Goal: Task Accomplishment & Management: Manage account settings

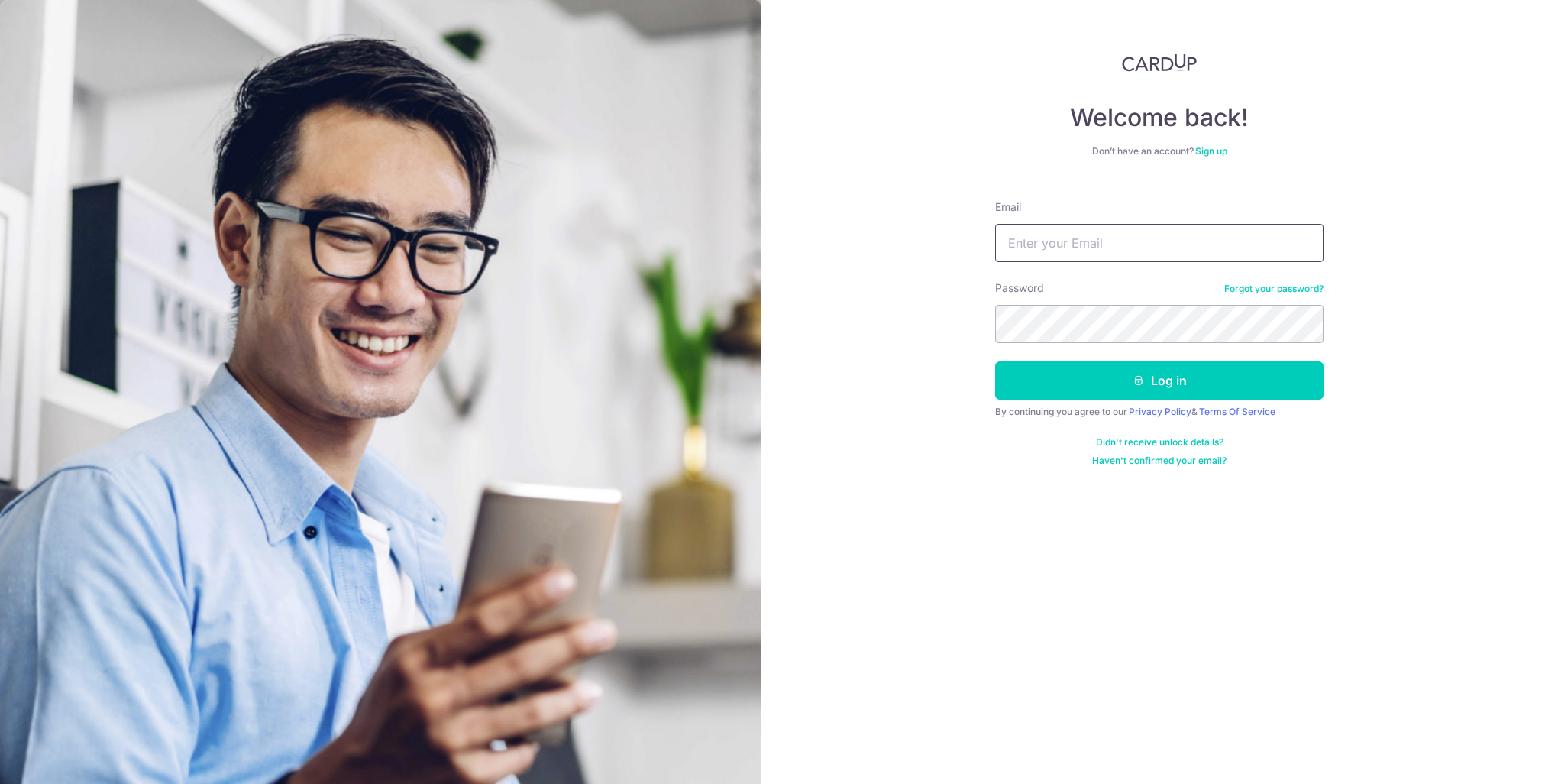
click at [1156, 236] on input "Email" at bounding box center [1160, 242] width 328 height 38
type input "[PERSON_NAME][EMAIL_ADDRESS][DOMAIN_NAME]"
click at [996, 361] on button "Log in" at bounding box center [1160, 380] width 328 height 38
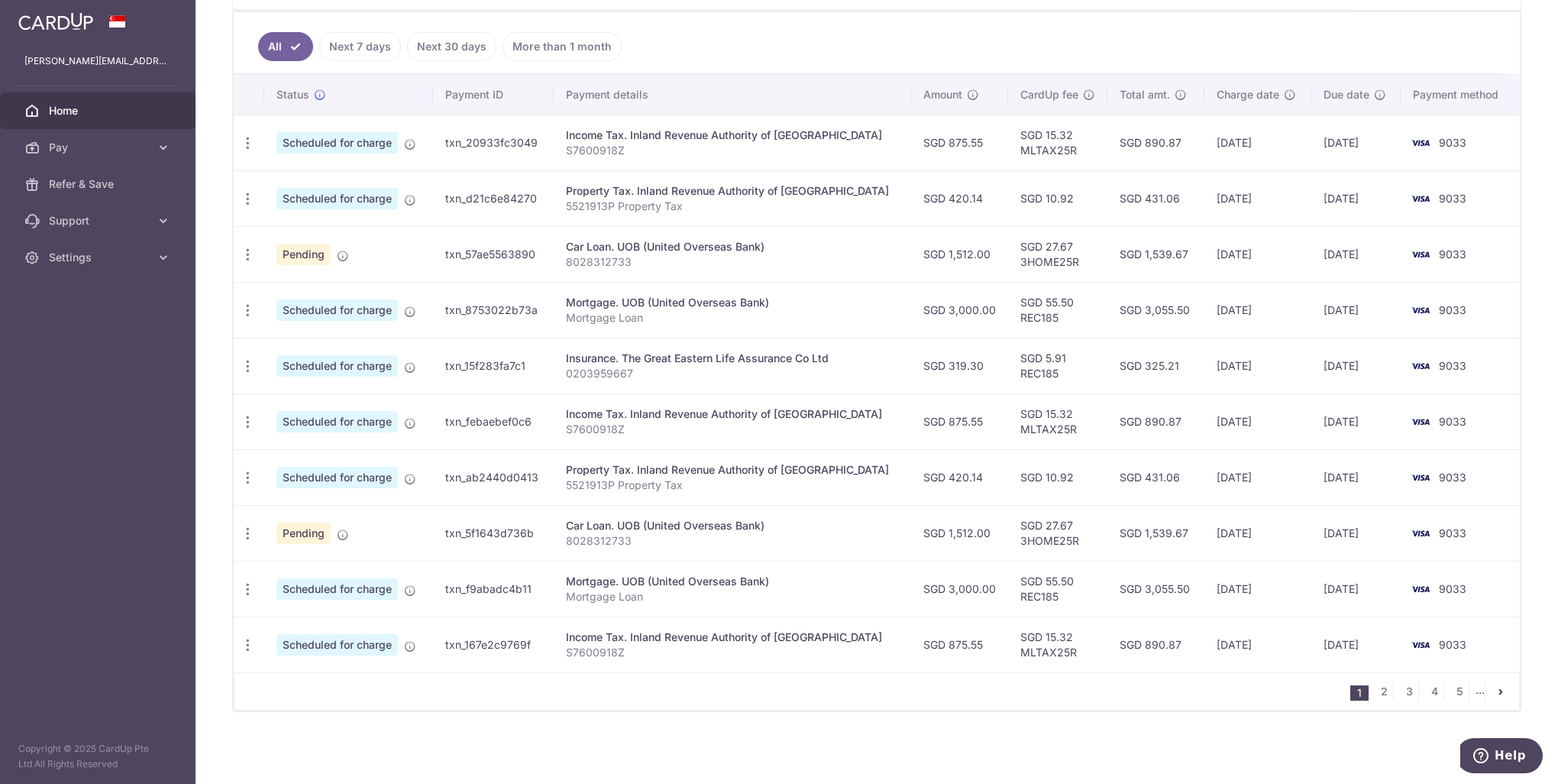
scroll to position [398, 0]
click at [55, 112] on span "Home" at bounding box center [99, 111] width 101 height 15
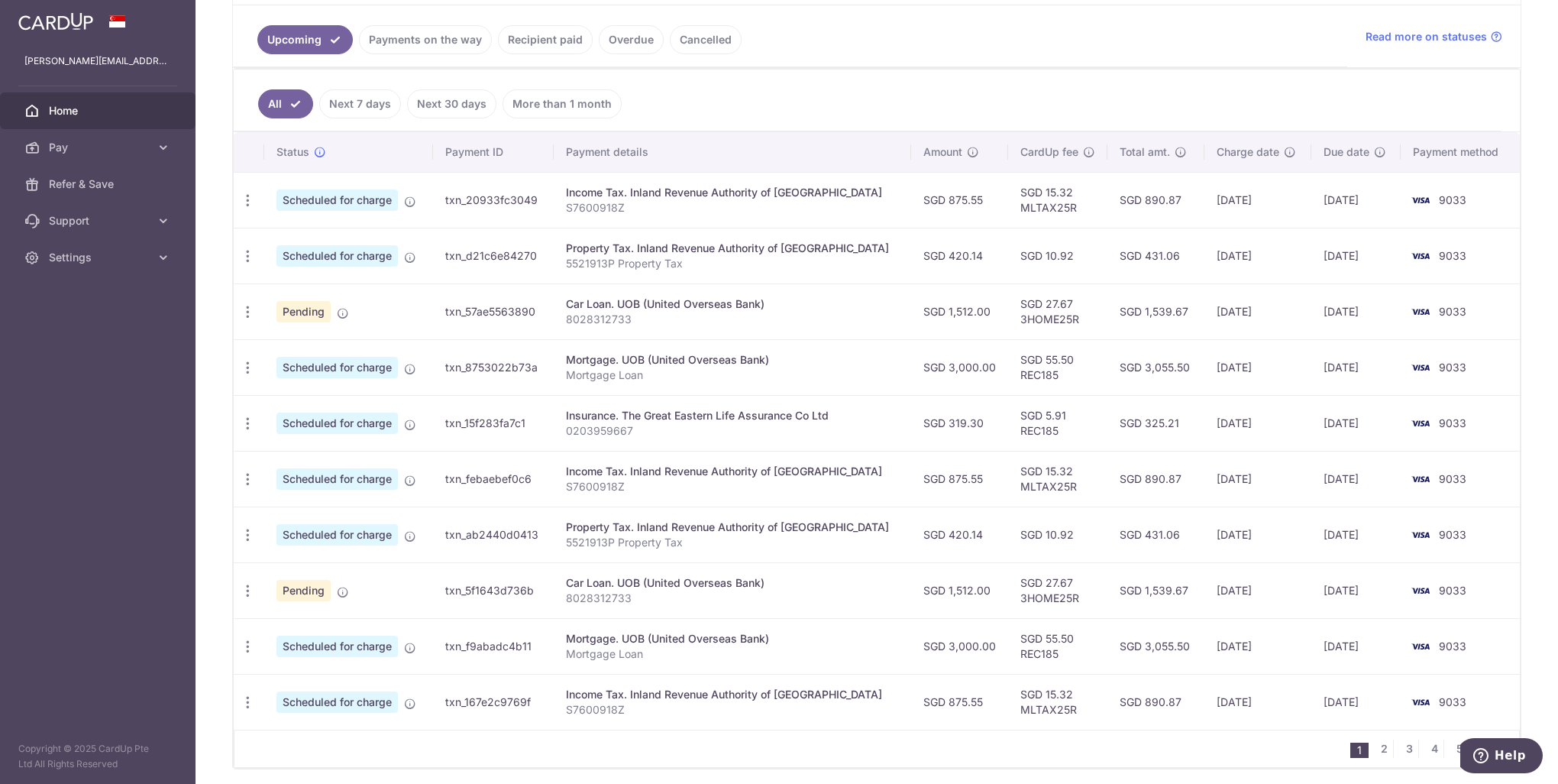
scroll to position [305, 0]
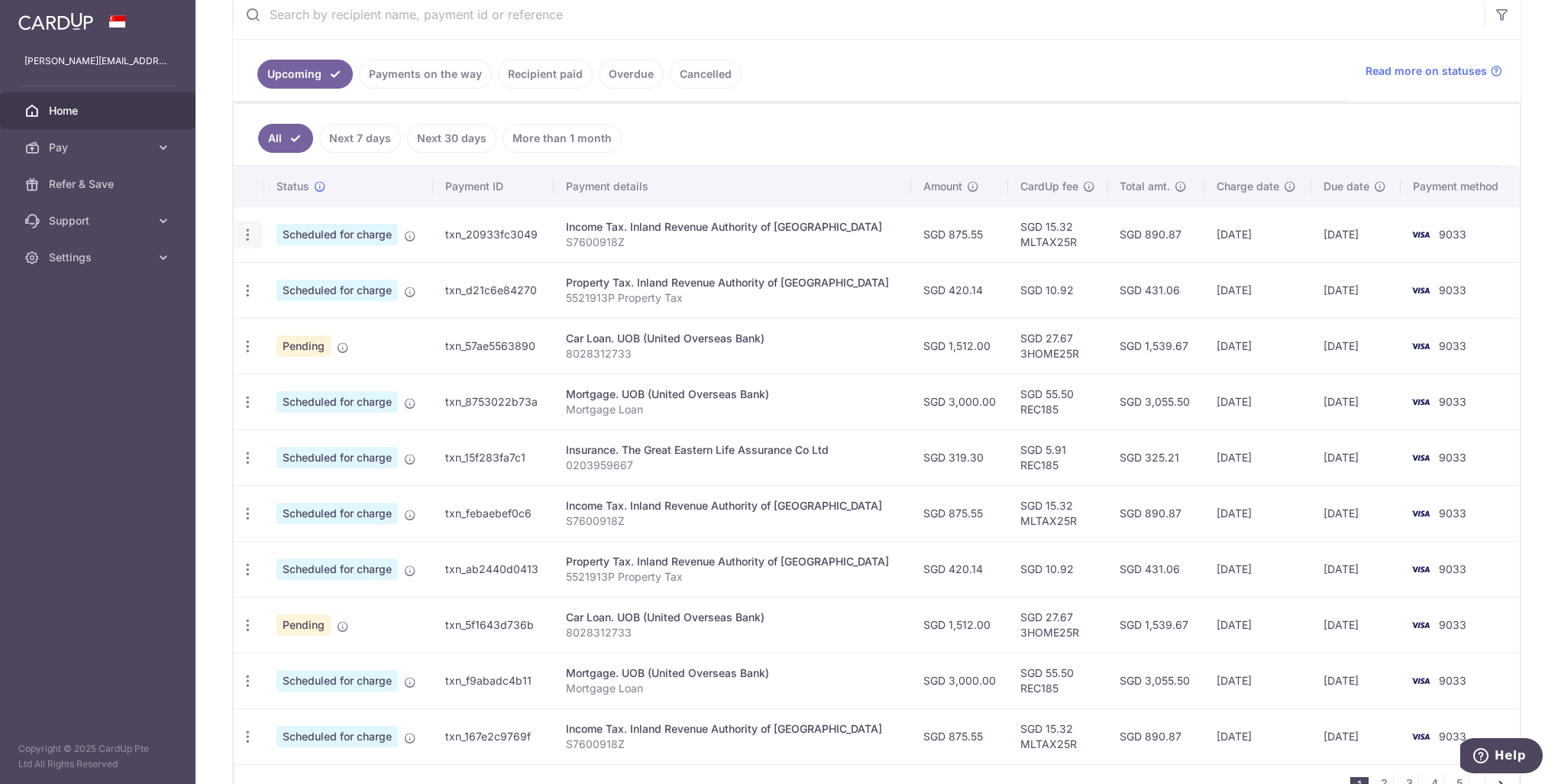
click at [243, 231] on icon "button" at bounding box center [247, 235] width 16 height 16
click at [297, 274] on span "Update payment" at bounding box center [329, 276] width 104 height 18
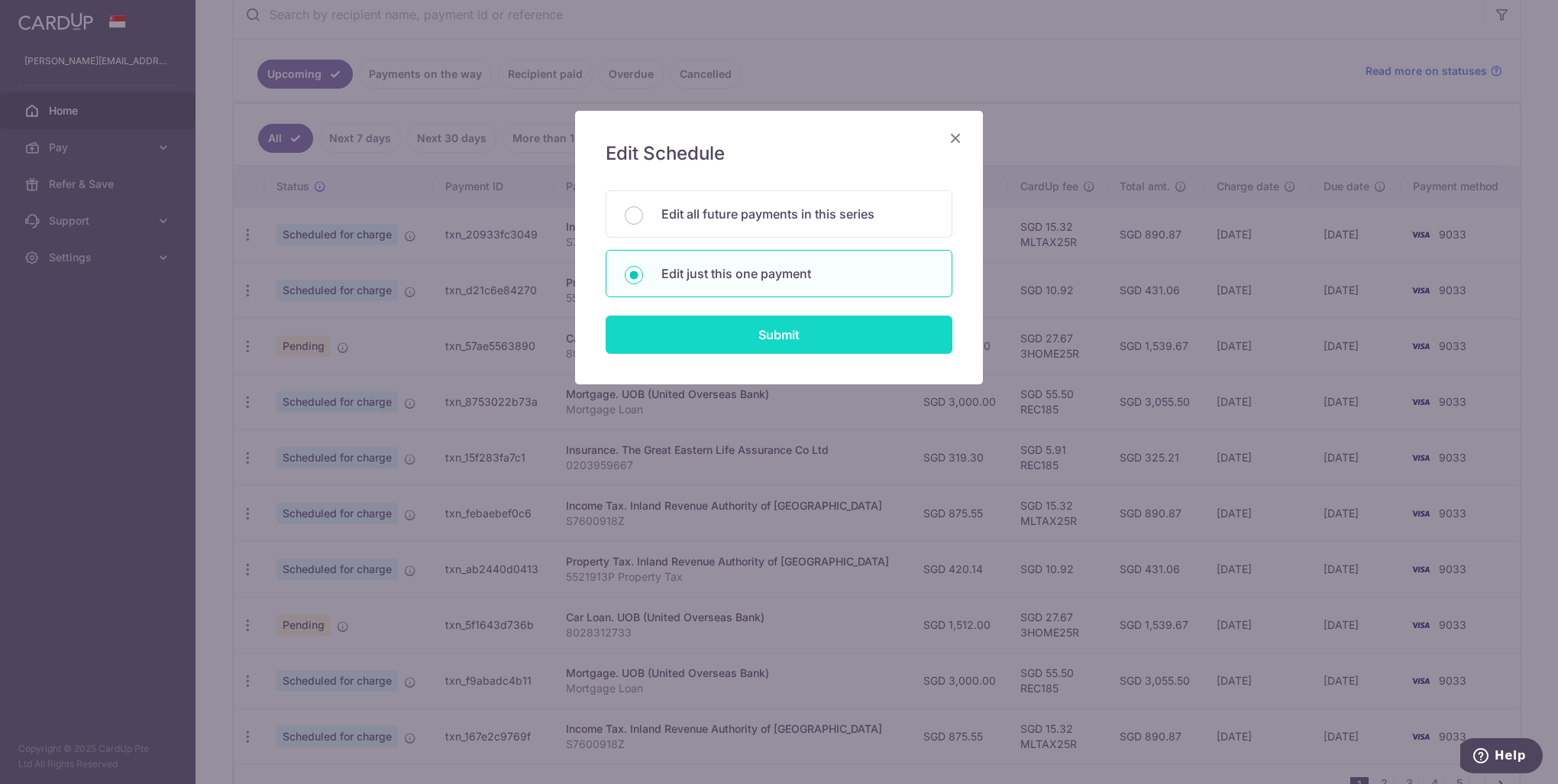
click at [775, 335] on input "Submit" at bounding box center [779, 334] width 346 height 38
radio input "true"
type input "875.55"
type input "25/10/2025"
type input "S7600918Z"
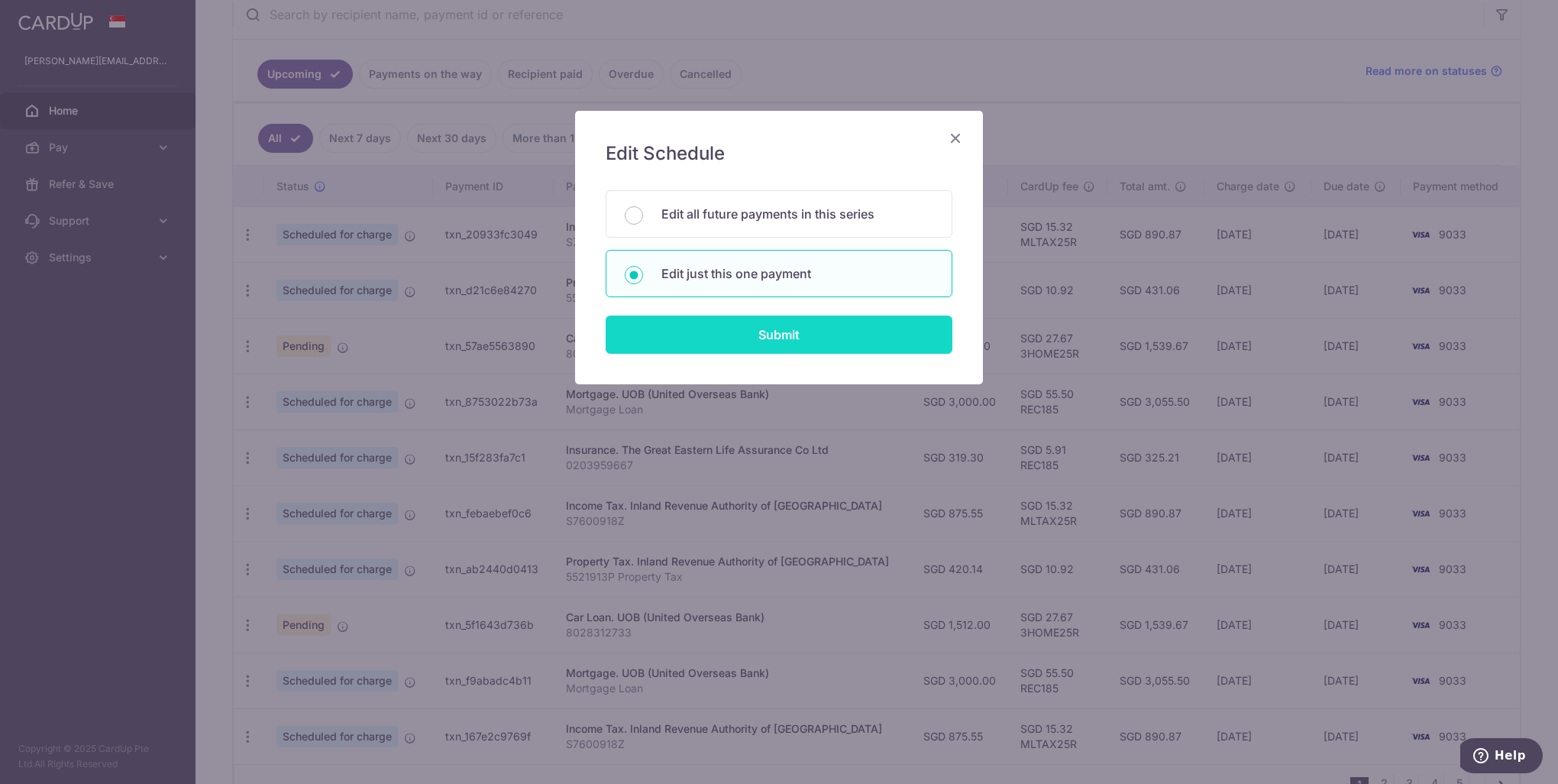
type input "MLTAX25R"
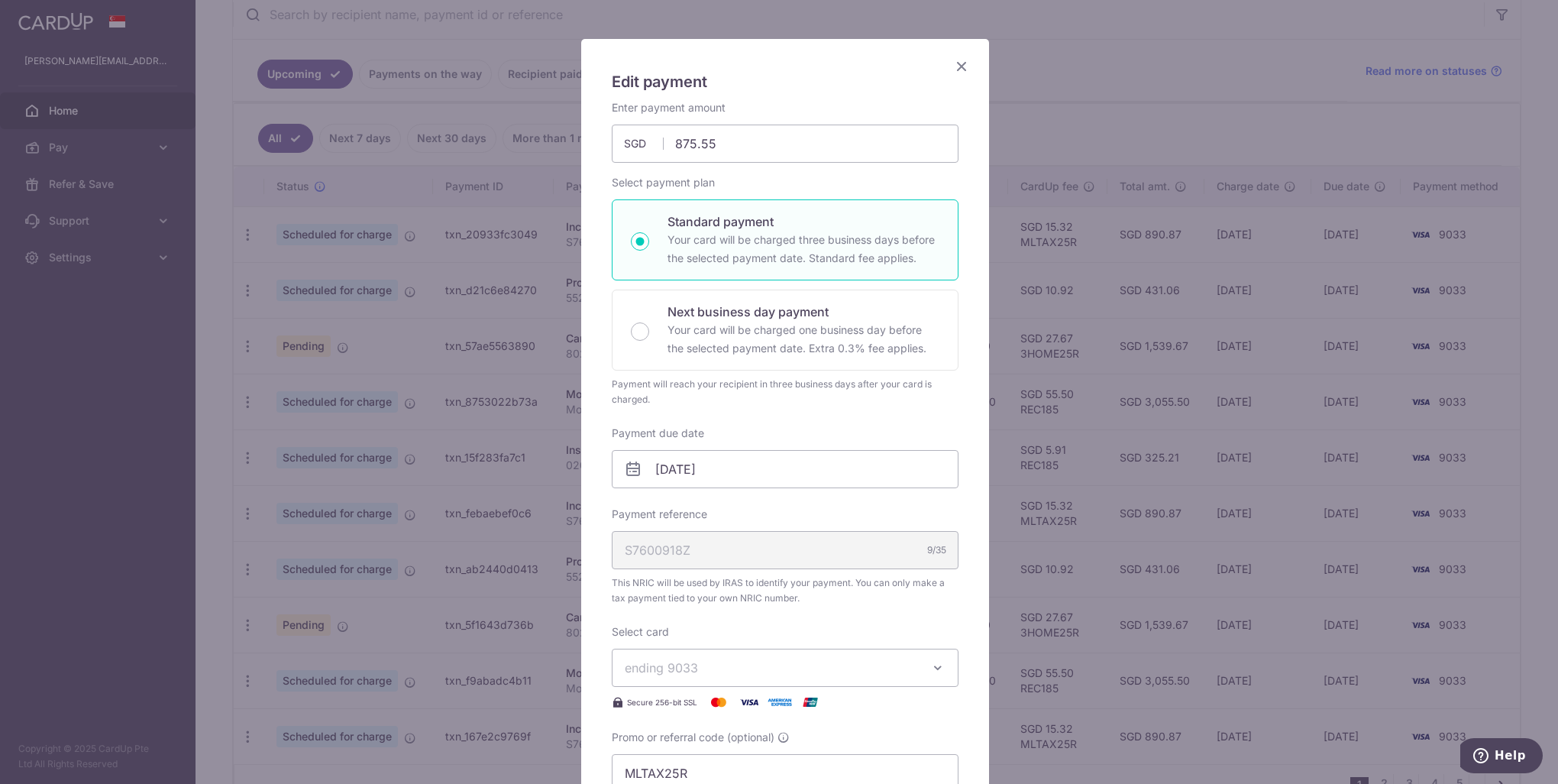
scroll to position [0, 0]
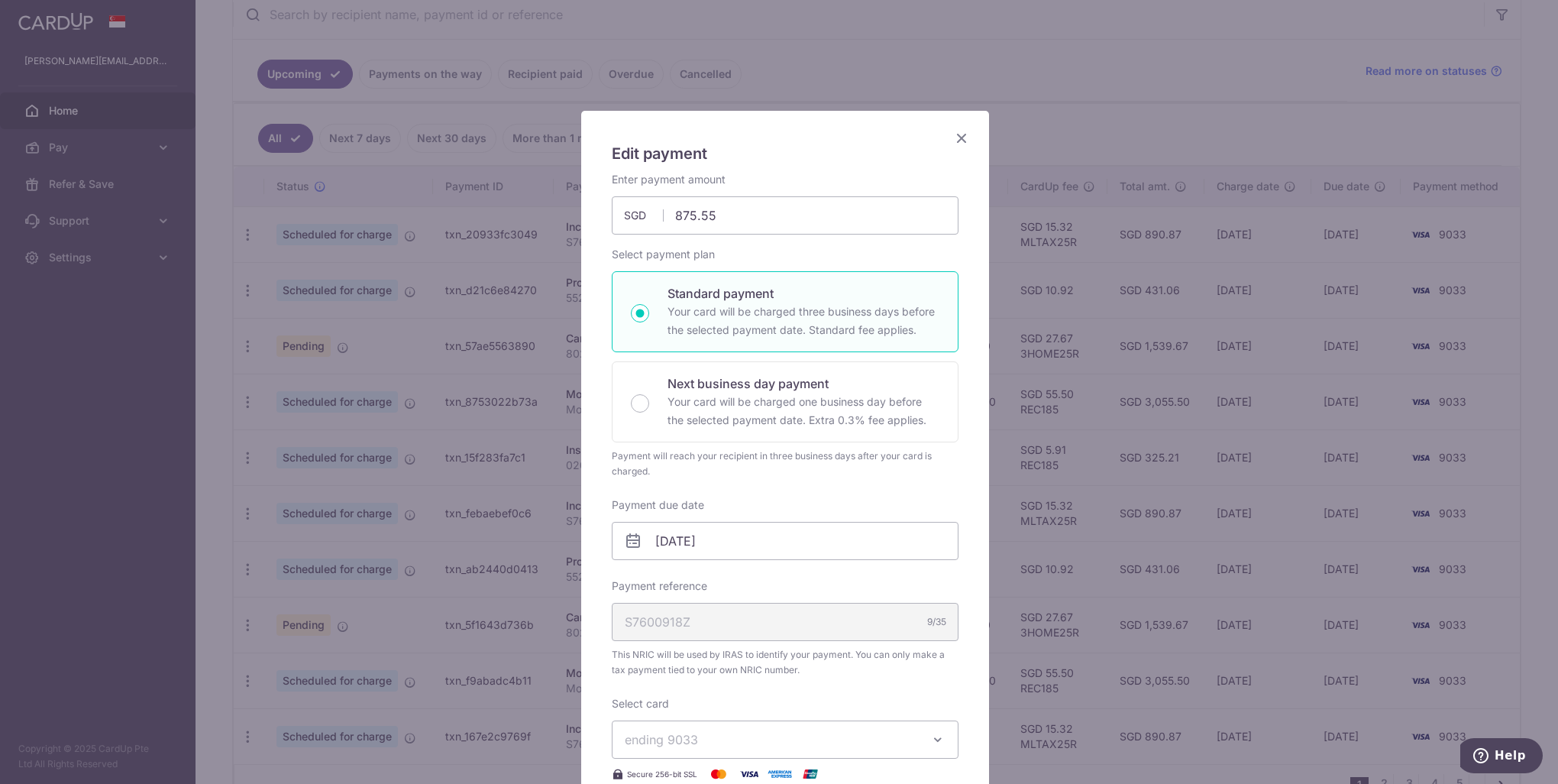
click at [960, 139] on icon "Close" at bounding box center [961, 137] width 18 height 19
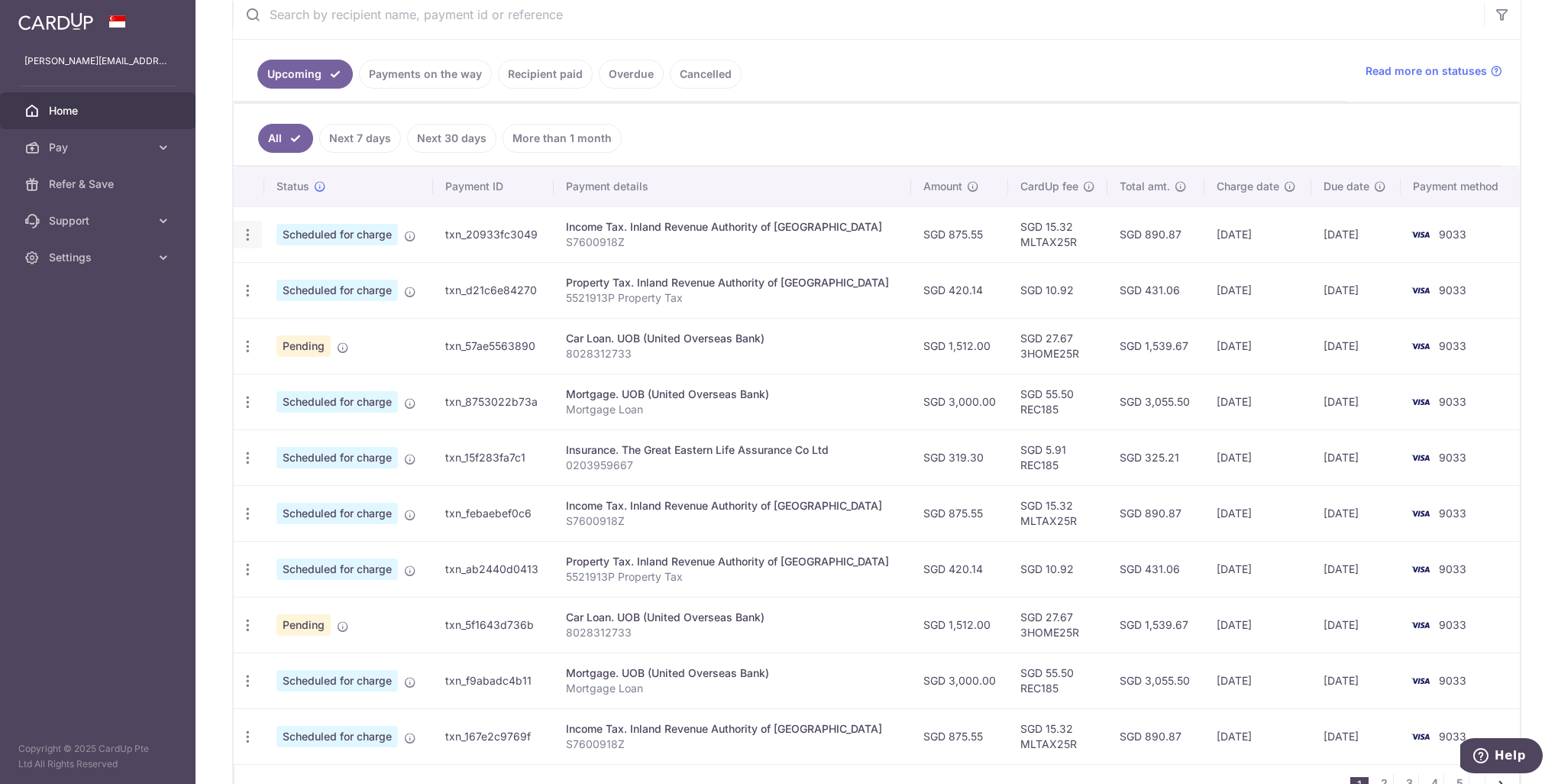
click at [248, 234] on icon "button" at bounding box center [247, 235] width 16 height 16
click at [294, 315] on span "Cancel payment" at bounding box center [329, 313] width 102 height 18
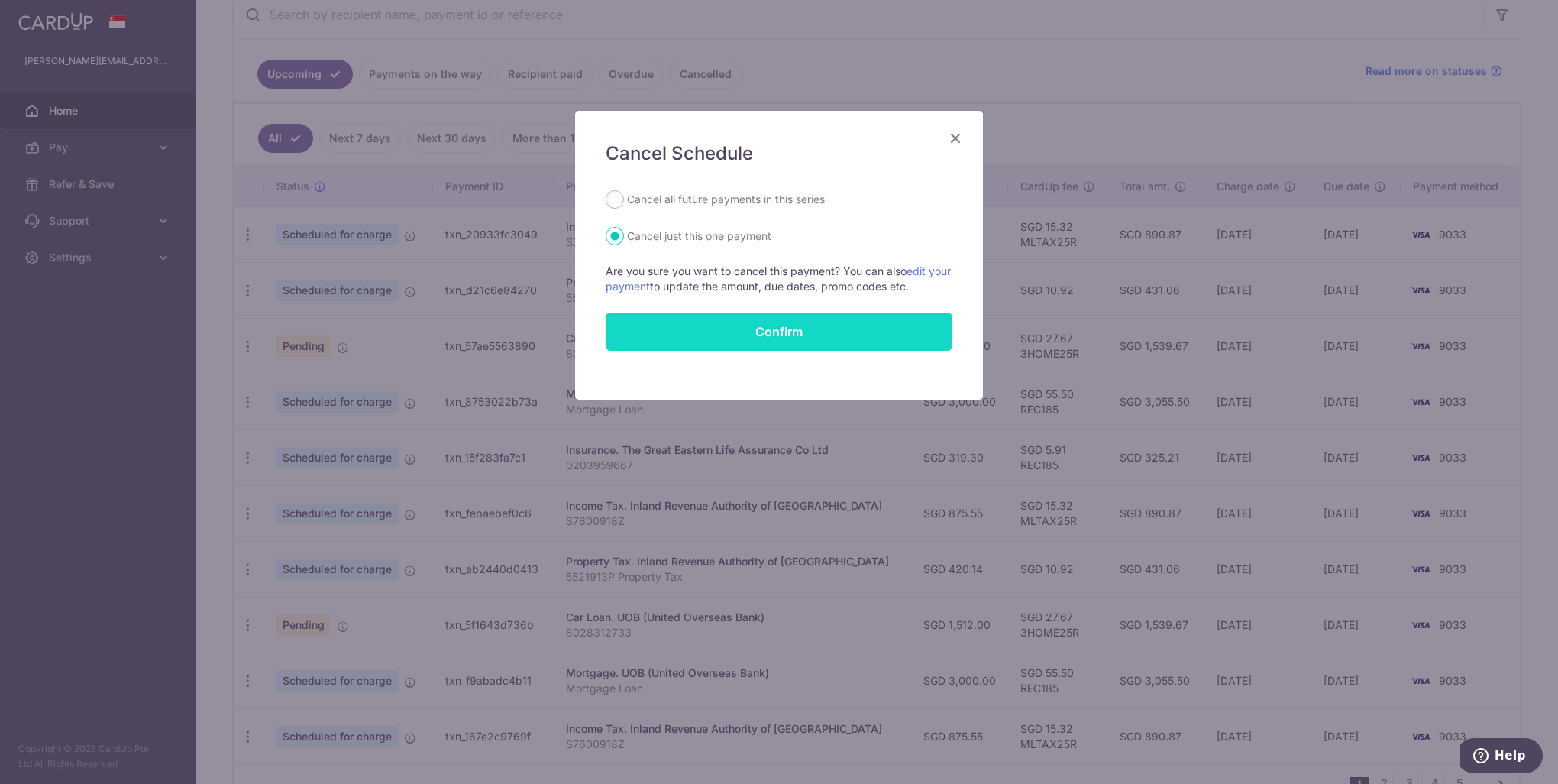
click at [730, 330] on button "Confirm" at bounding box center [779, 331] width 346 height 38
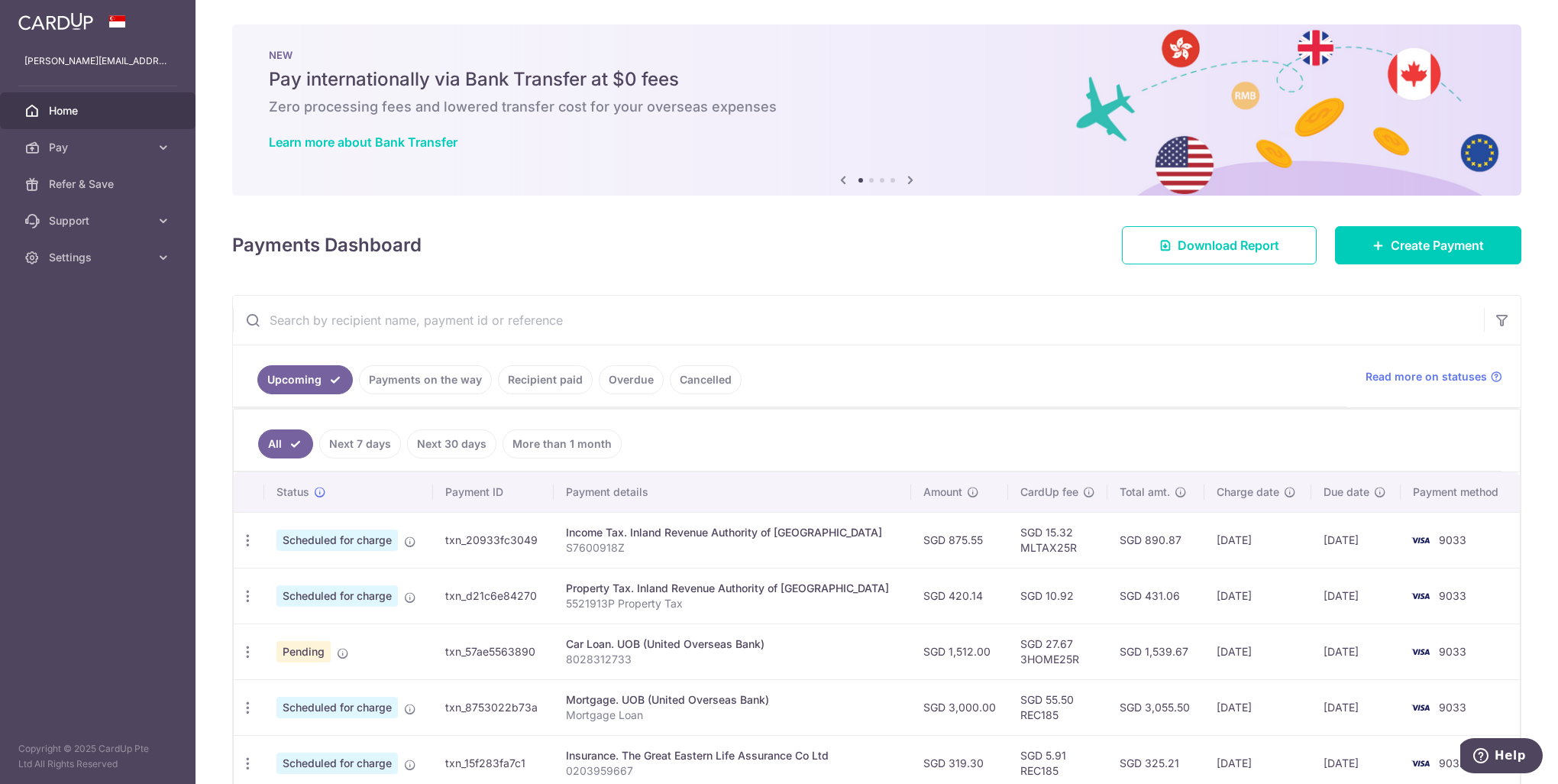
click at [905, 179] on icon at bounding box center [910, 180] width 18 height 19
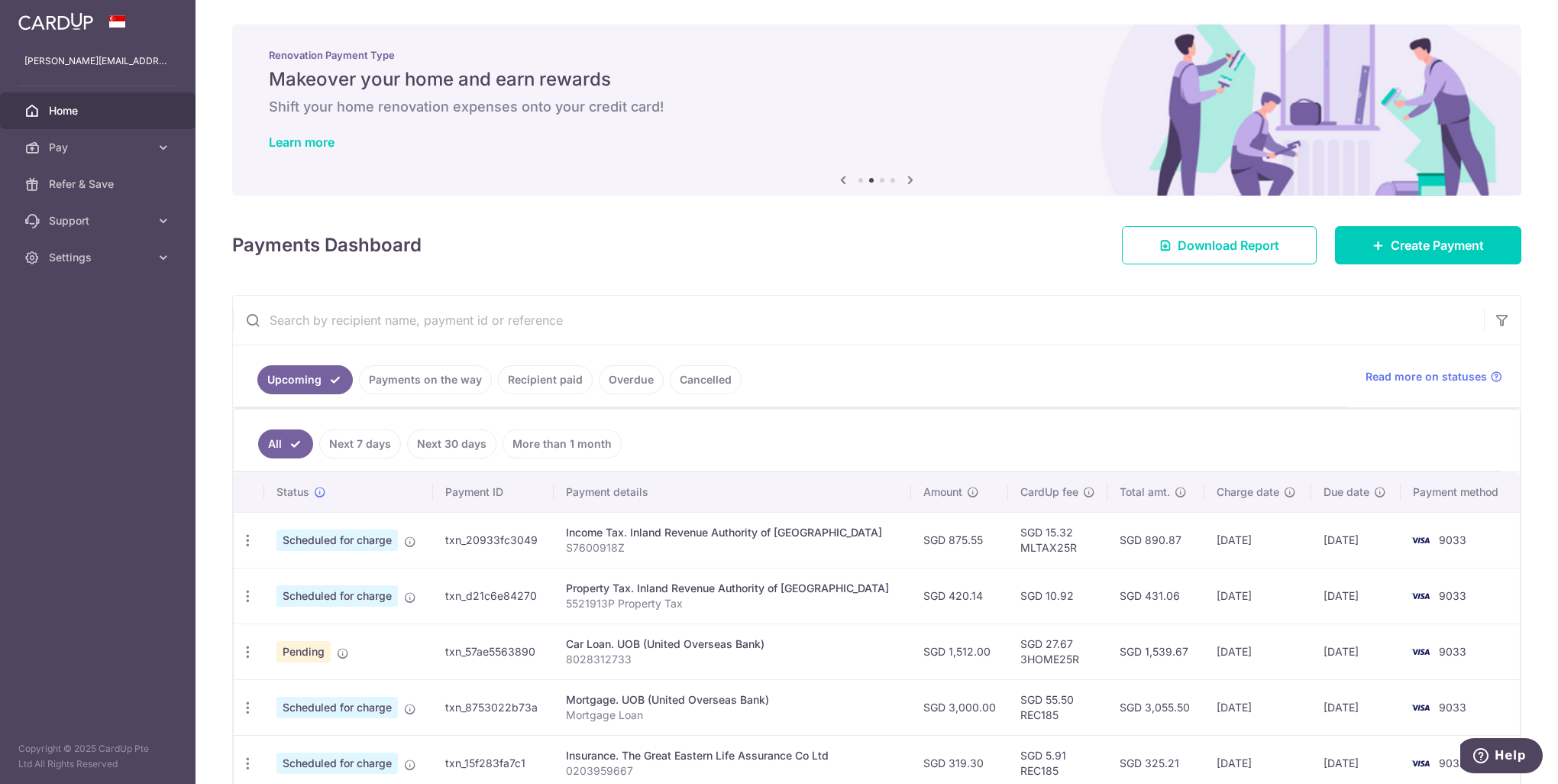
click at [905, 179] on icon at bounding box center [910, 180] width 18 height 19
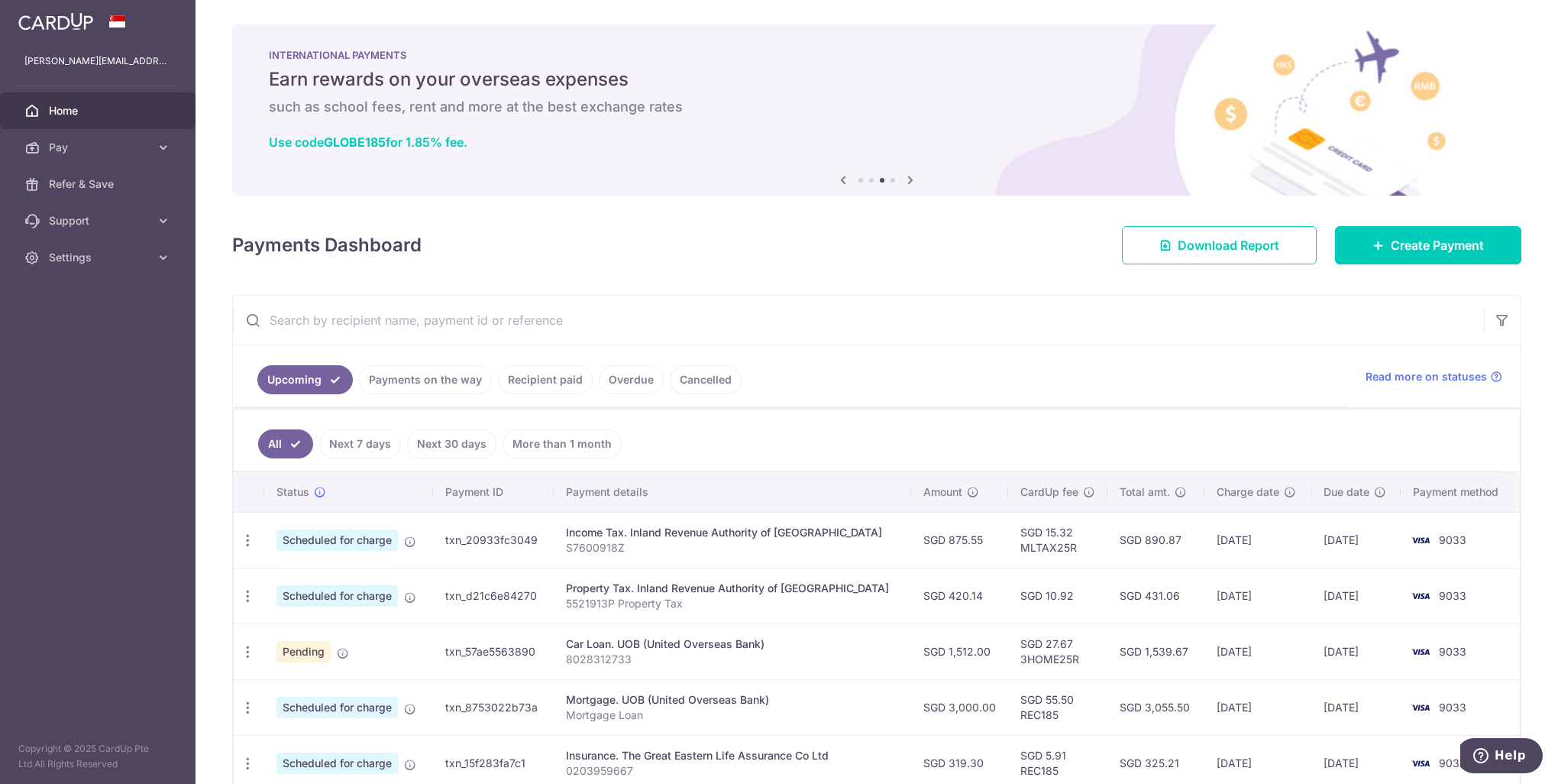
click at [837, 180] on icon at bounding box center [843, 180] width 18 height 19
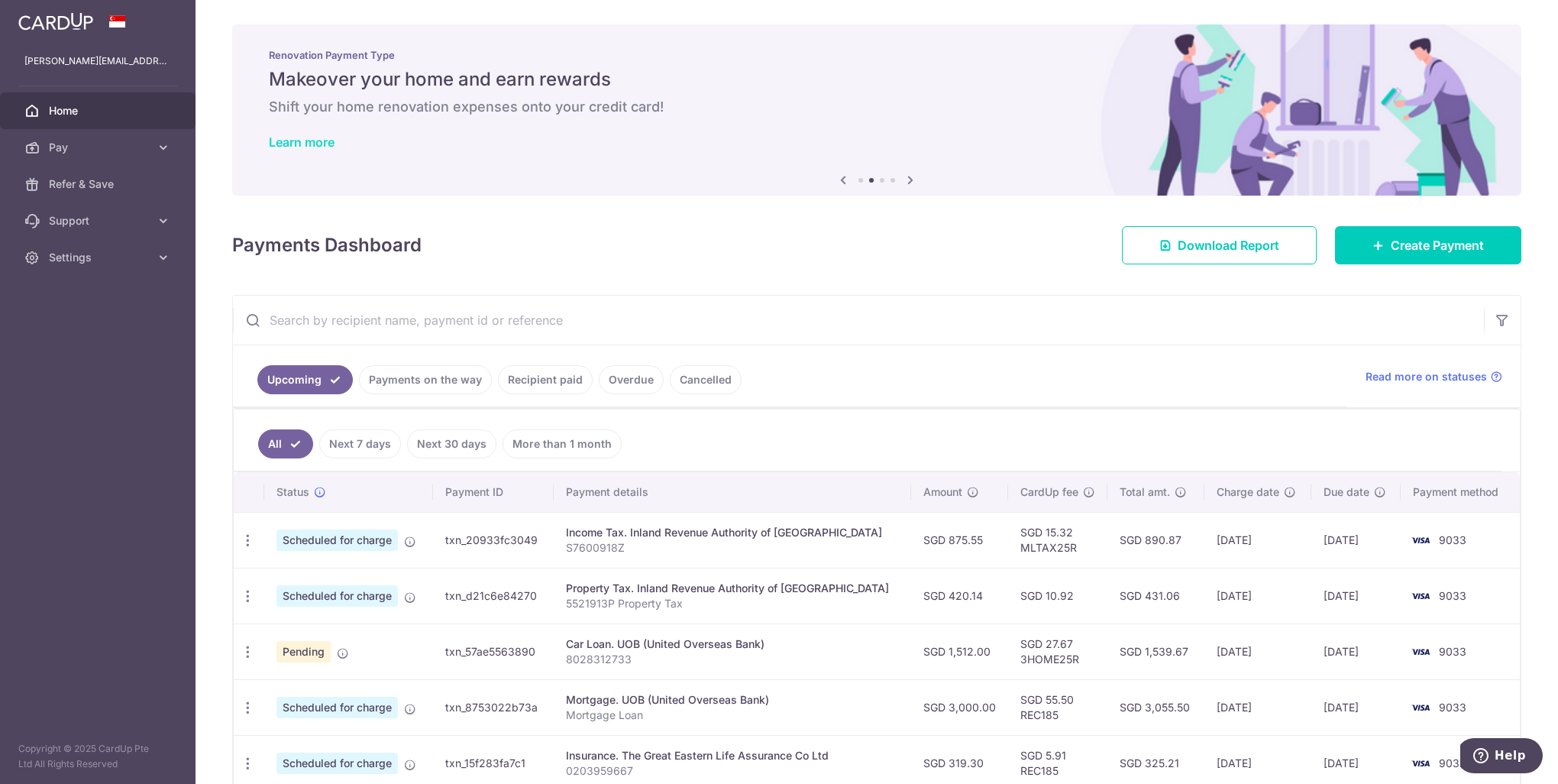
click at [284, 139] on link "Learn more" at bounding box center [301, 142] width 66 height 15
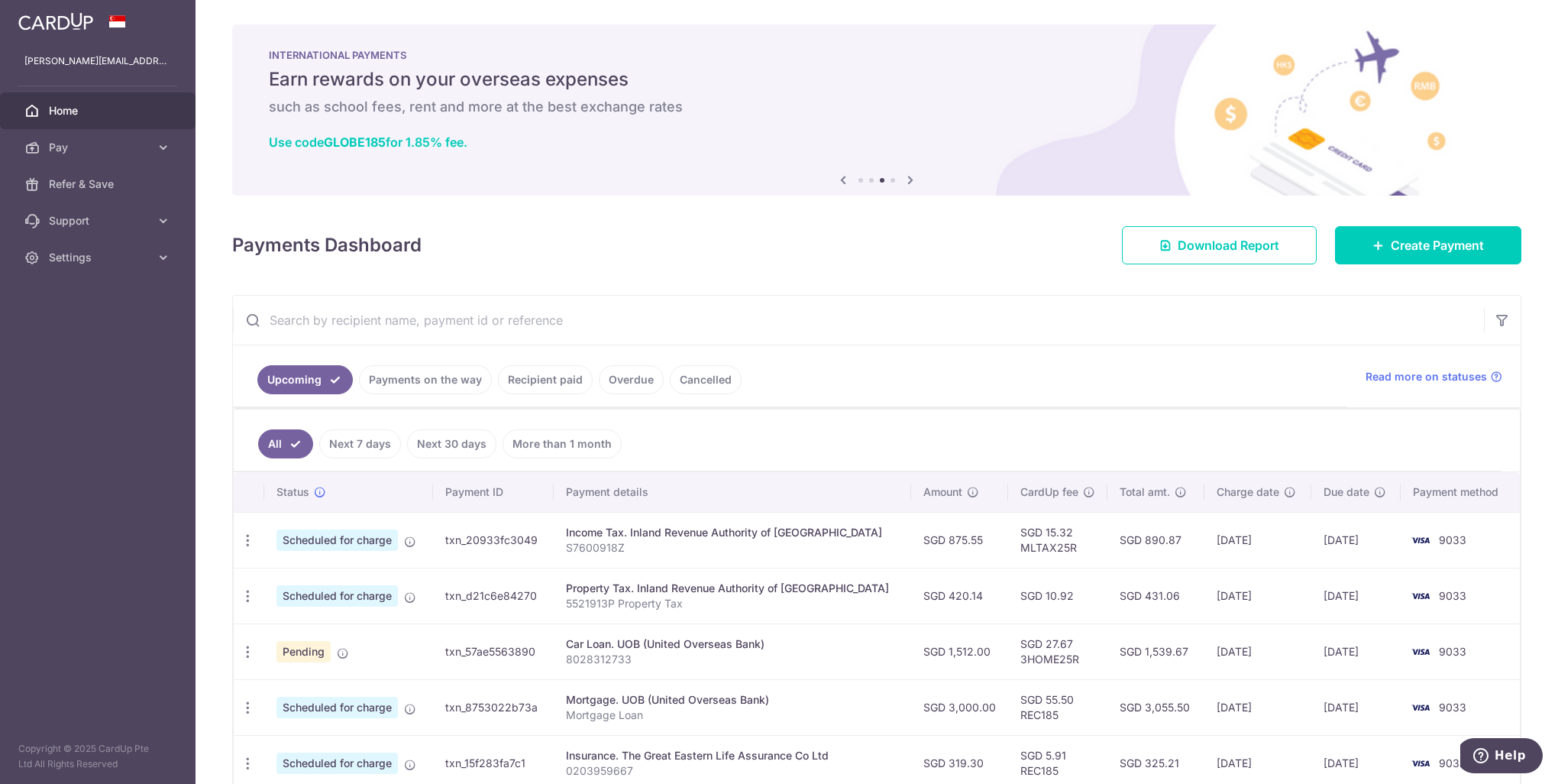
click at [836, 179] on icon at bounding box center [843, 180] width 18 height 19
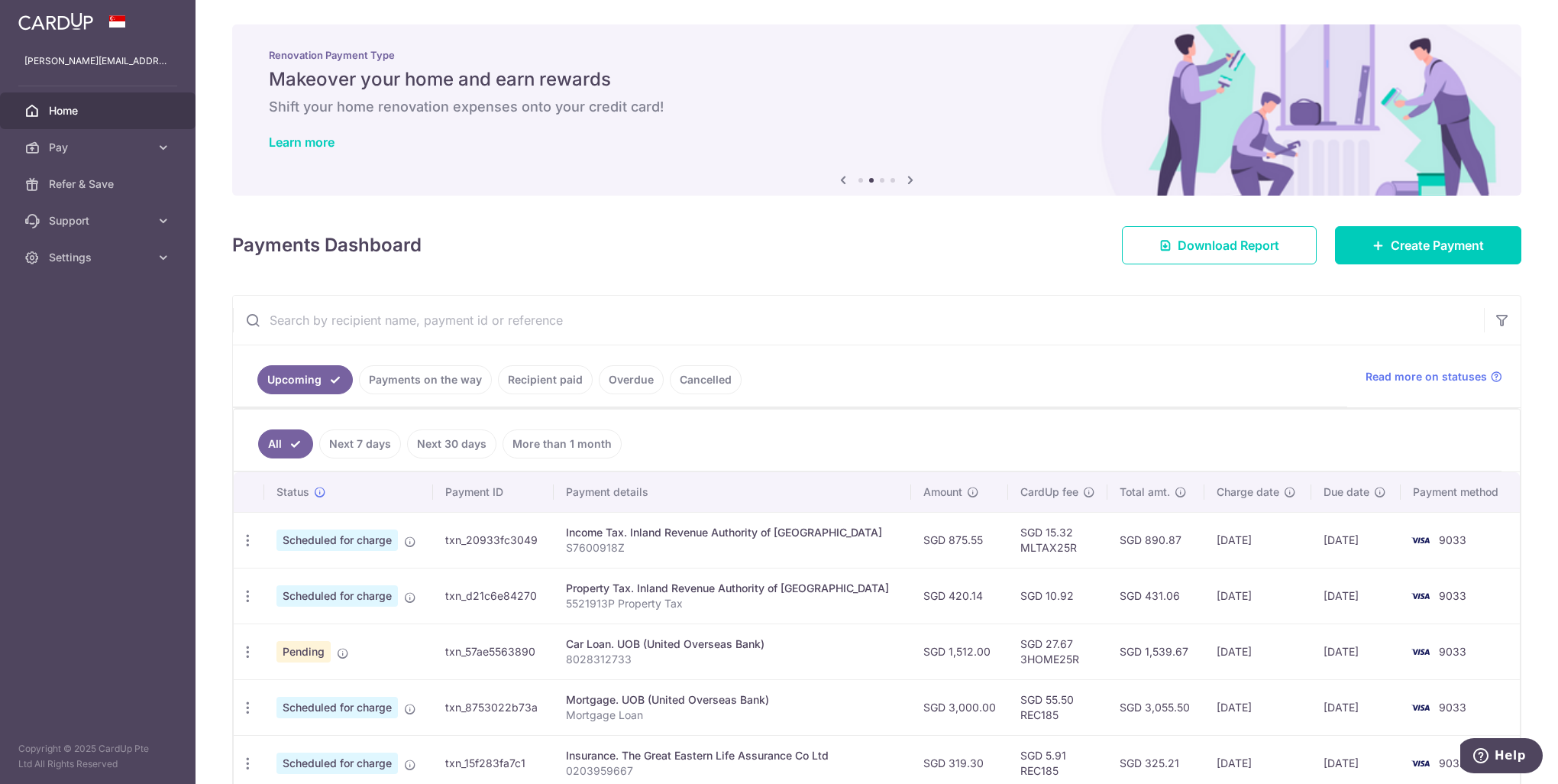
click at [909, 176] on icon at bounding box center [910, 180] width 18 height 19
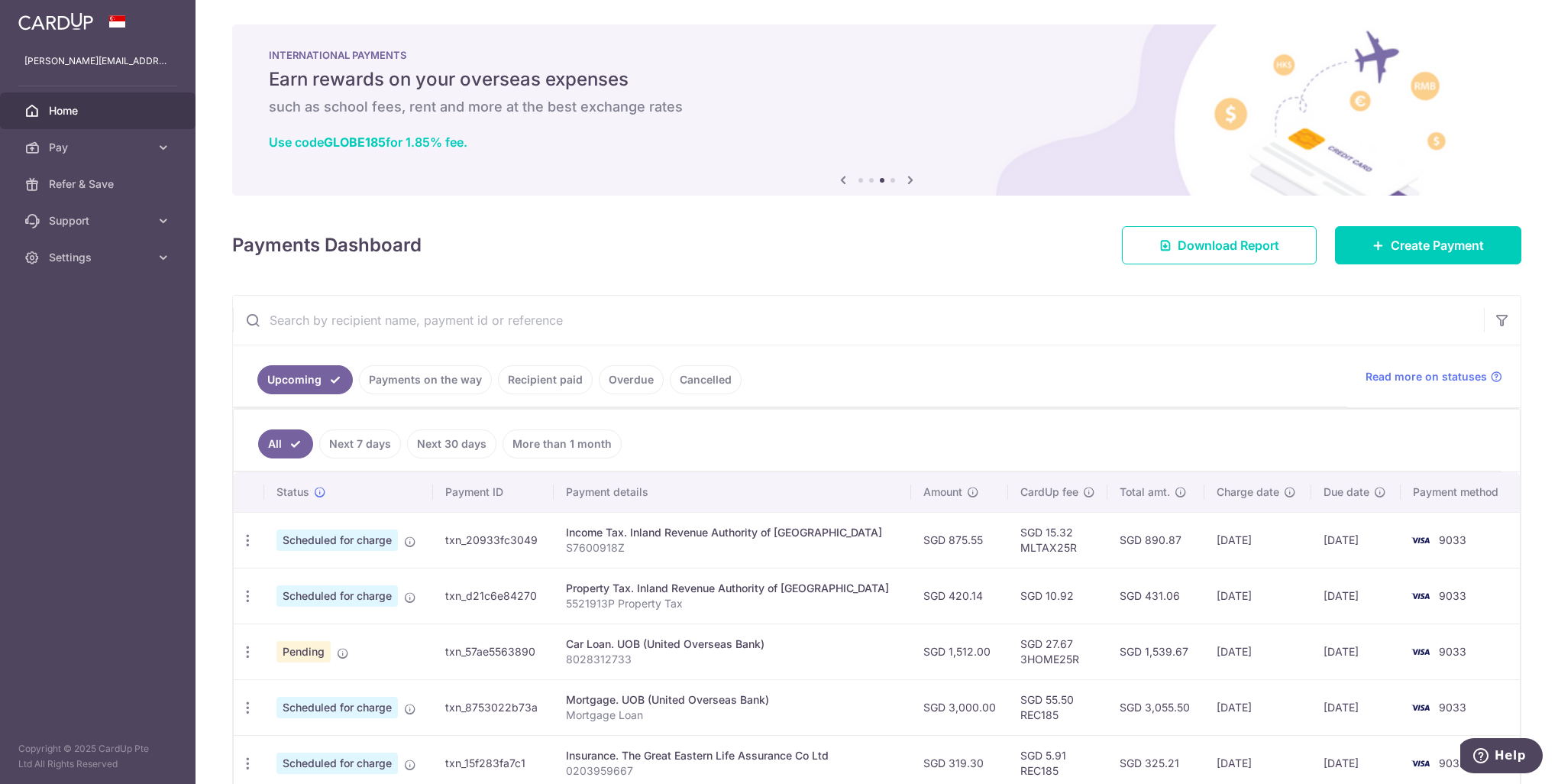
click at [909, 176] on icon at bounding box center [910, 180] width 18 height 19
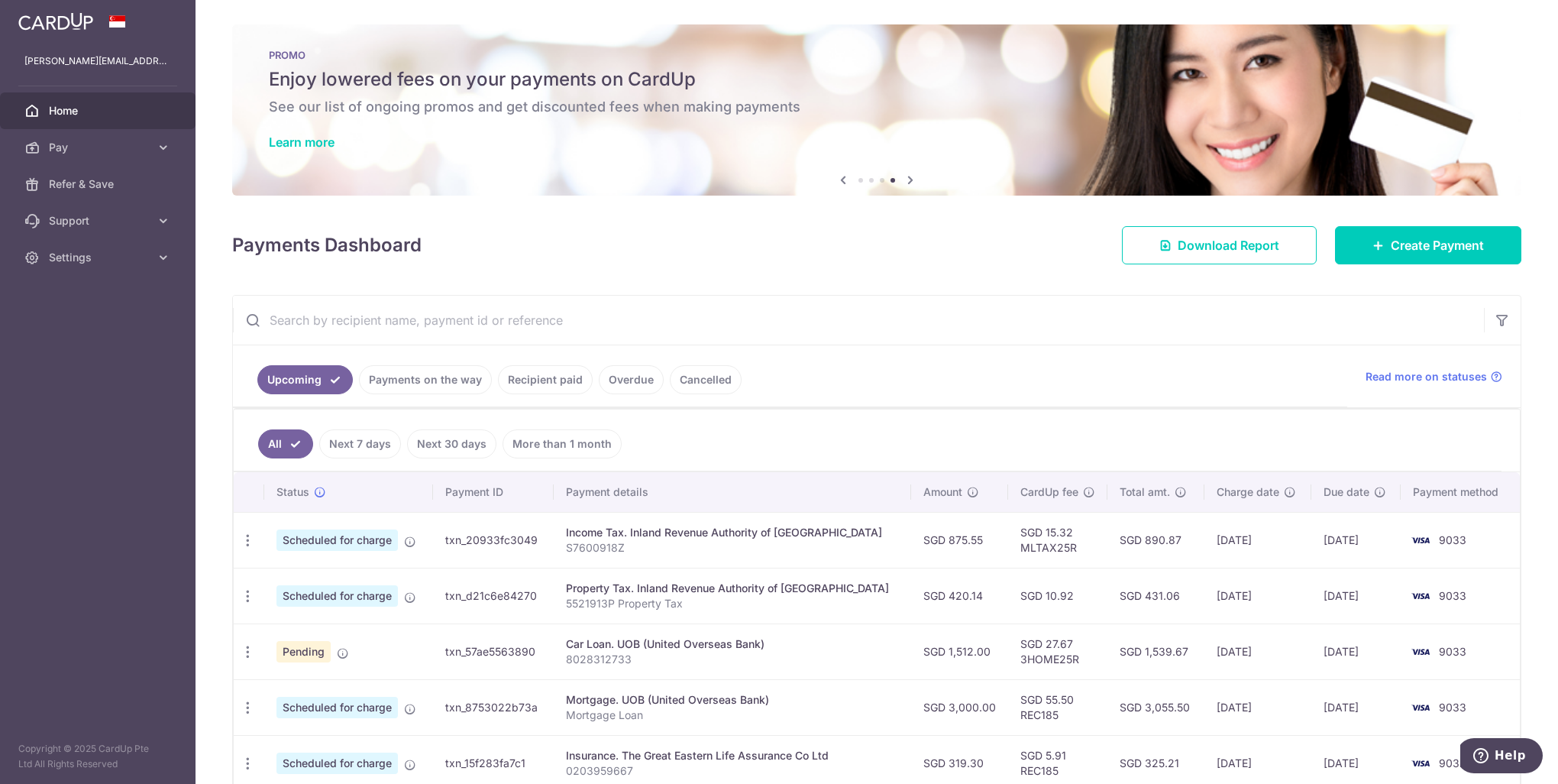
click at [909, 176] on icon at bounding box center [910, 180] width 18 height 19
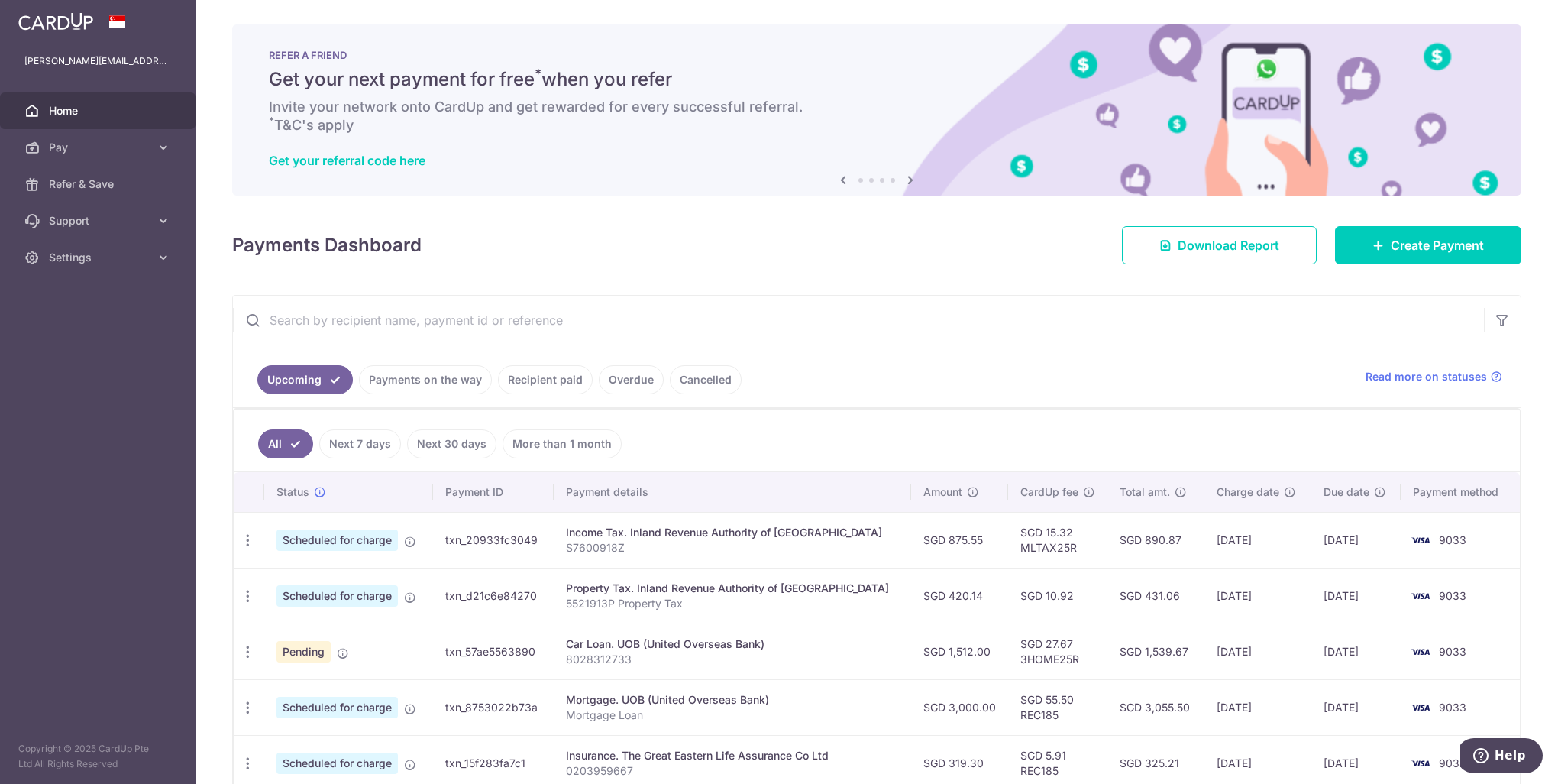
click at [834, 178] on icon at bounding box center [843, 180] width 18 height 19
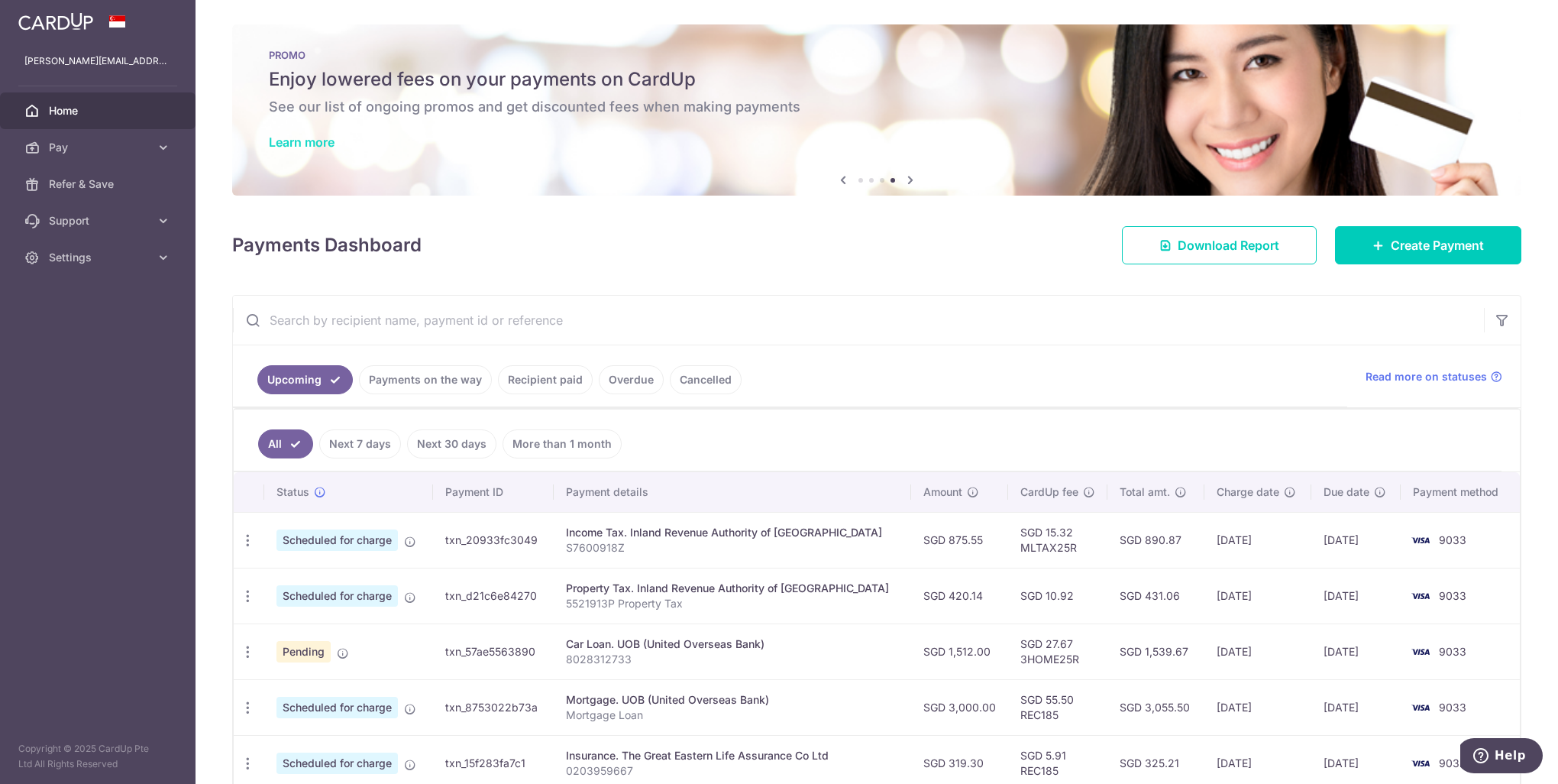
click at [299, 143] on link "Learn more" at bounding box center [301, 142] width 66 height 15
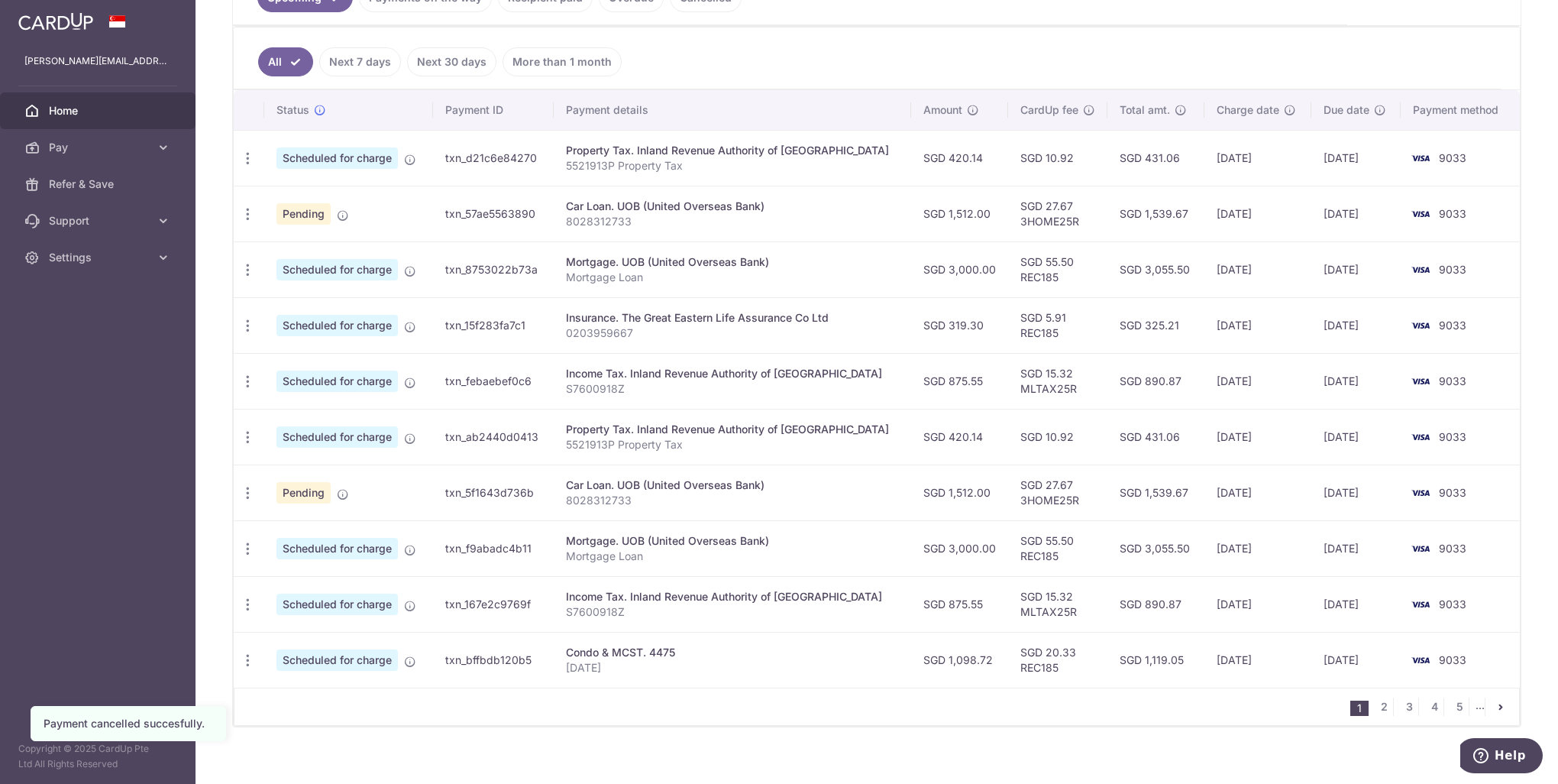
scroll to position [398, 0]
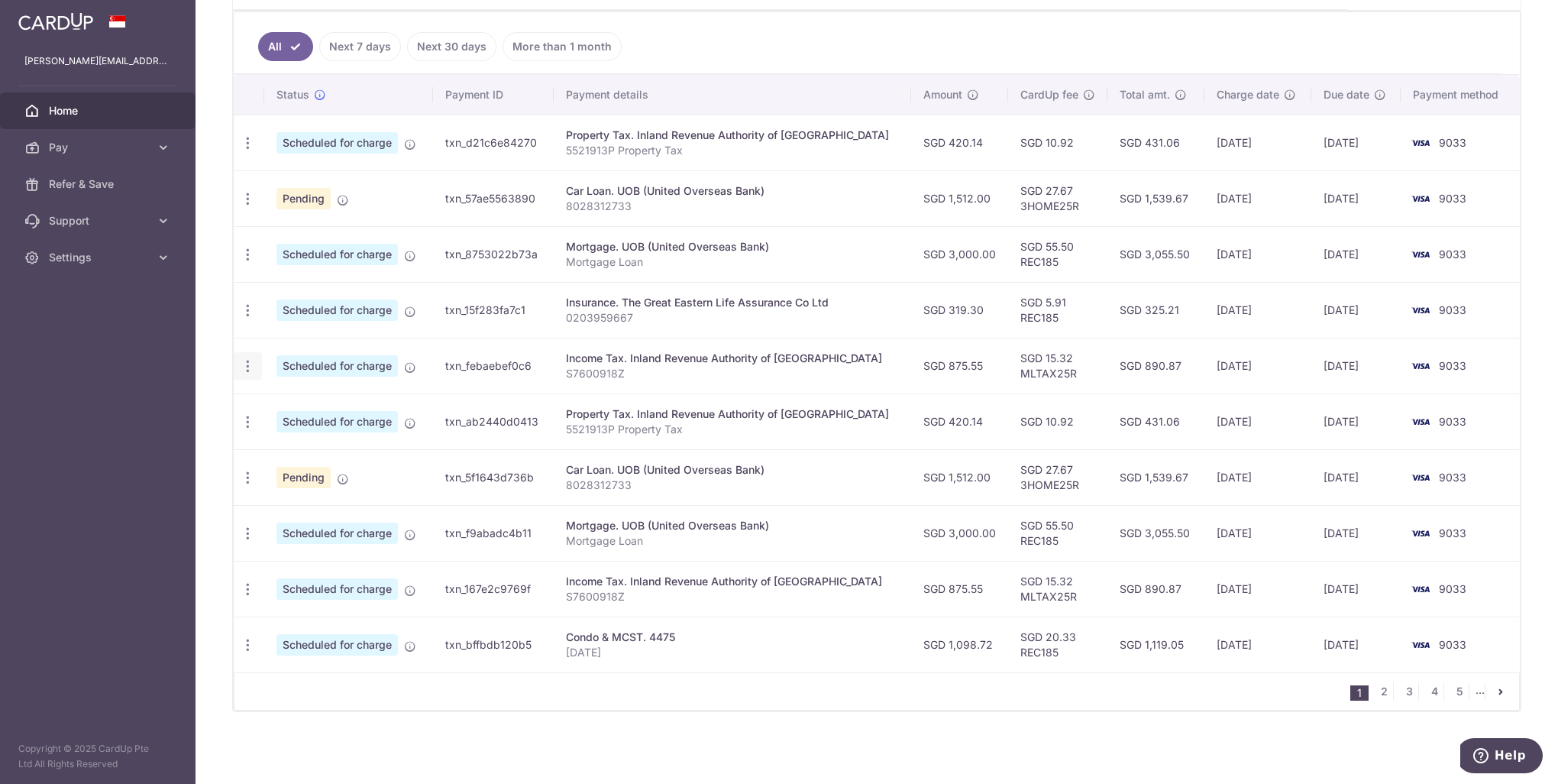
click at [246, 365] on icon "button" at bounding box center [247, 366] width 16 height 16
click at [303, 449] on span "Cancel payment" at bounding box center [329, 444] width 102 height 18
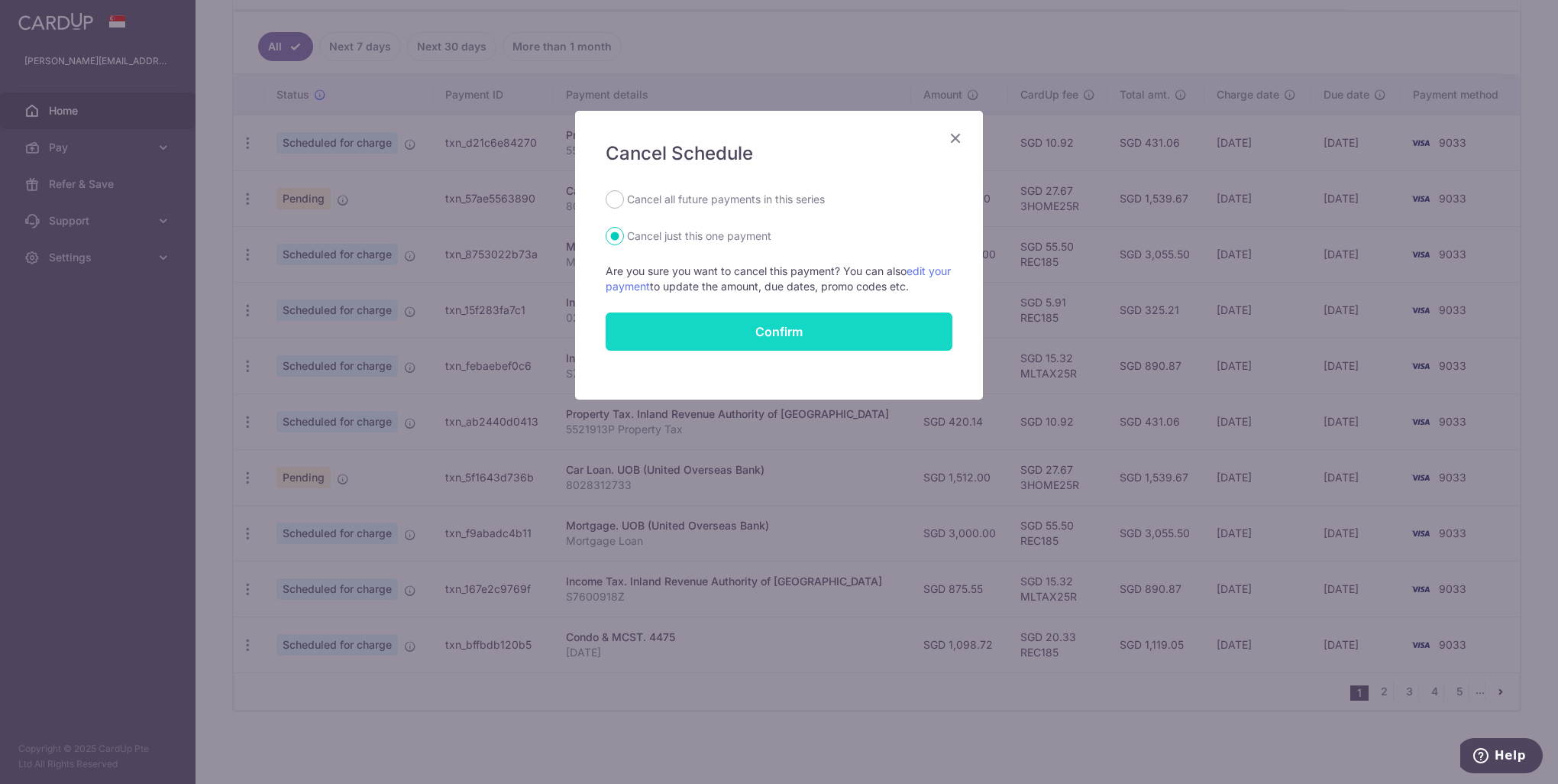
click at [788, 332] on button "Confirm" at bounding box center [779, 331] width 346 height 38
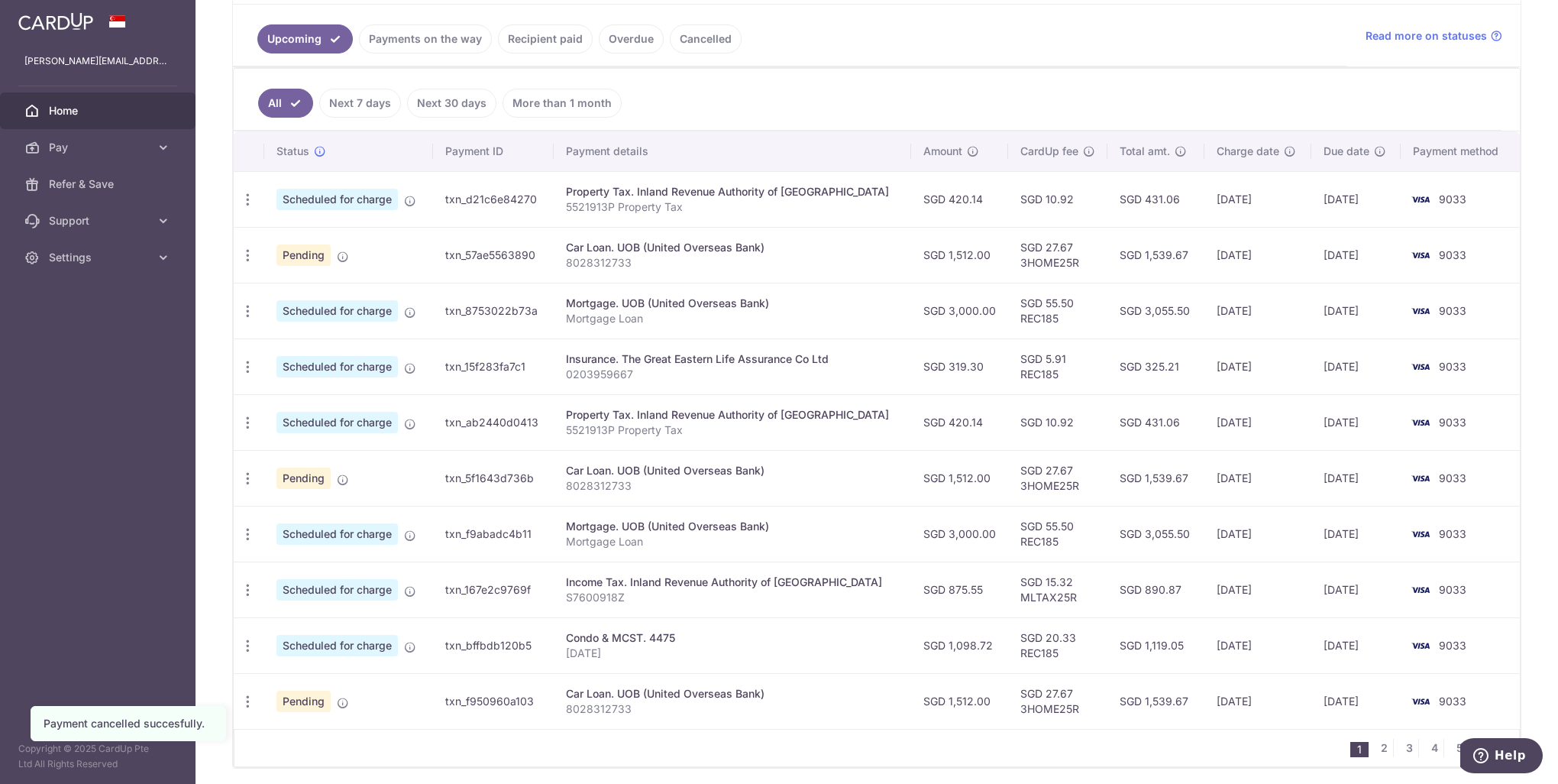
scroll to position [398, 0]
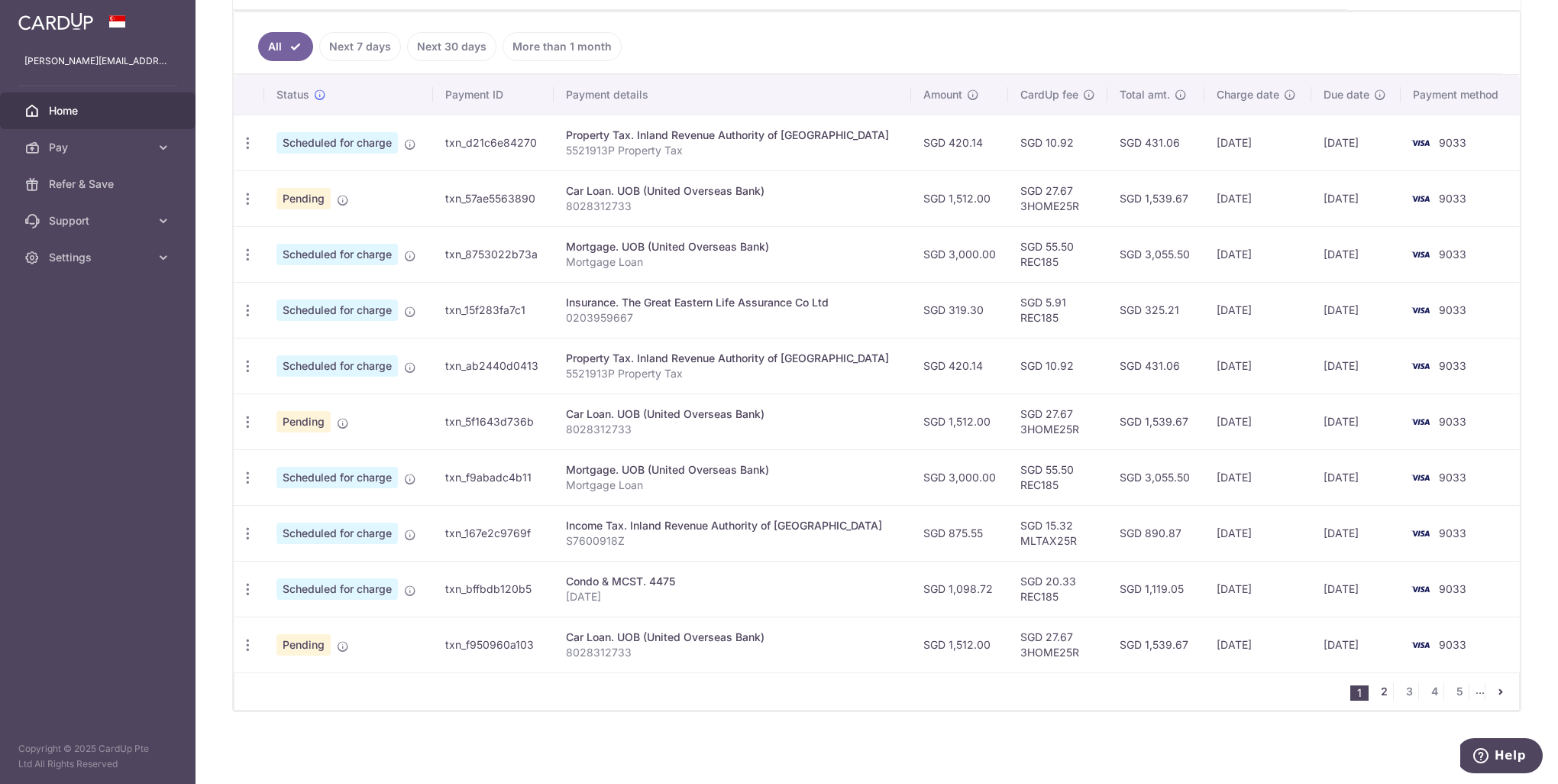
click at [1378, 691] on link "2" at bounding box center [1384, 691] width 18 height 18
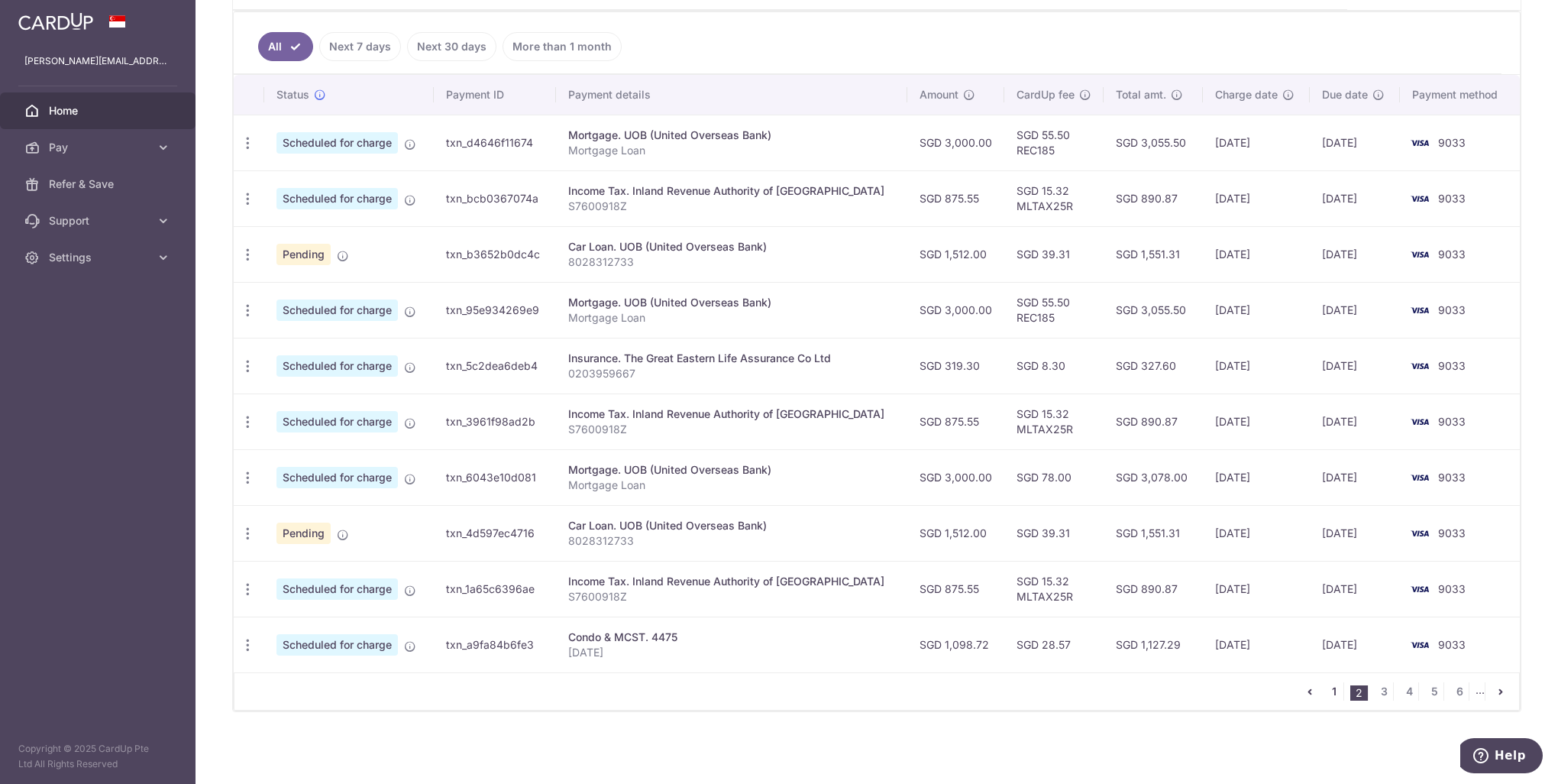
click at [1328, 689] on link "1" at bounding box center [1334, 691] width 18 height 18
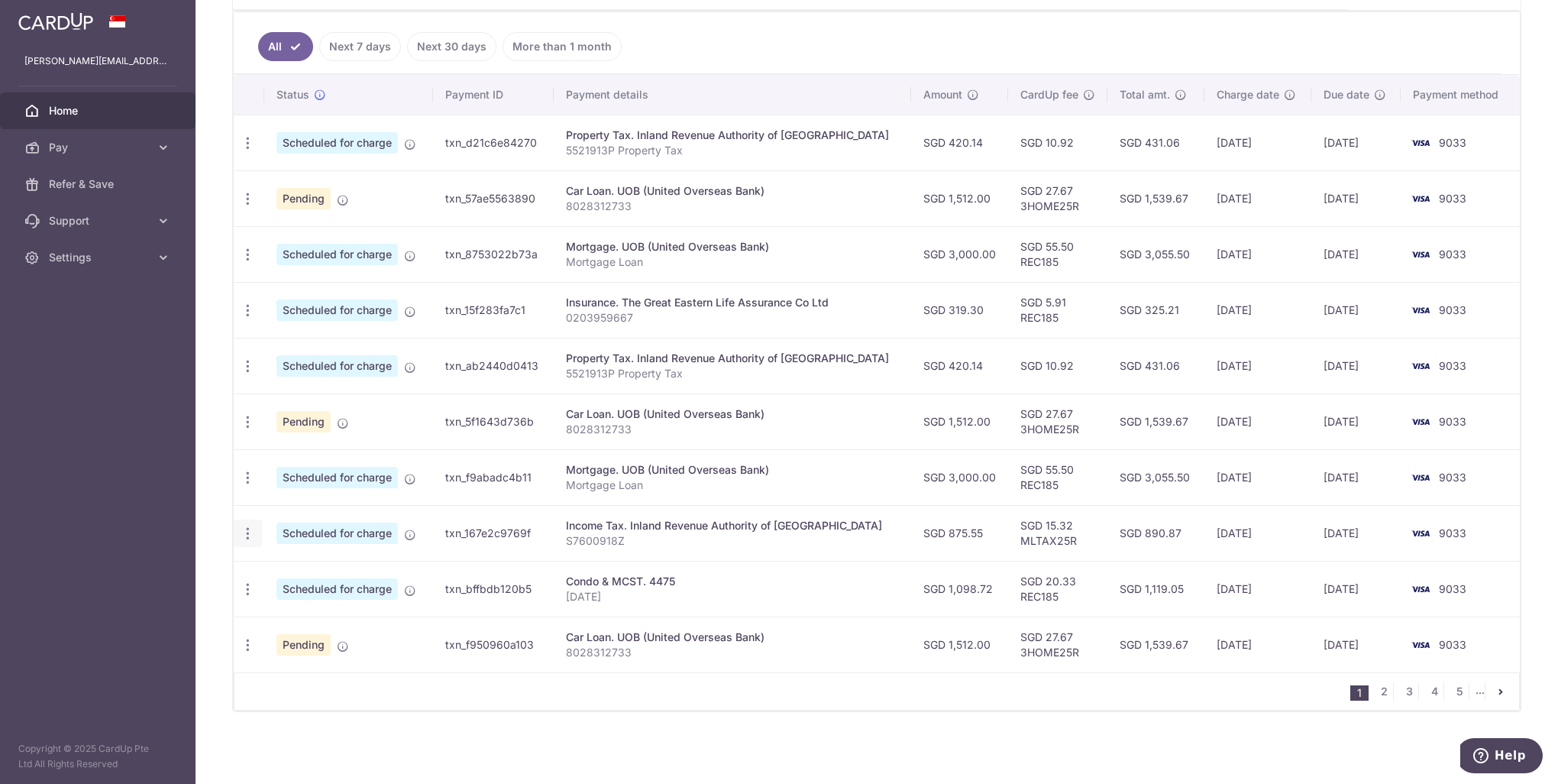
click at [246, 533] on icon "button" at bounding box center [247, 533] width 16 height 16
click at [317, 613] on span "Cancel payment" at bounding box center [329, 612] width 102 height 18
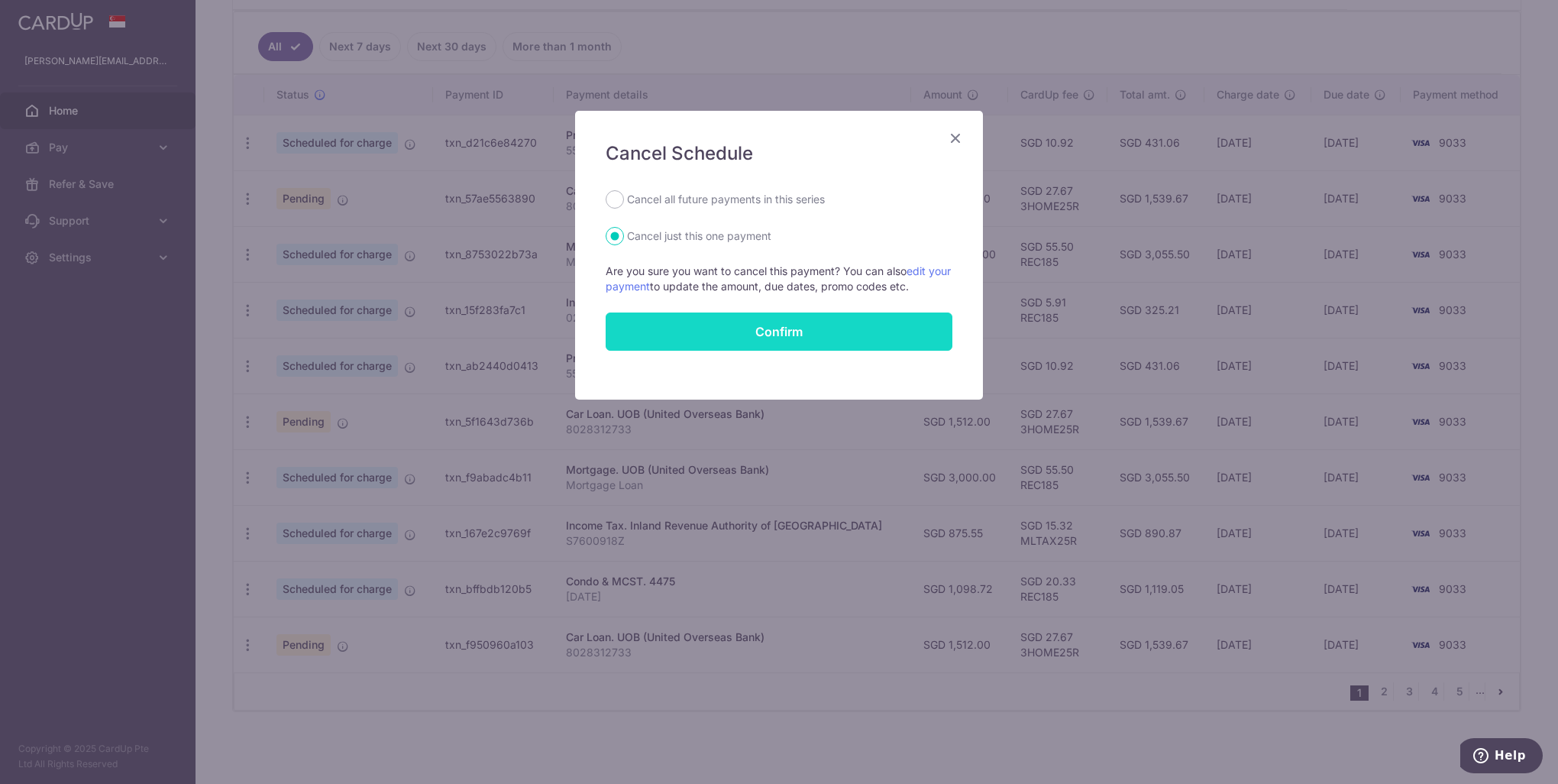
click at [795, 334] on button "Confirm" at bounding box center [779, 331] width 346 height 38
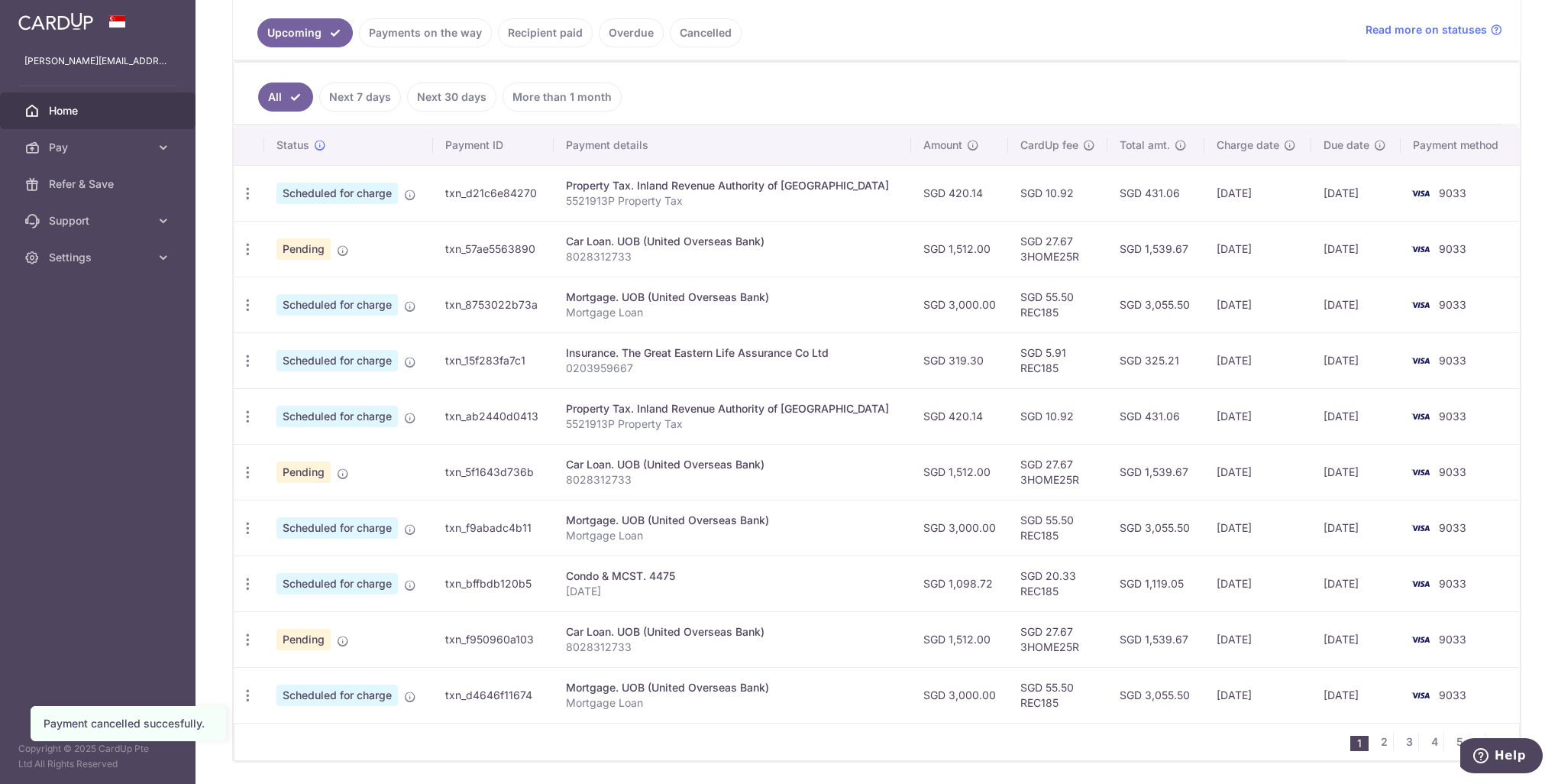
scroll to position [321, 0]
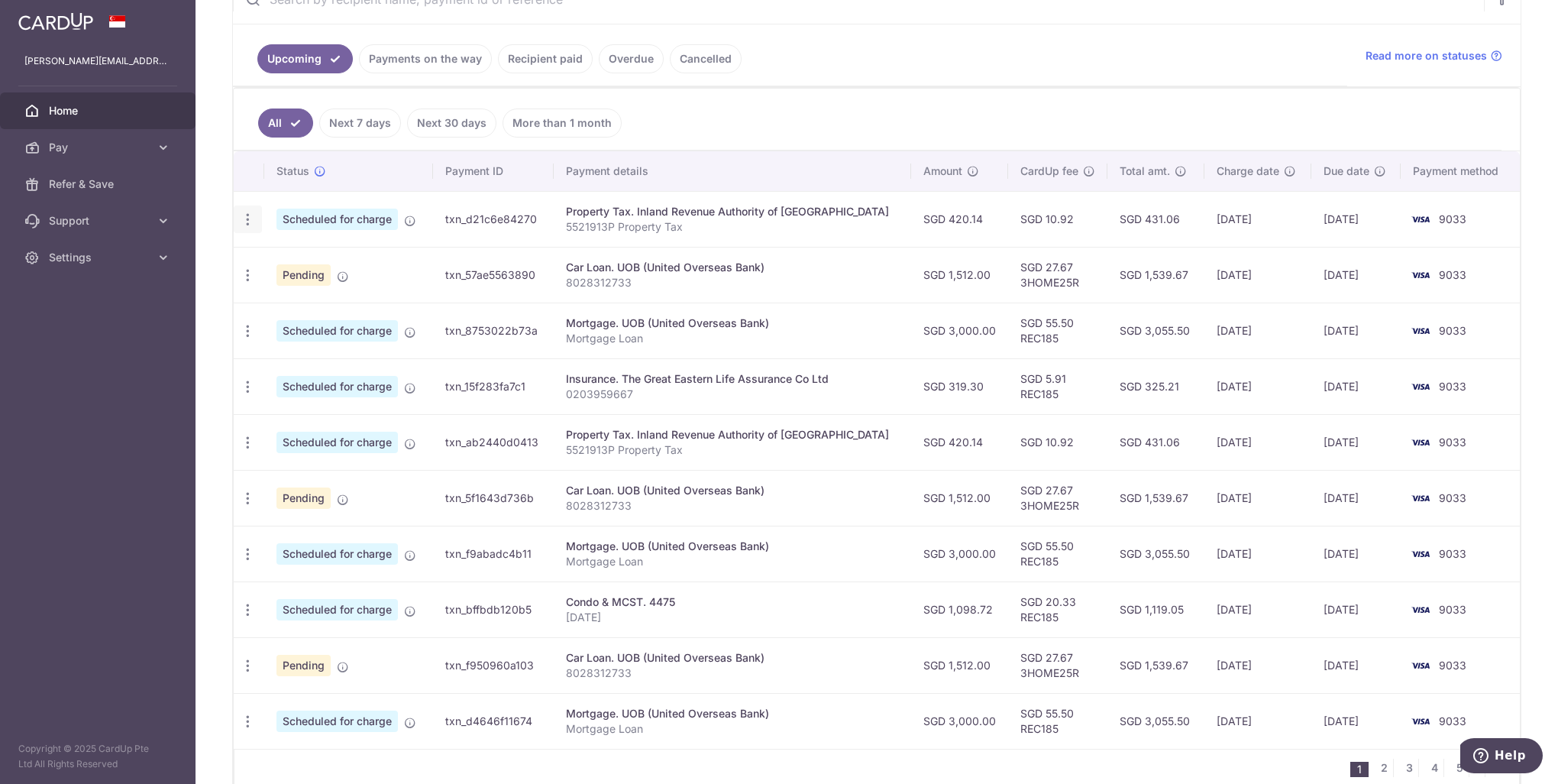
click at [248, 217] on icon "button" at bounding box center [247, 219] width 16 height 16
click at [305, 259] on span "Update payment" at bounding box center [329, 260] width 104 height 18
radio input "true"
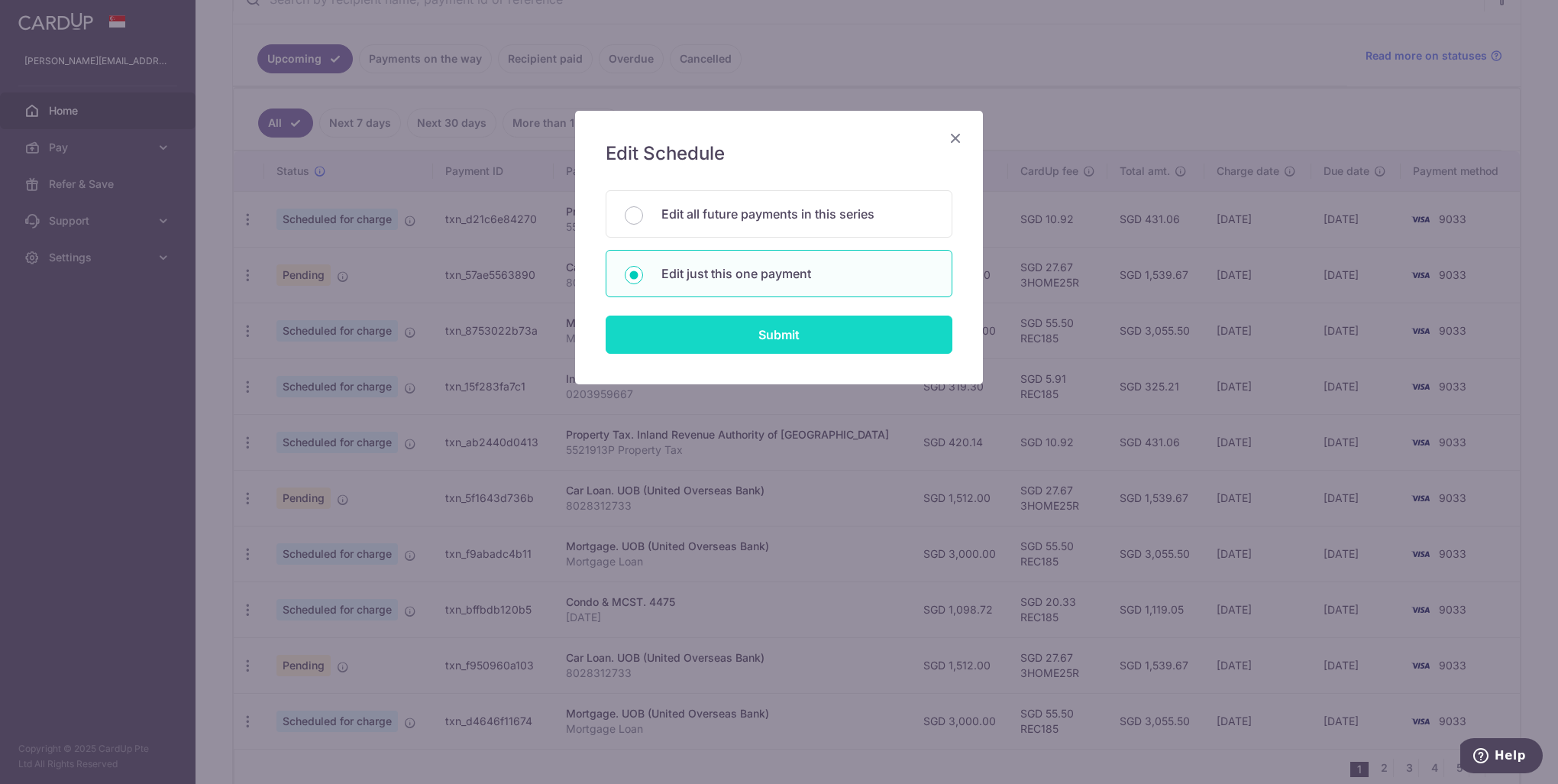
click at [903, 334] on input "Submit" at bounding box center [779, 334] width 346 height 38
radio input "true"
type input "420.14"
type input "[DATE]"
type input "5521913P"
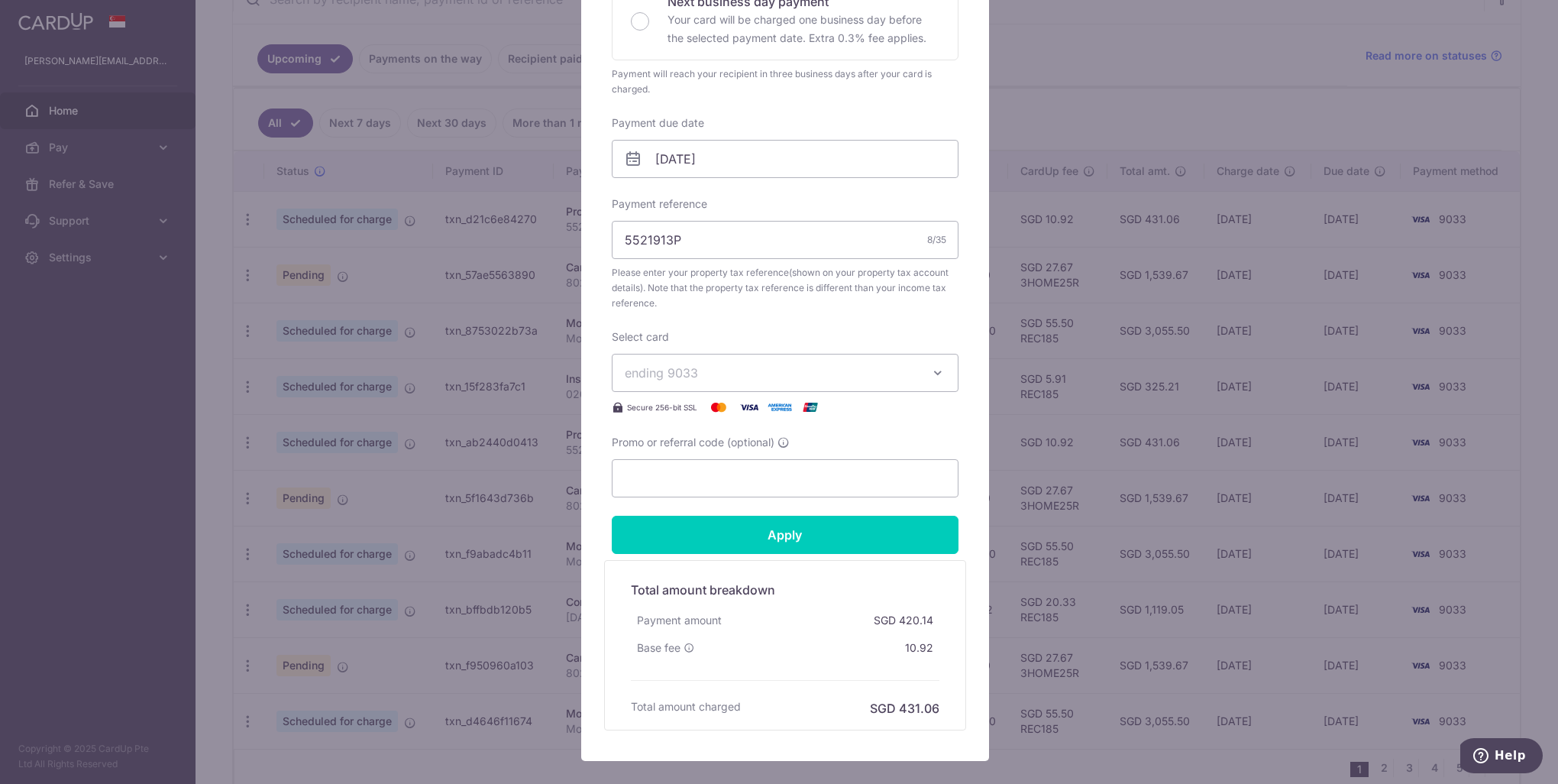
scroll to position [0, 0]
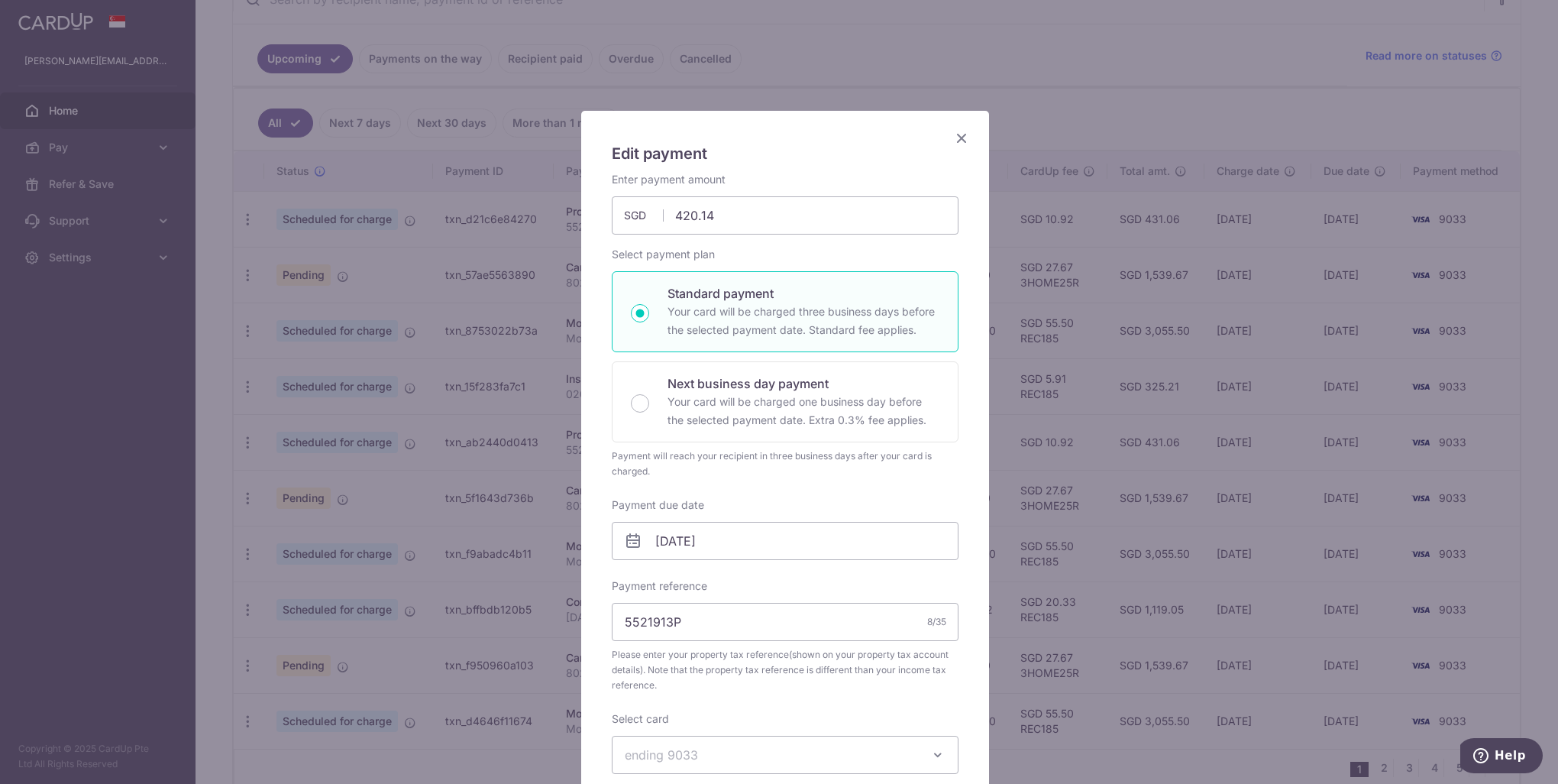
click at [956, 135] on icon "Close" at bounding box center [961, 137] width 18 height 19
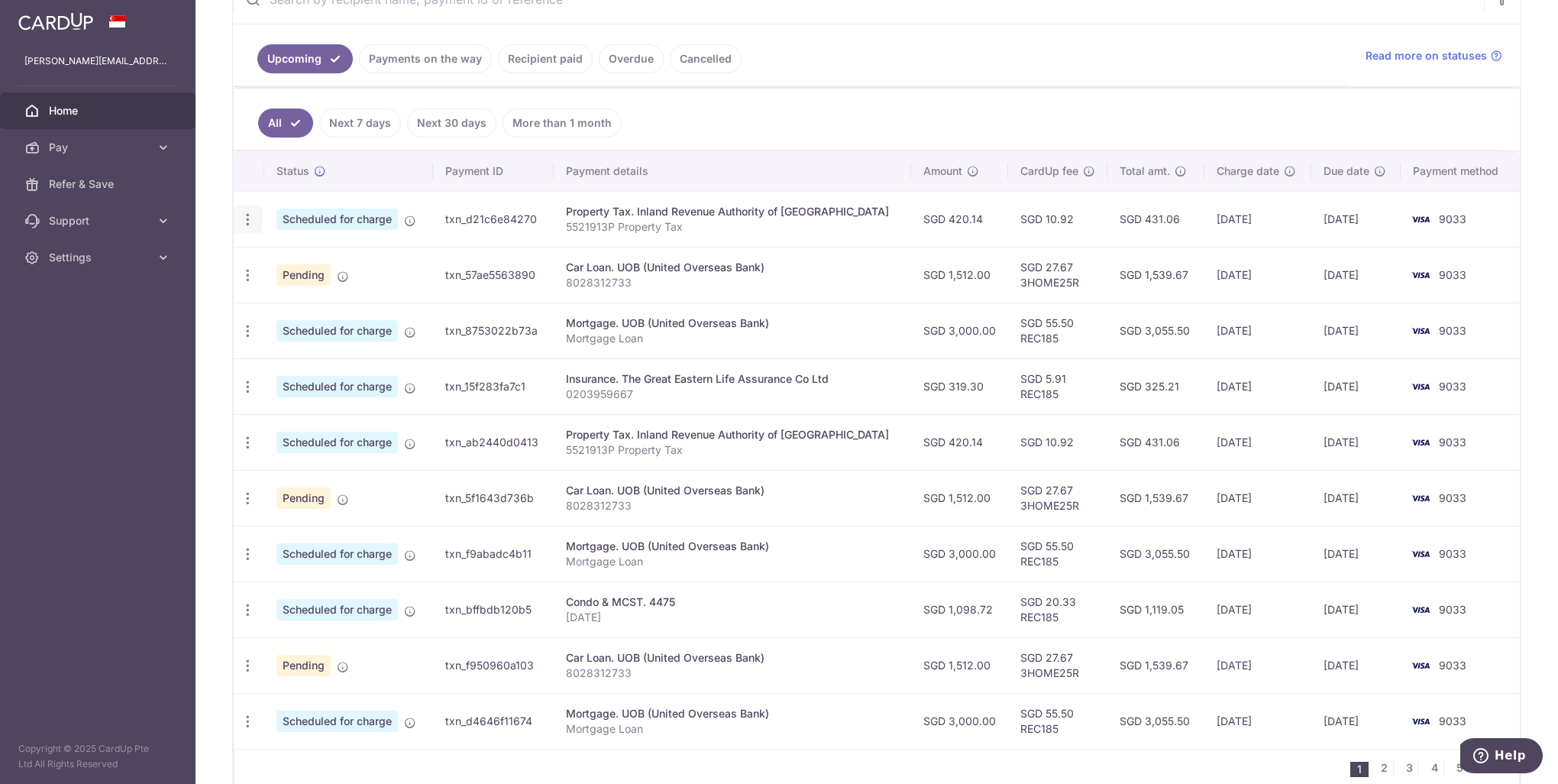
click at [247, 220] on icon "button" at bounding box center [247, 219] width 16 height 16
click at [288, 299] on span "Cancel payment" at bounding box center [329, 298] width 102 height 18
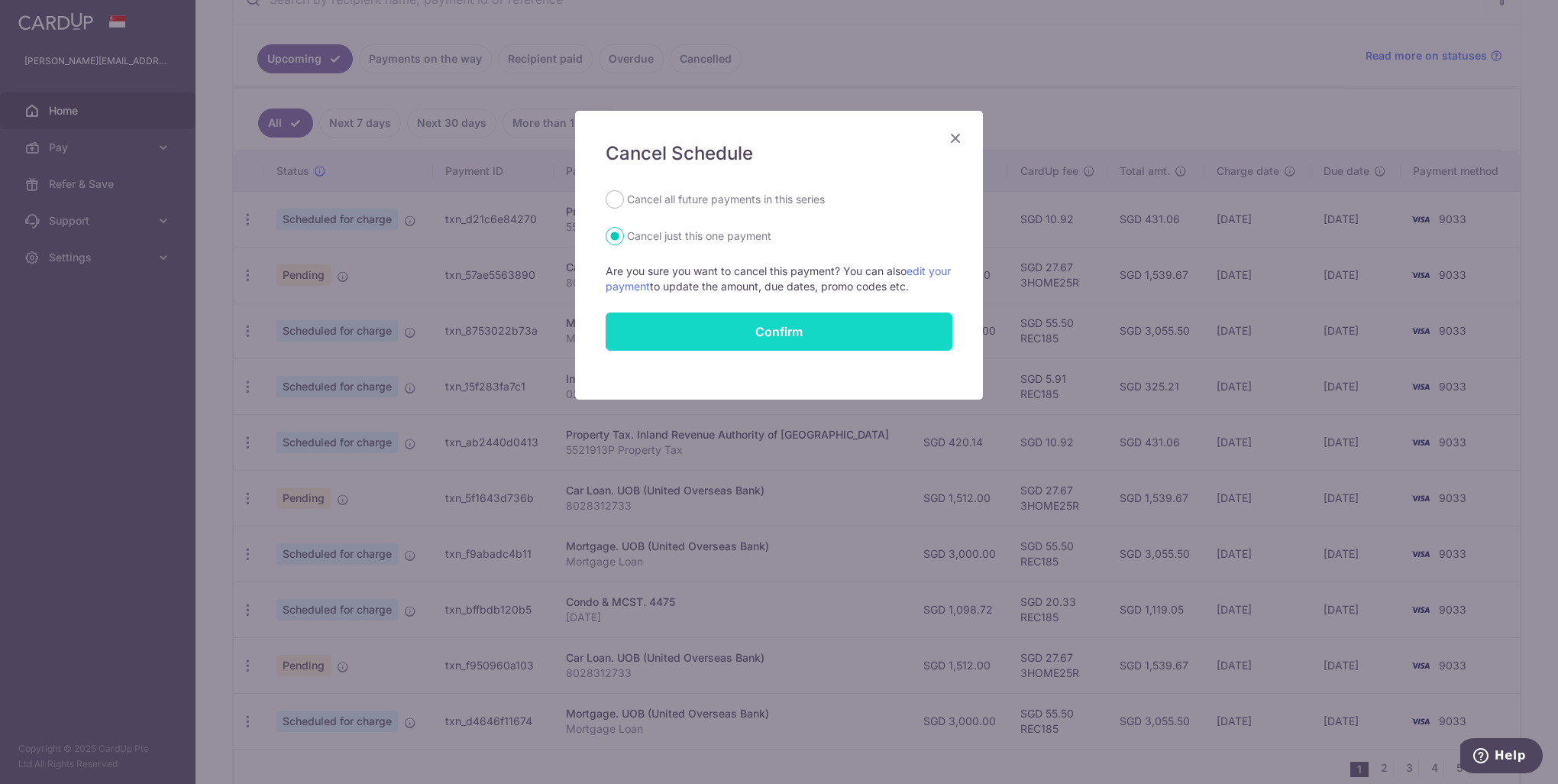
click at [778, 324] on button "Confirm" at bounding box center [779, 331] width 346 height 38
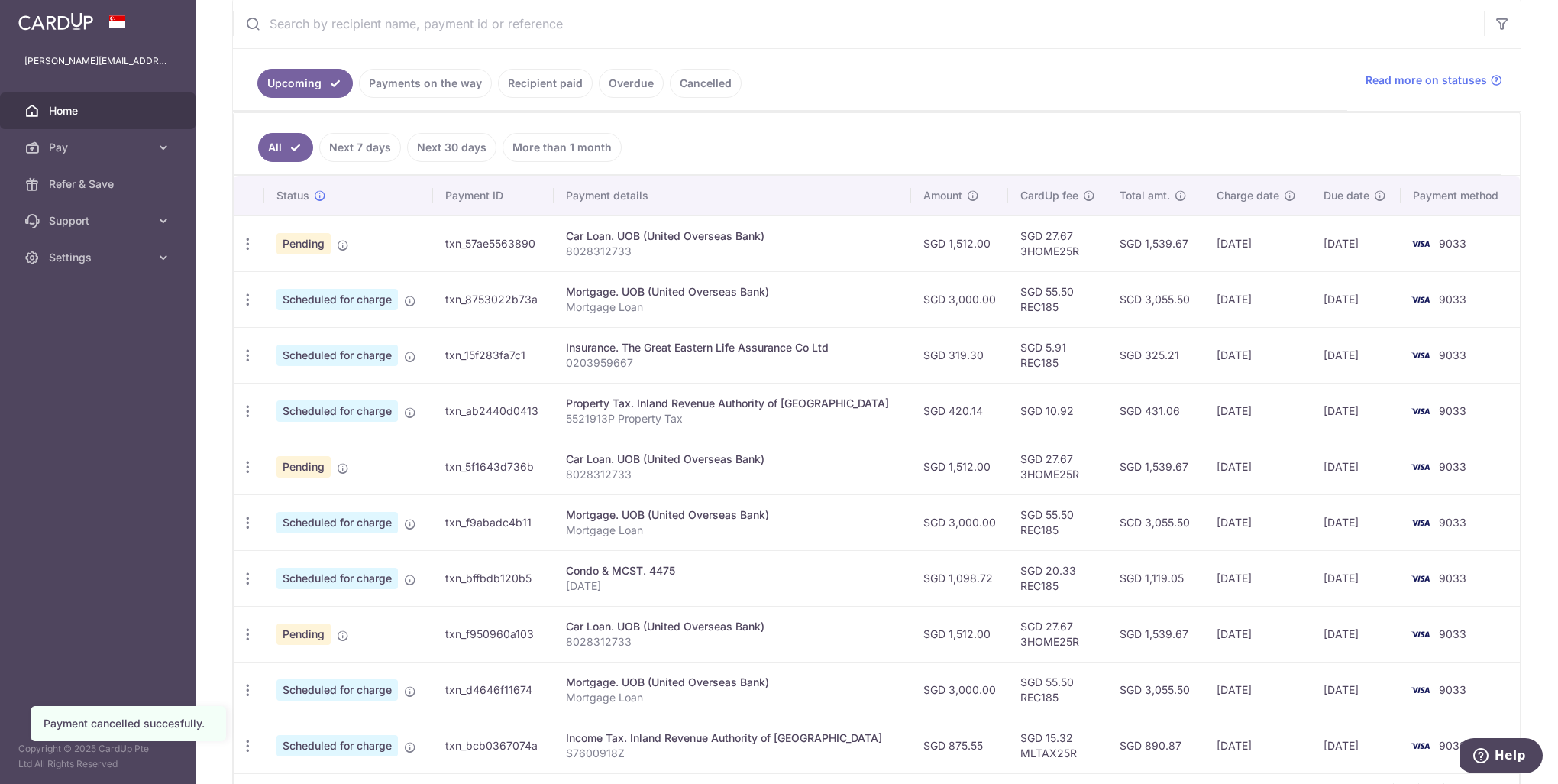
scroll to position [382, 0]
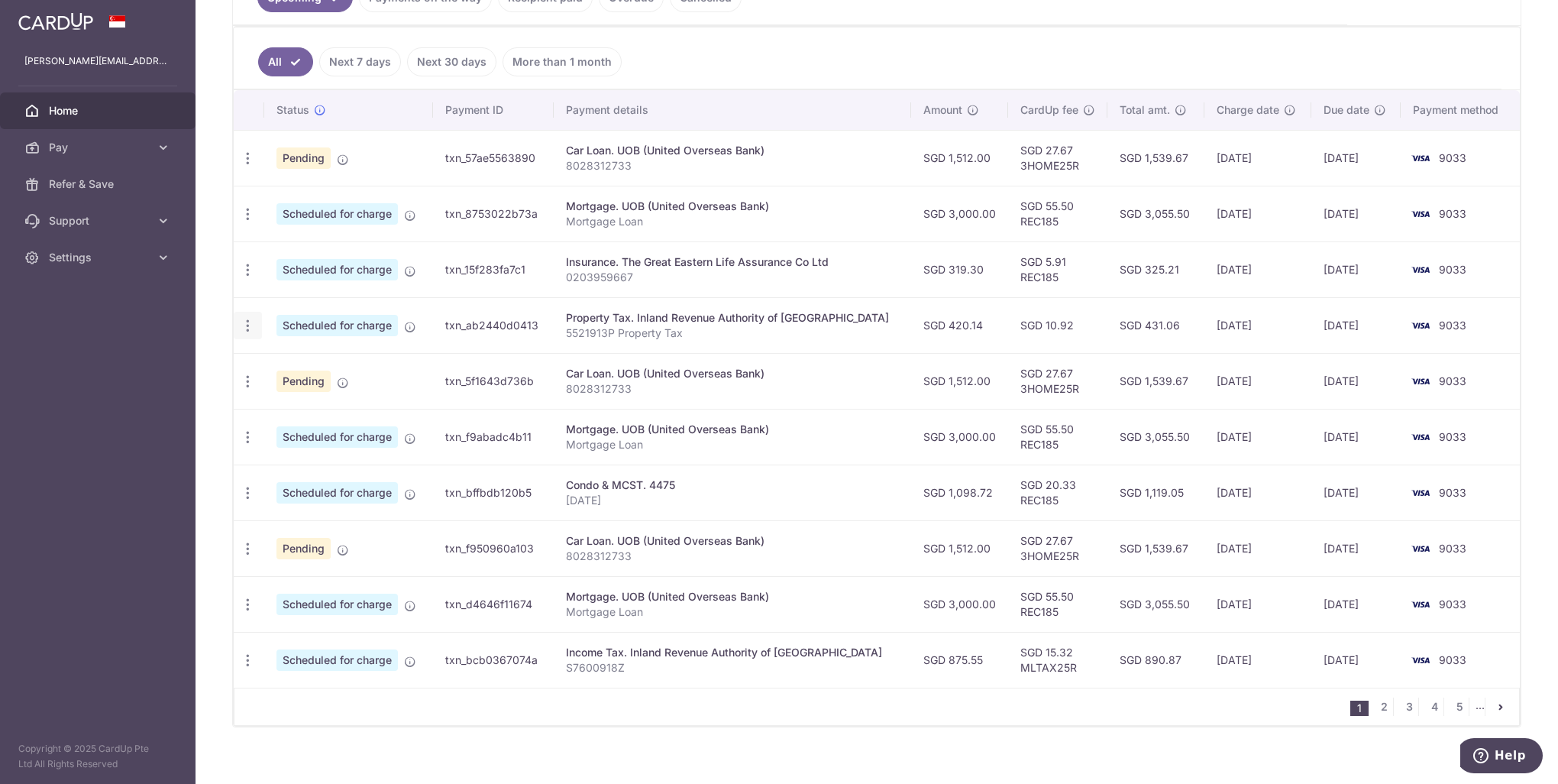
click at [250, 328] on icon "button" at bounding box center [247, 325] width 16 height 16
click at [303, 402] on span "Cancel payment" at bounding box center [329, 404] width 102 height 18
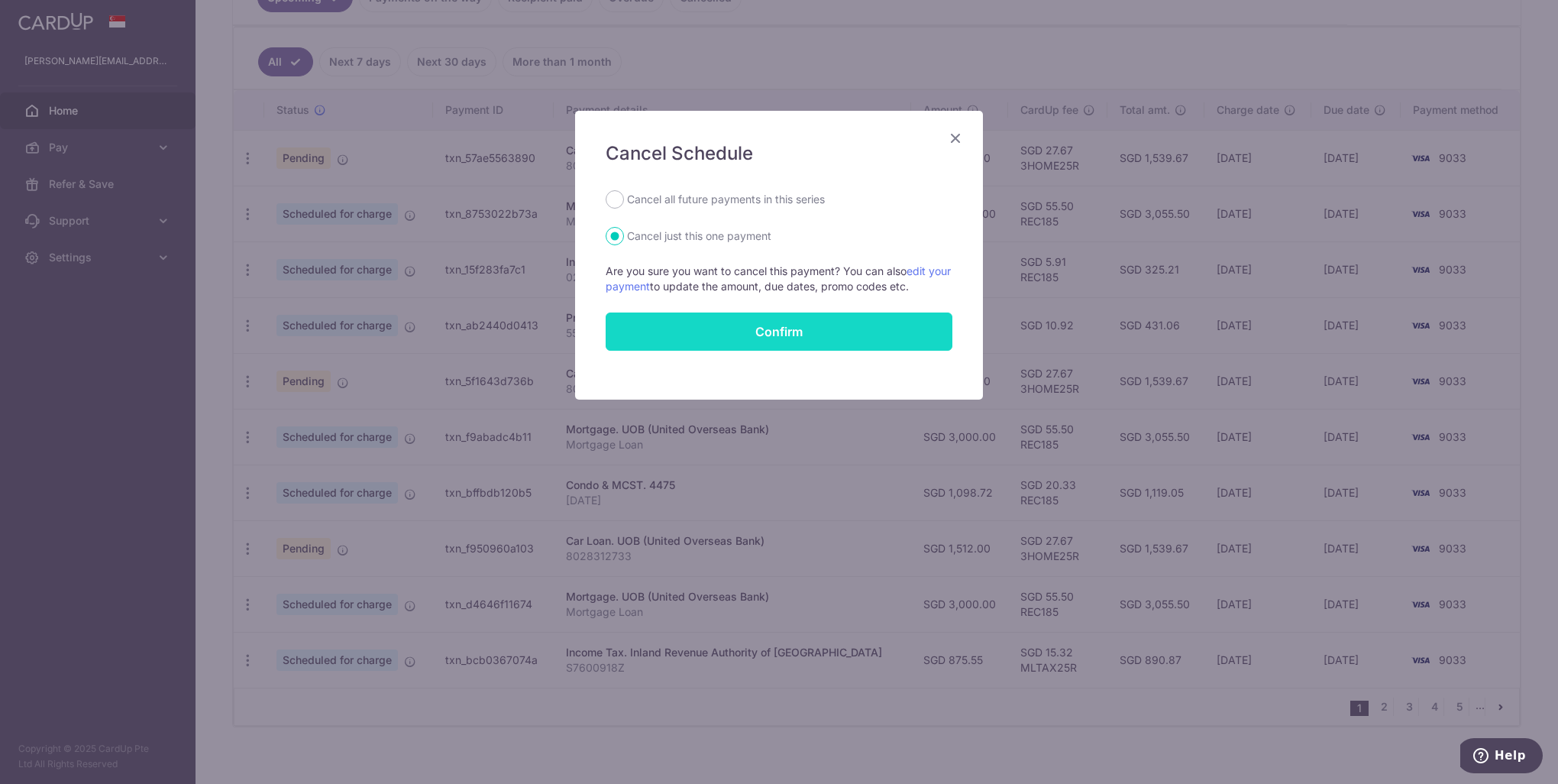
click at [849, 343] on button "Confirm" at bounding box center [779, 331] width 346 height 38
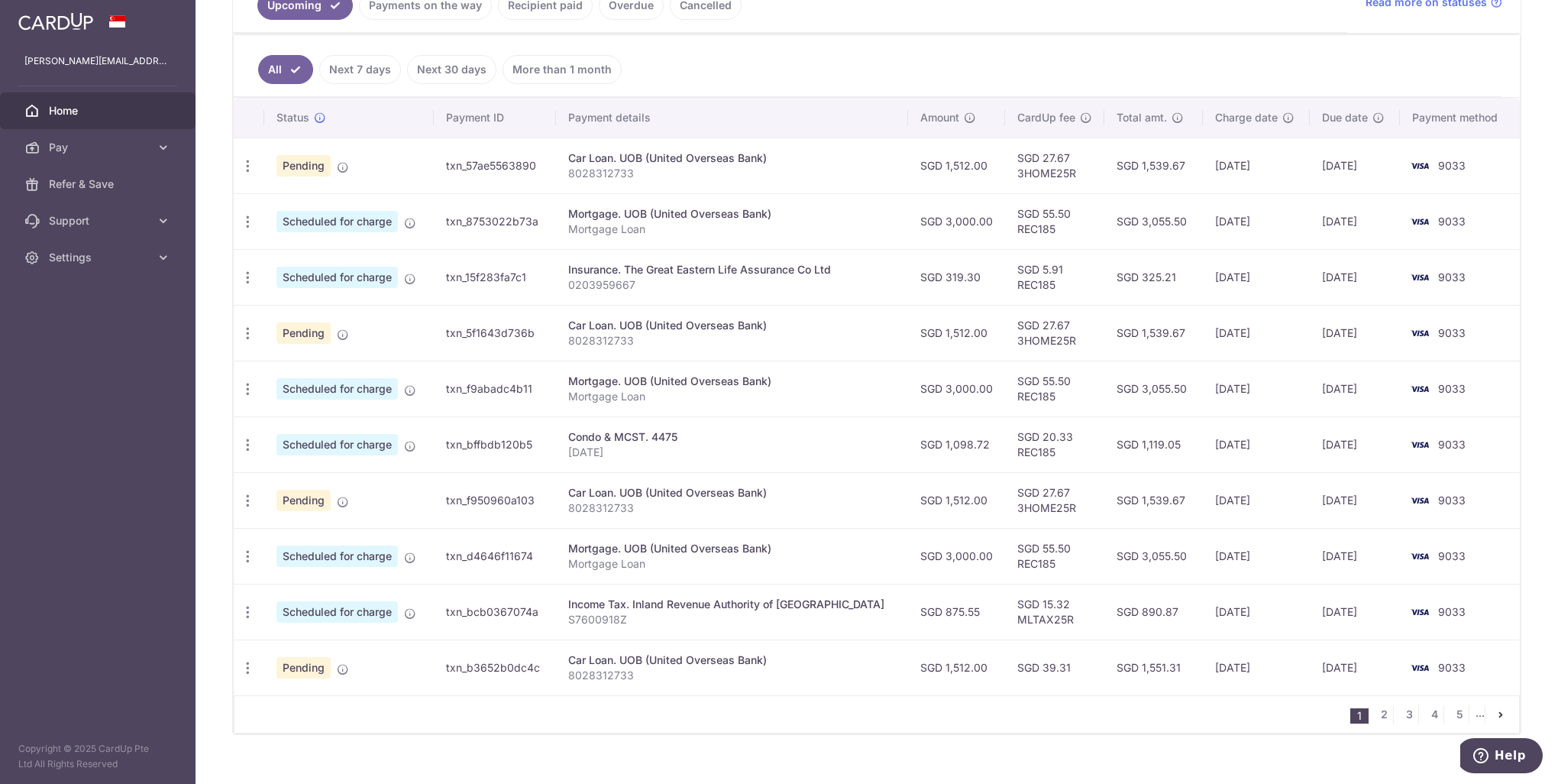
scroll to position [398, 0]
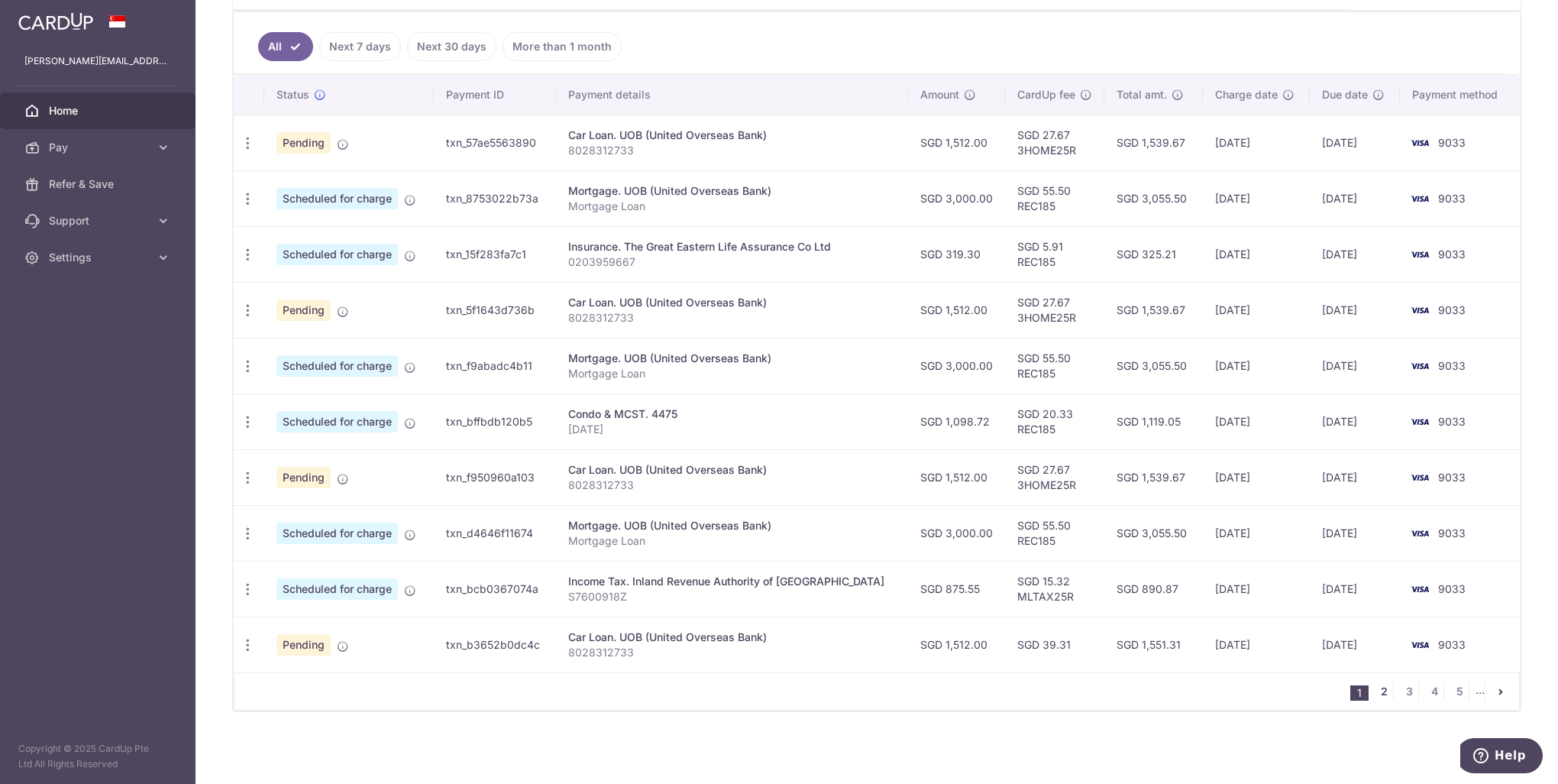
click at [1375, 694] on link "2" at bounding box center [1384, 691] width 18 height 18
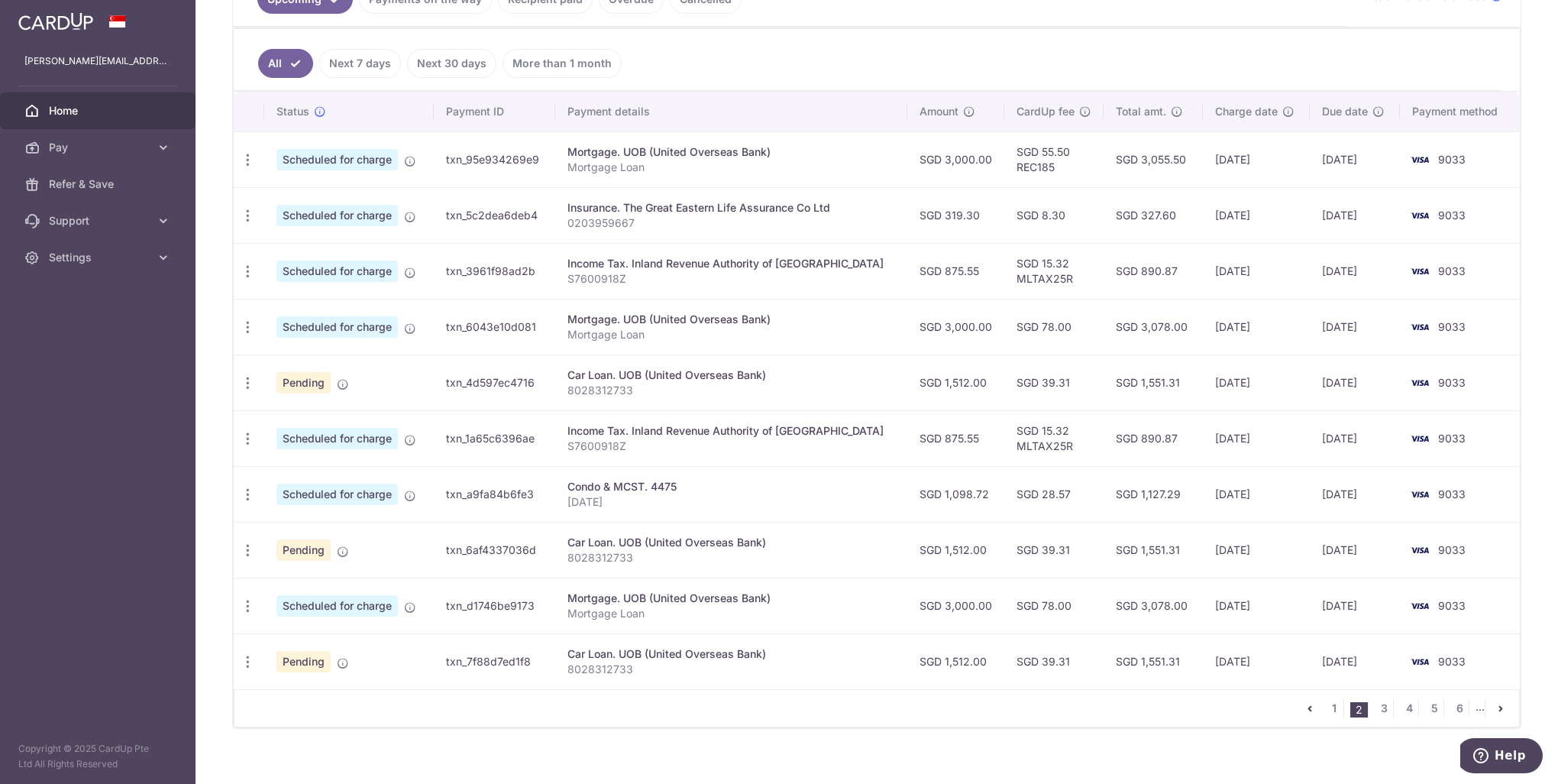
scroll to position [382, 0]
click at [1326, 705] on link "1" at bounding box center [1334, 706] width 18 height 18
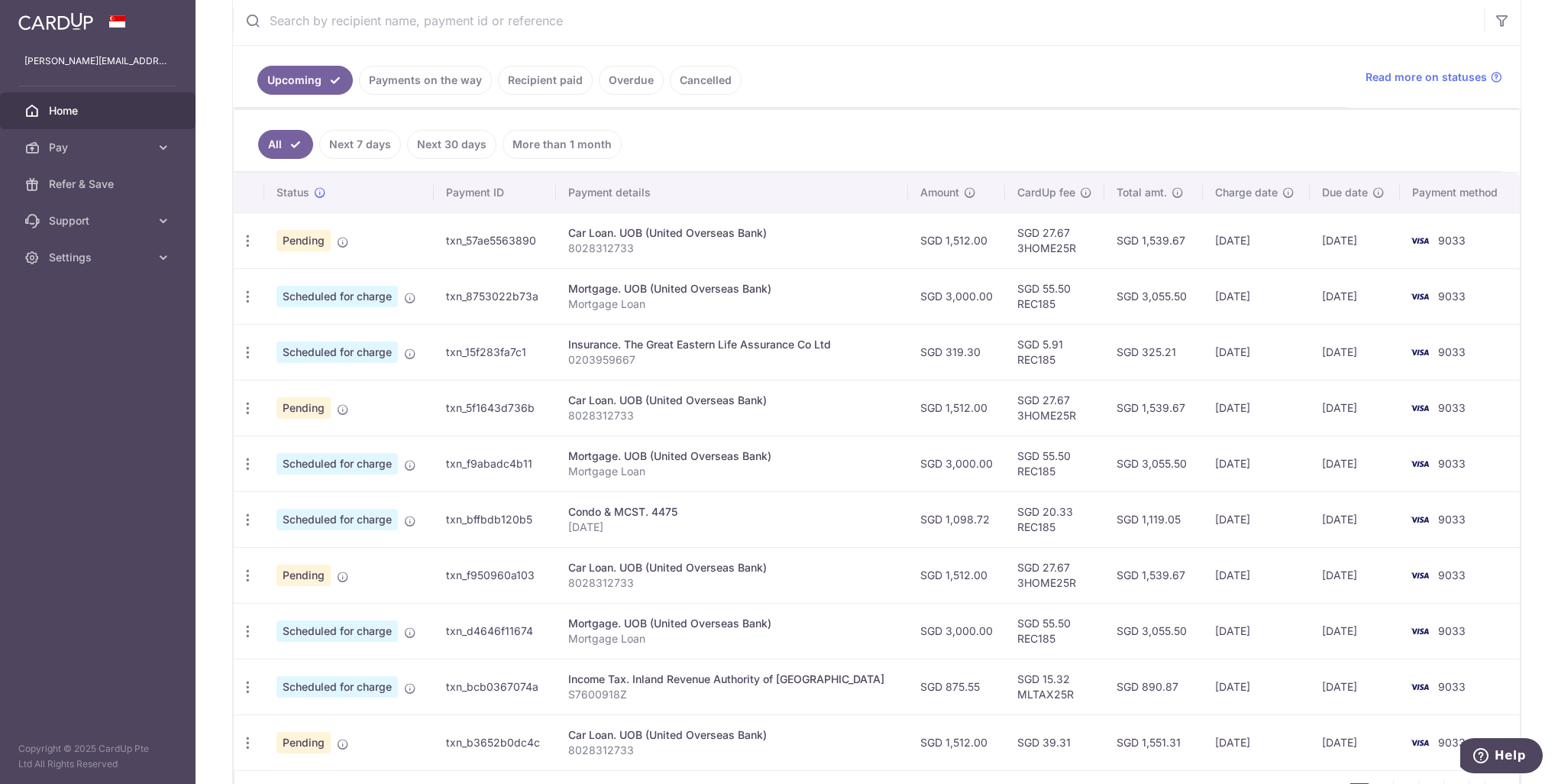
scroll to position [305, 0]
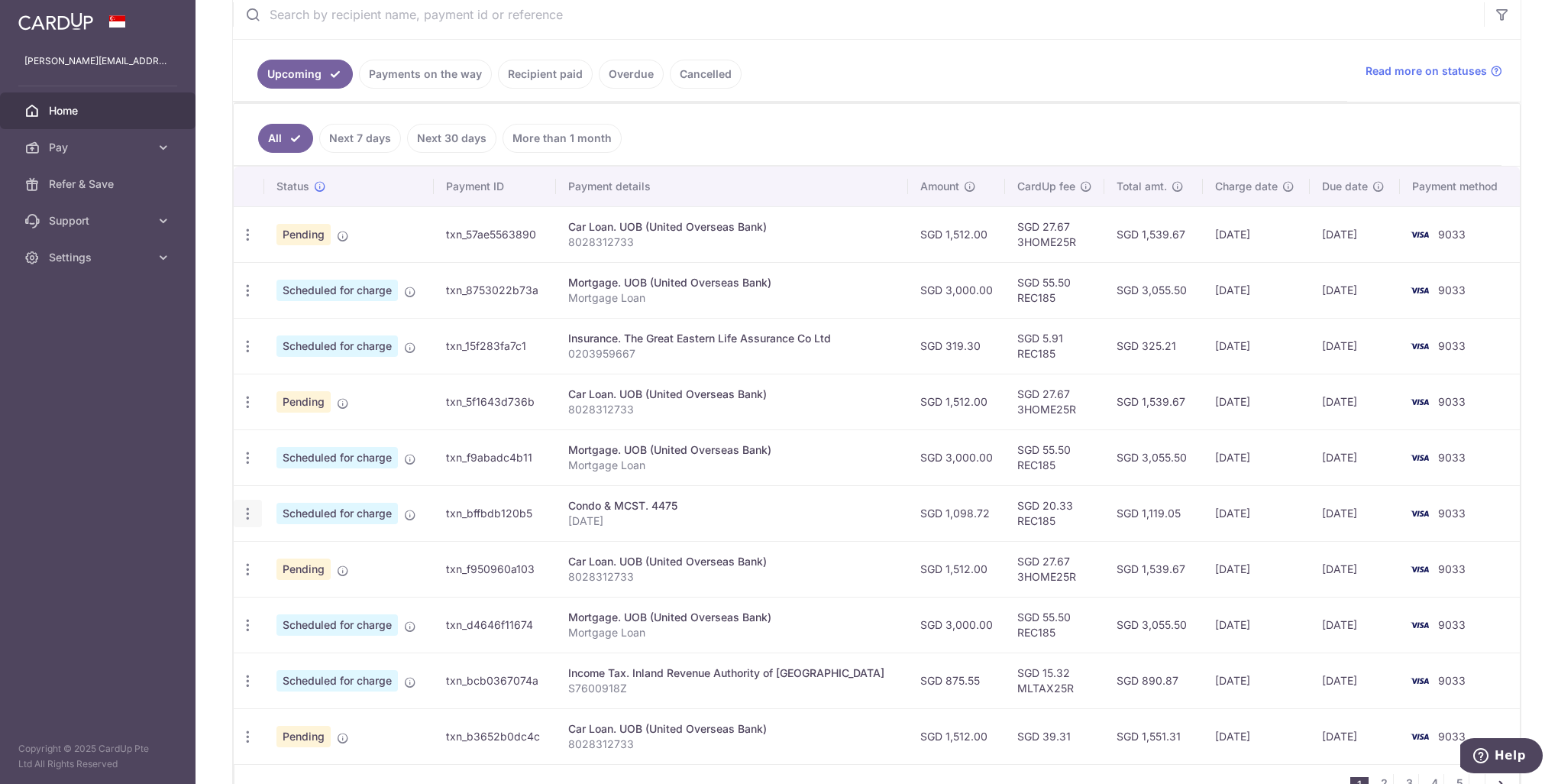
click at [247, 514] on icon "button" at bounding box center [247, 514] width 16 height 16
click at [313, 596] on span "Cancel payment" at bounding box center [329, 592] width 102 height 18
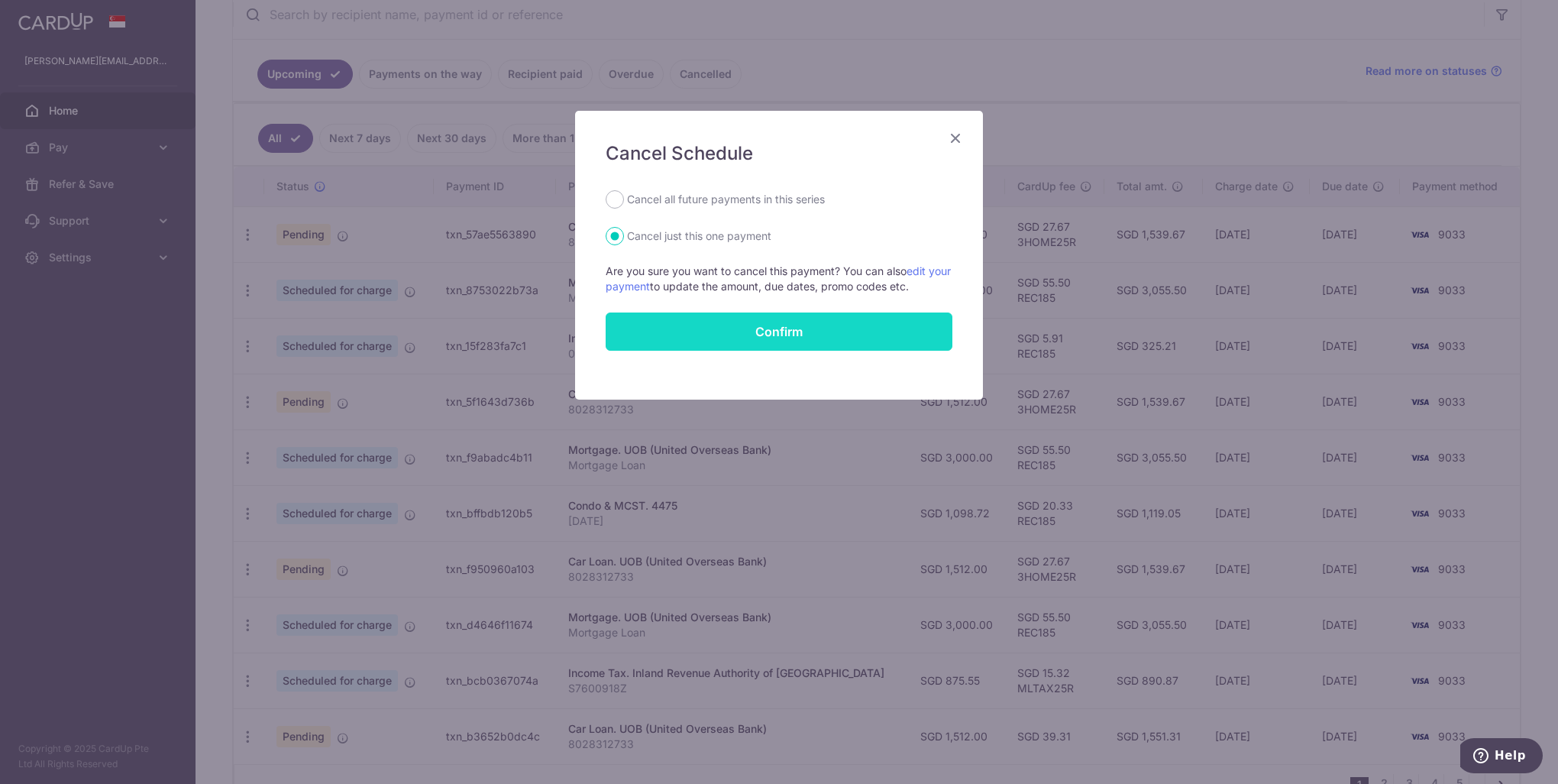
click at [751, 329] on button "Confirm" at bounding box center [779, 331] width 346 height 38
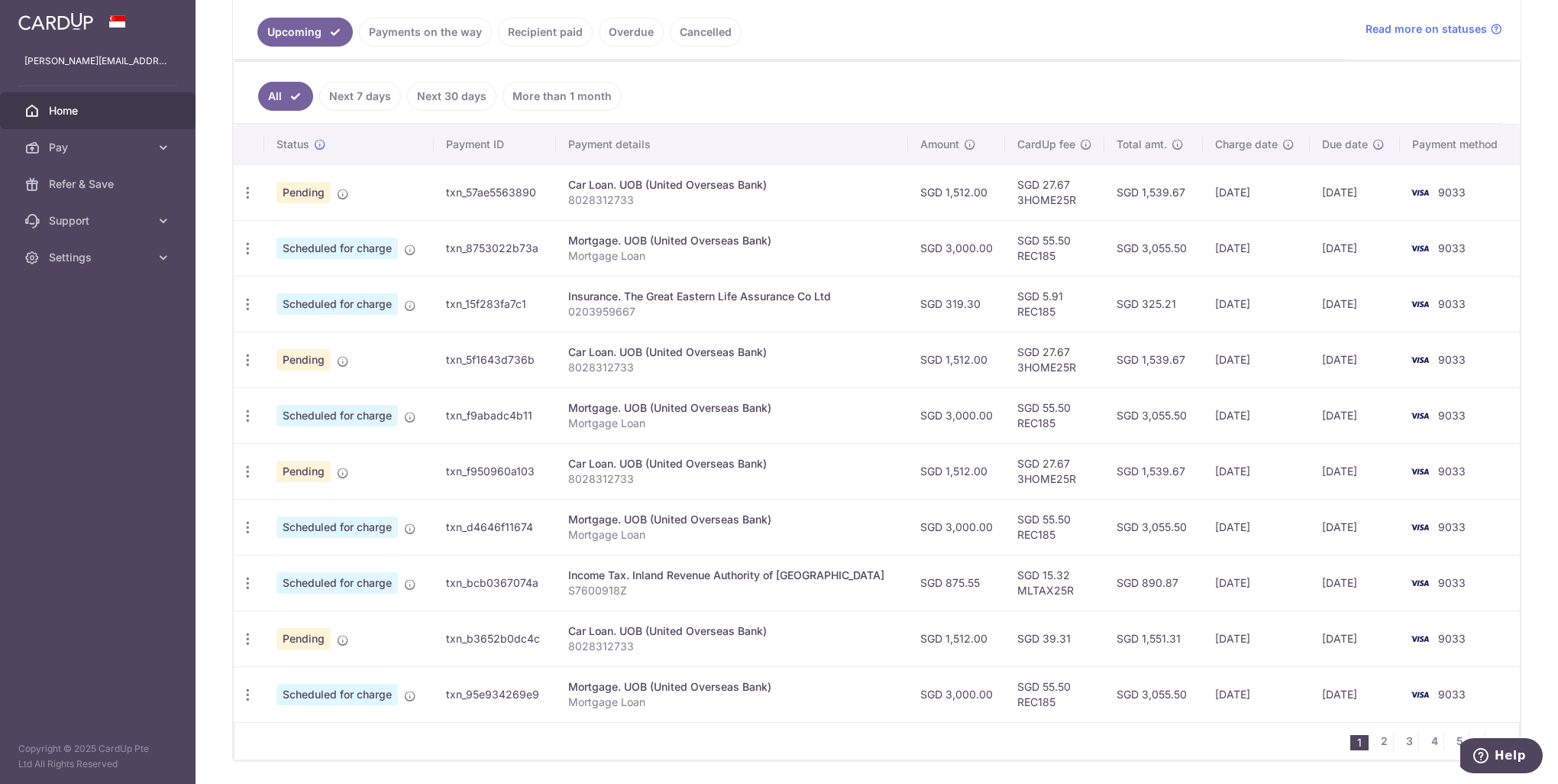
scroll to position [321, 0]
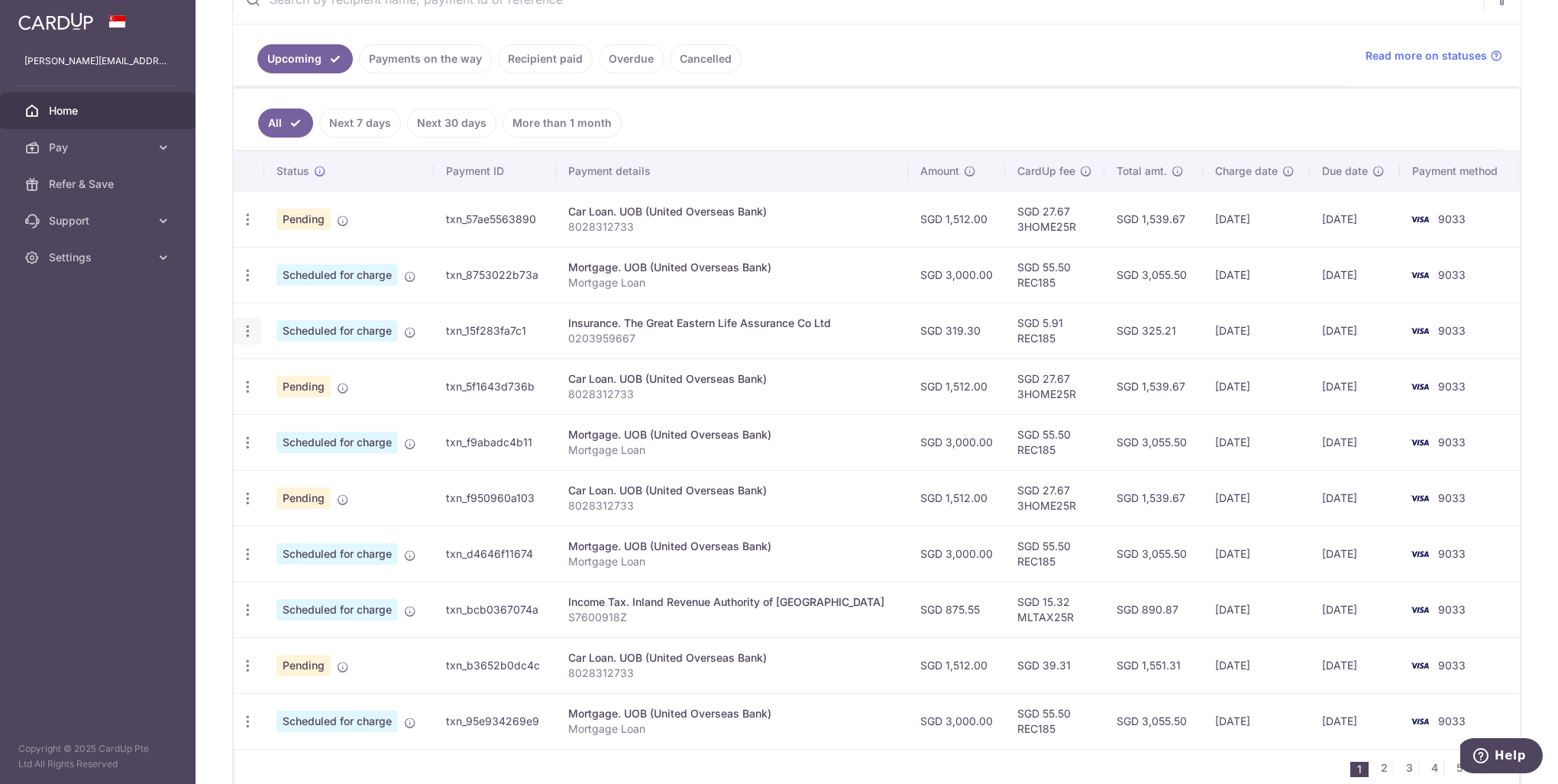
click at [248, 338] on icon "button" at bounding box center [247, 331] width 16 height 16
click at [294, 375] on span "Update payment" at bounding box center [329, 372] width 104 height 18
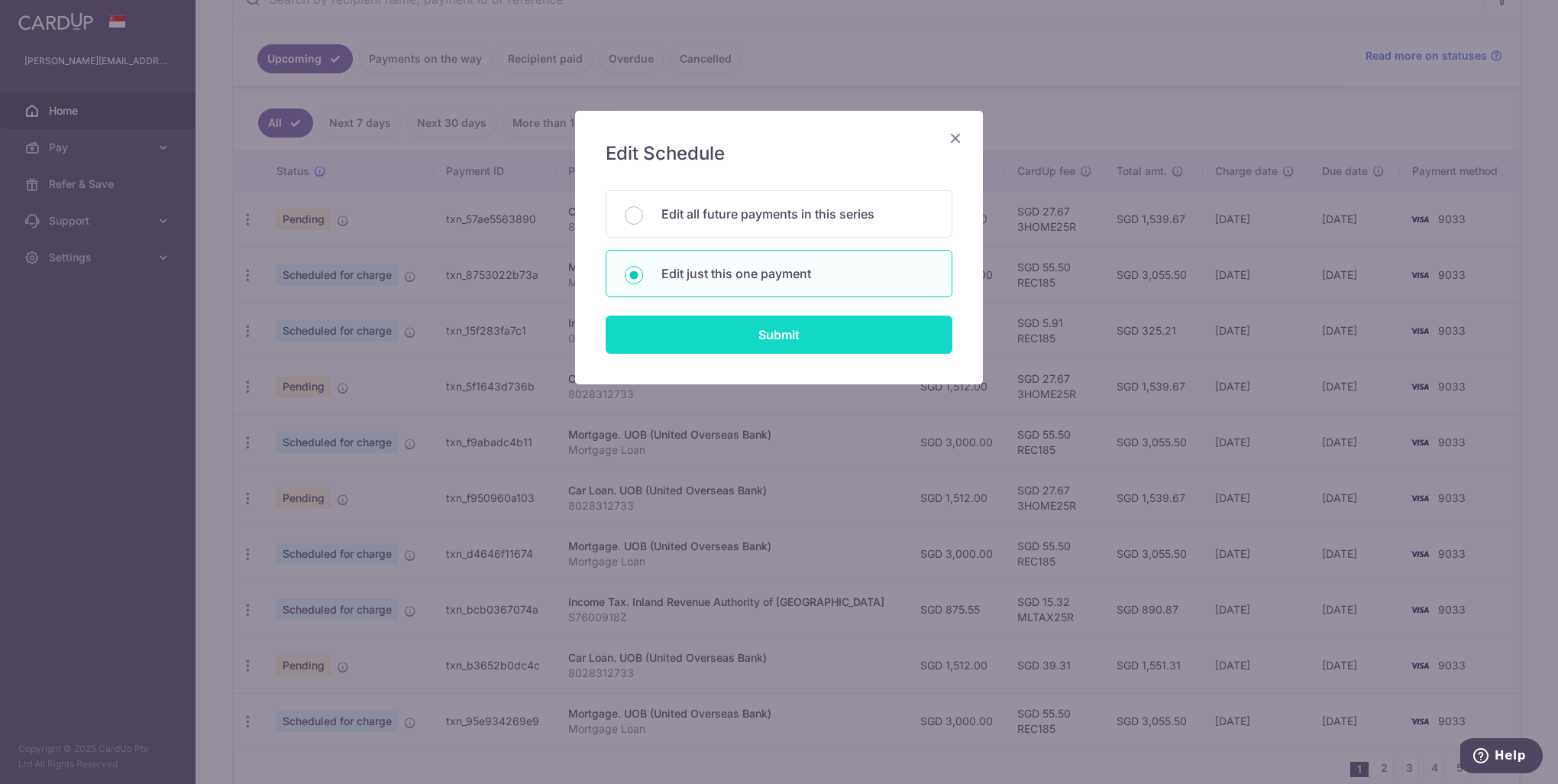
click at [725, 332] on input "Submit" at bounding box center [779, 334] width 346 height 38
radio input "true"
type input "319.30"
type input "[DATE]"
type input "0203959667"
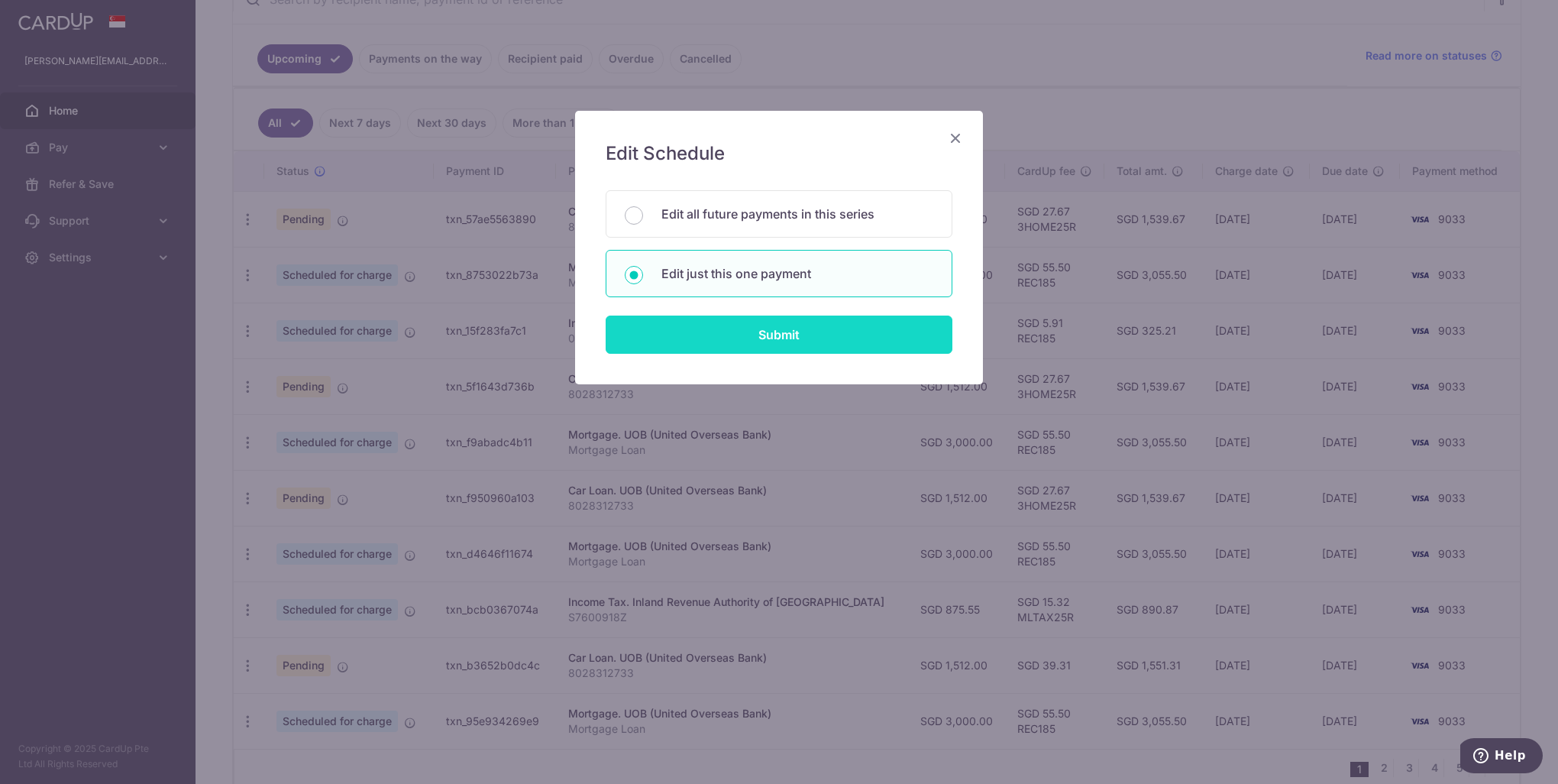
type input "REC185"
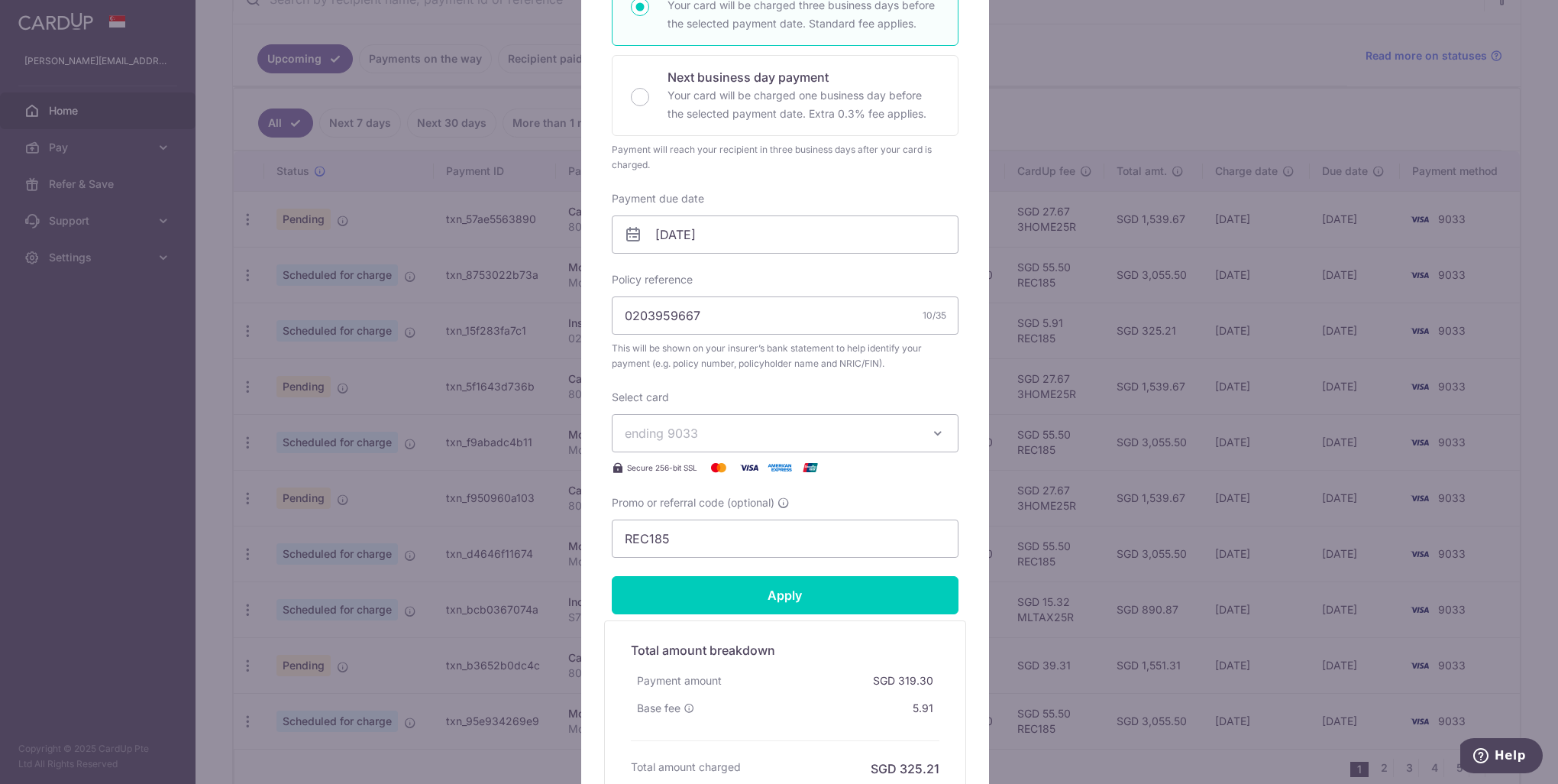
scroll to position [73, 0]
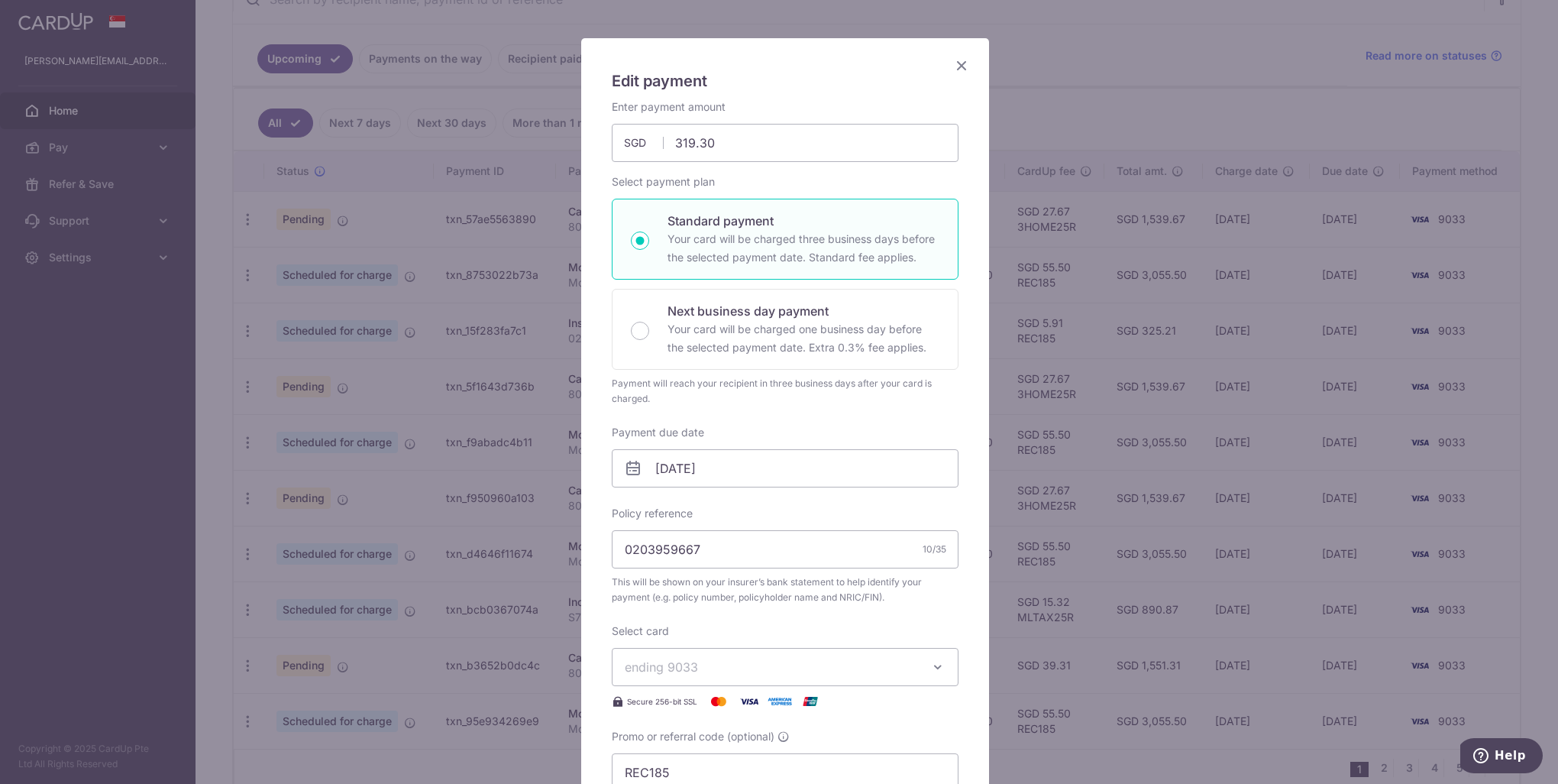
click at [952, 69] on icon "Close" at bounding box center [961, 65] width 18 height 19
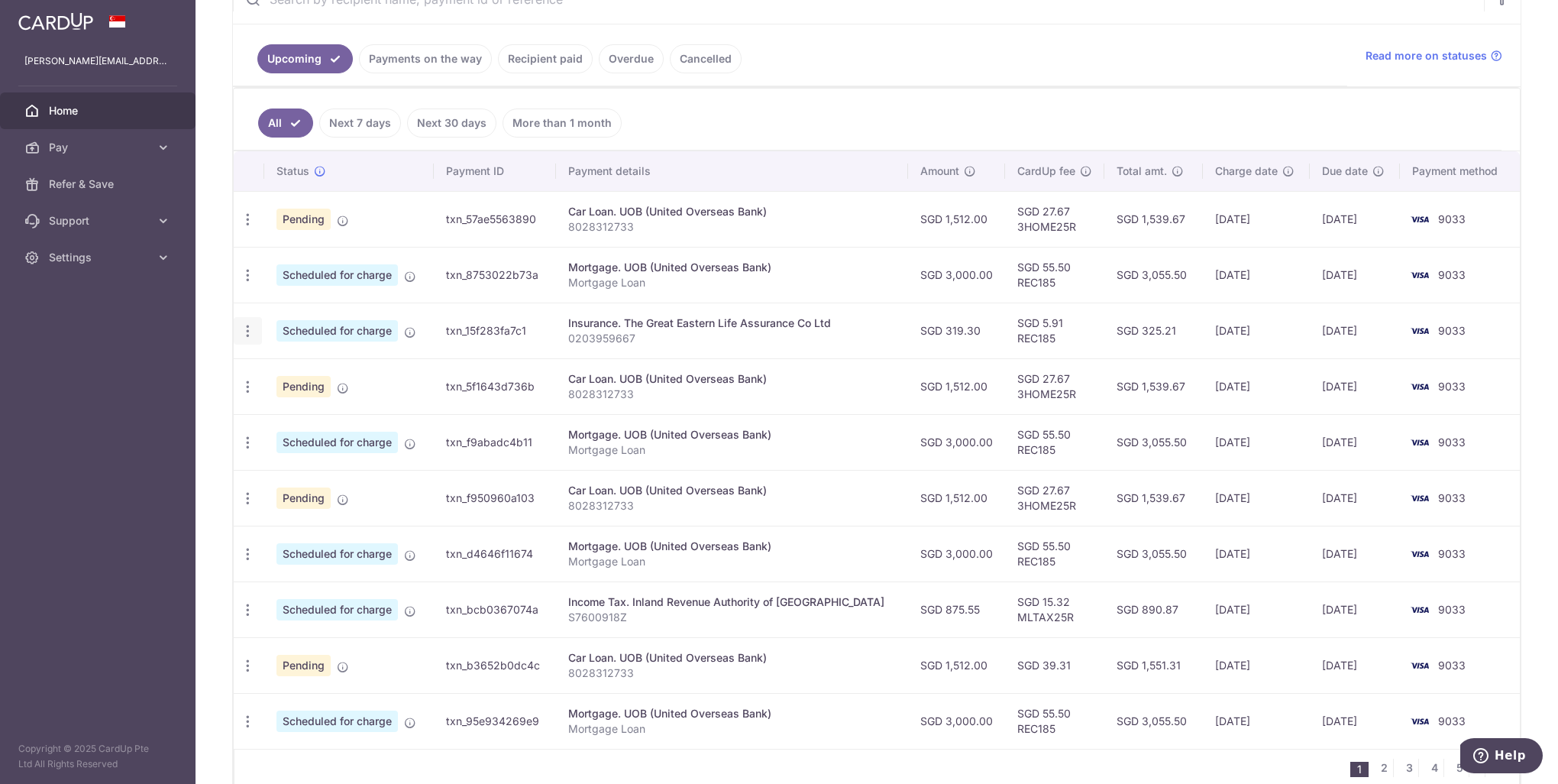
click at [249, 334] on icon "button" at bounding box center [247, 331] width 16 height 16
click at [298, 409] on span "Cancel payment" at bounding box center [329, 409] width 102 height 18
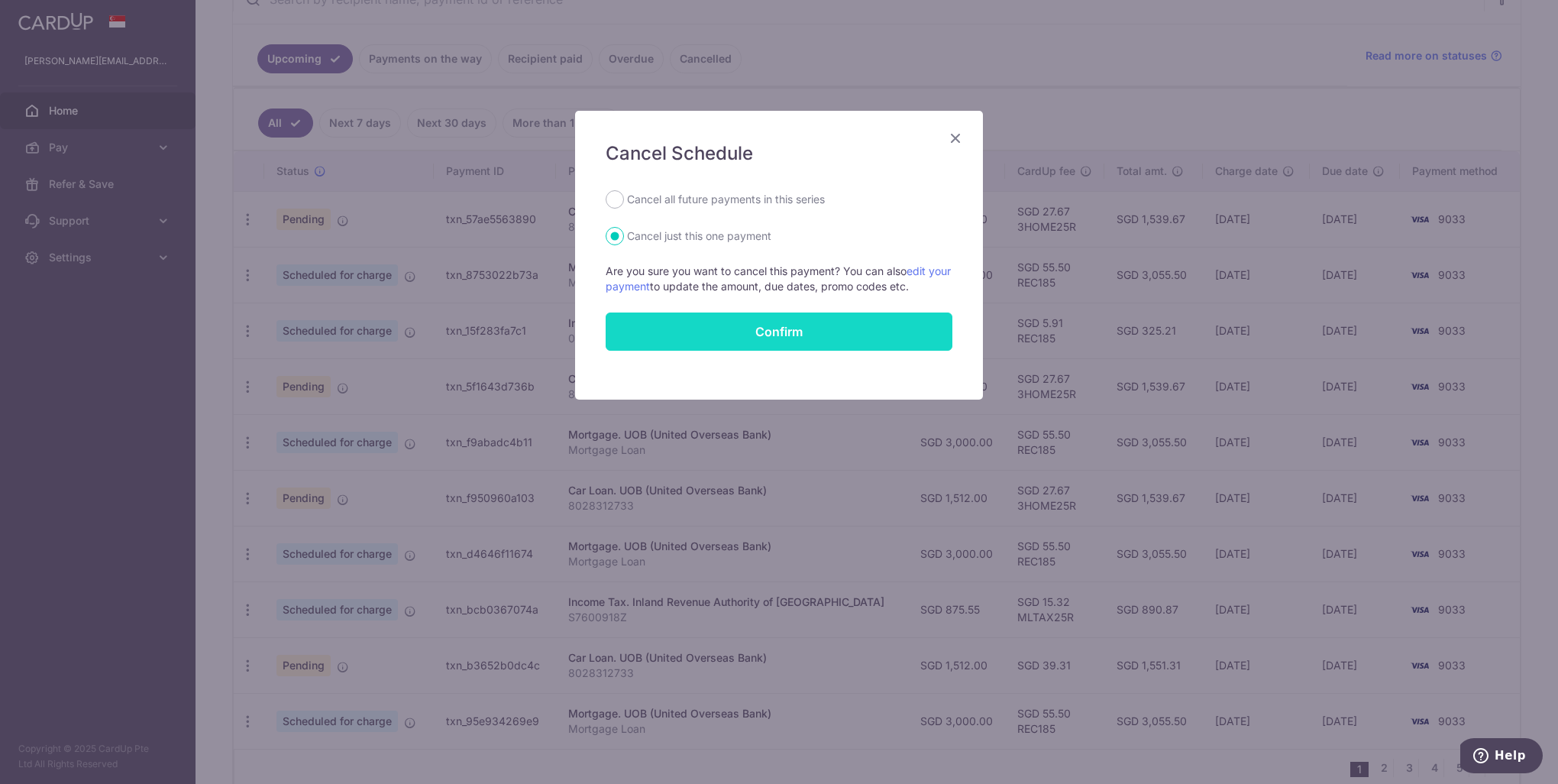
click at [686, 329] on button "Confirm" at bounding box center [779, 331] width 346 height 38
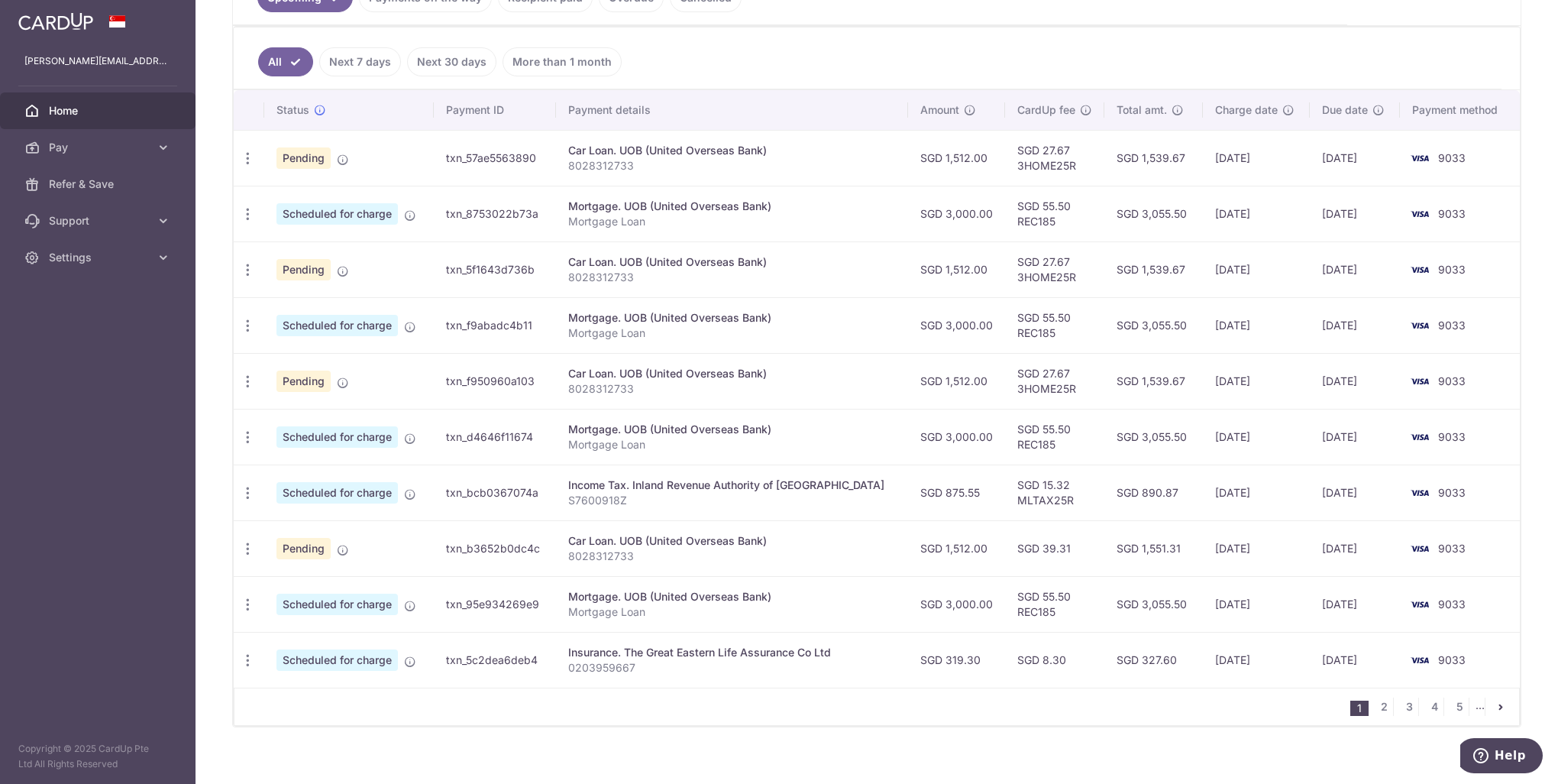
scroll to position [77, 0]
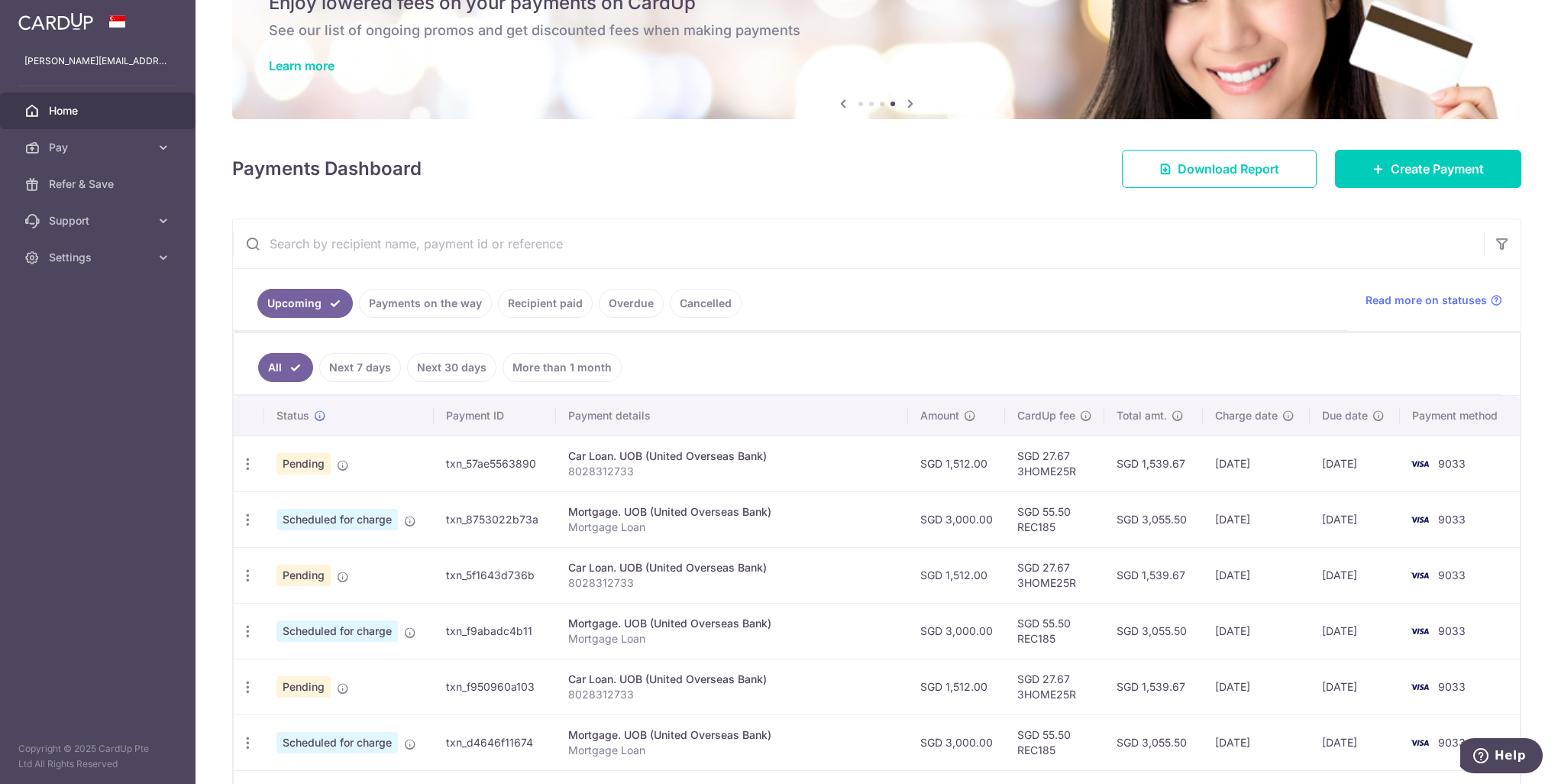
click at [551, 303] on link "Recipient paid" at bounding box center [545, 303] width 95 height 29
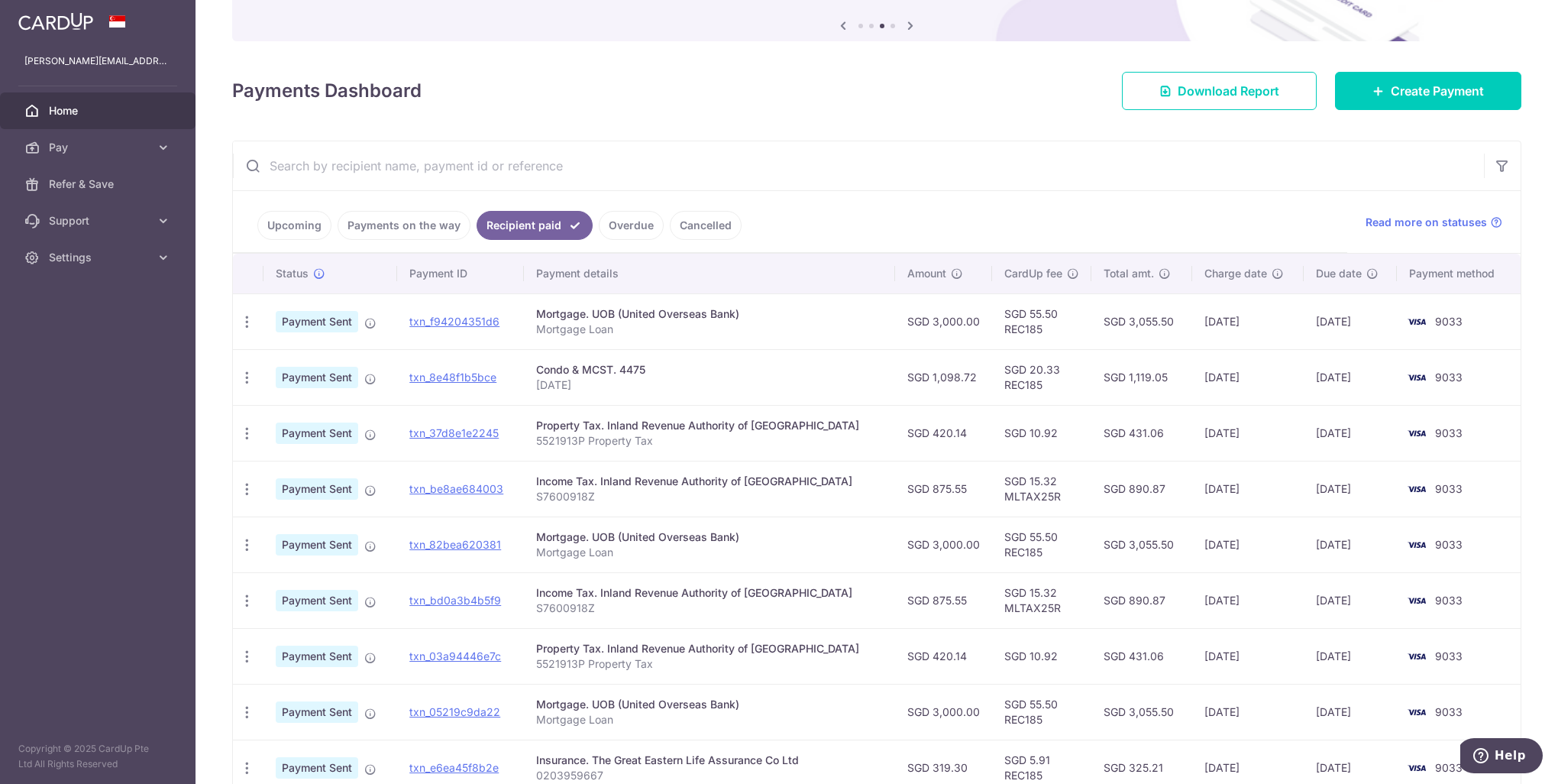
scroll to position [153, 0]
click at [366, 224] on link "Payments on the way" at bounding box center [404, 227] width 133 height 29
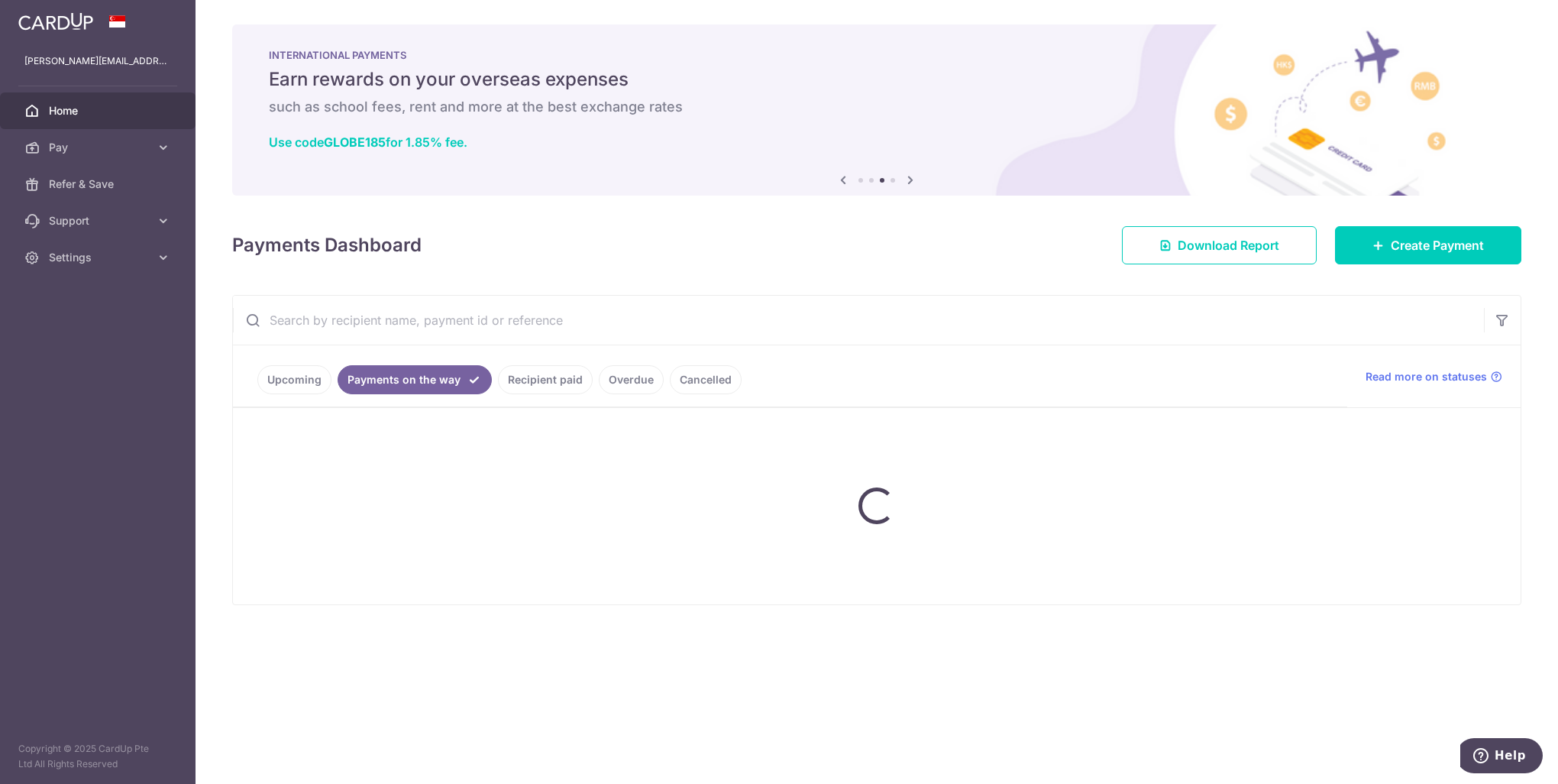
scroll to position [0, 0]
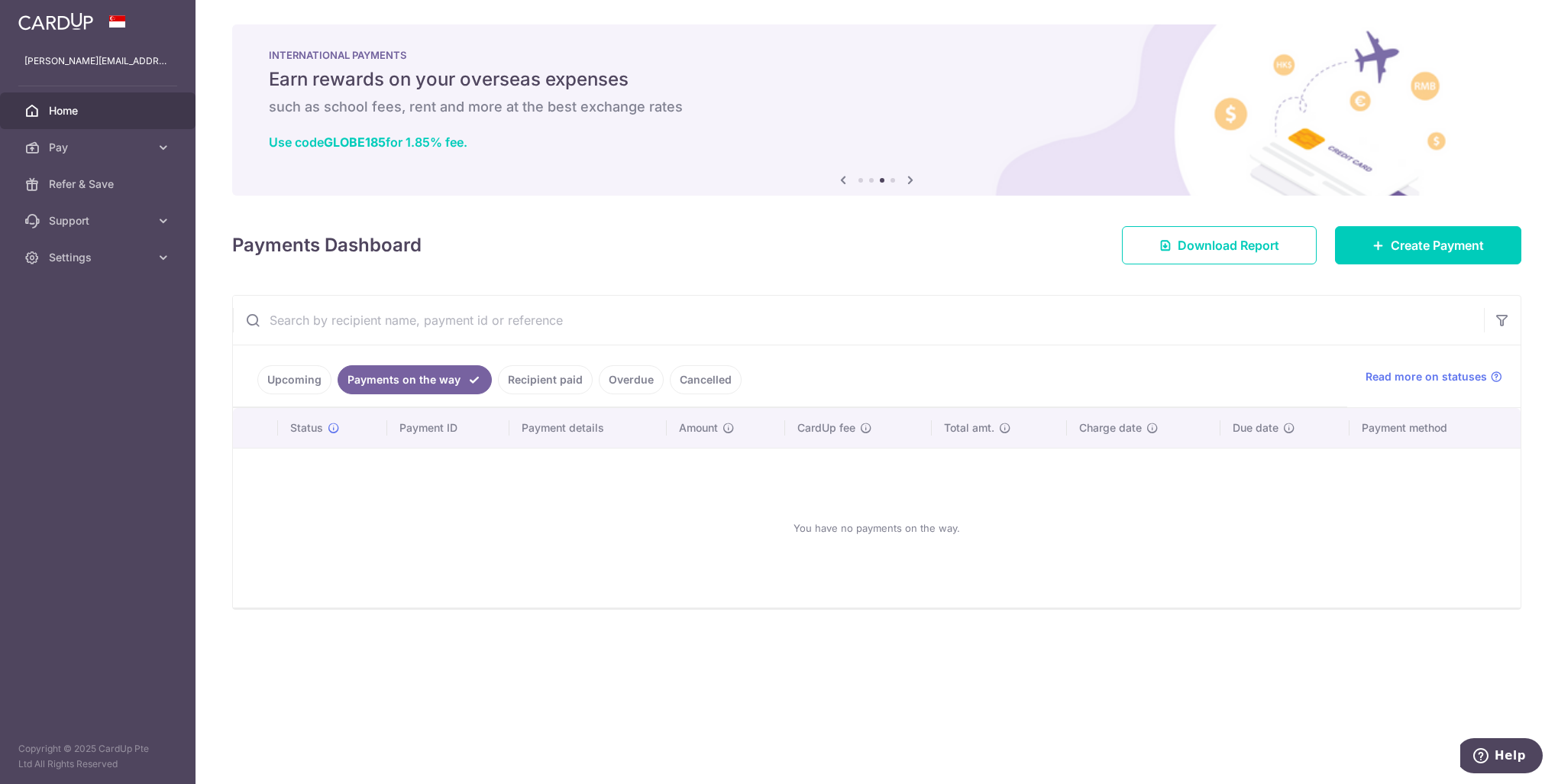
click at [305, 383] on link "Upcoming" at bounding box center [294, 380] width 74 height 29
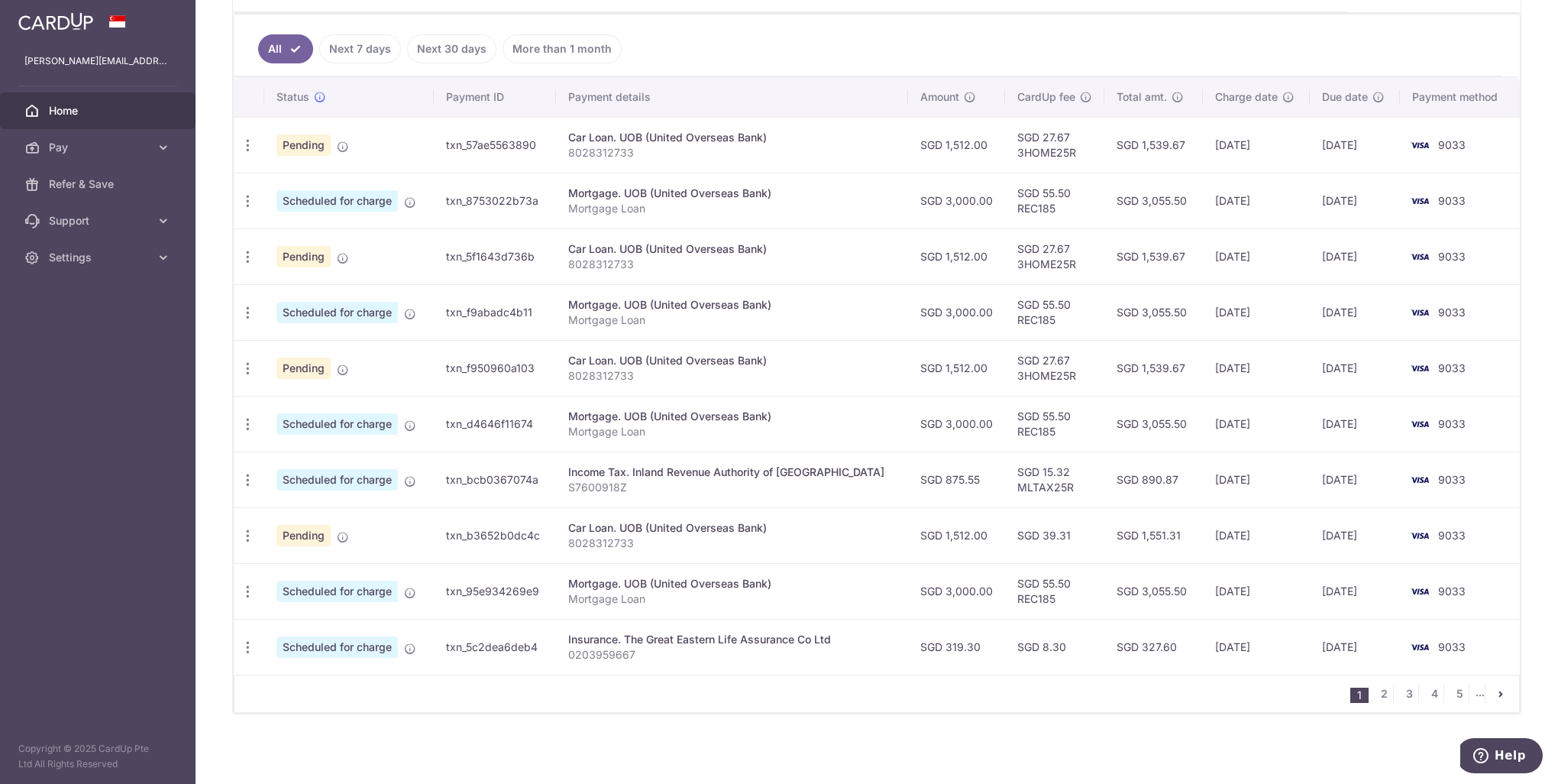
scroll to position [398, 0]
click at [1377, 690] on link "2" at bounding box center [1384, 691] width 18 height 18
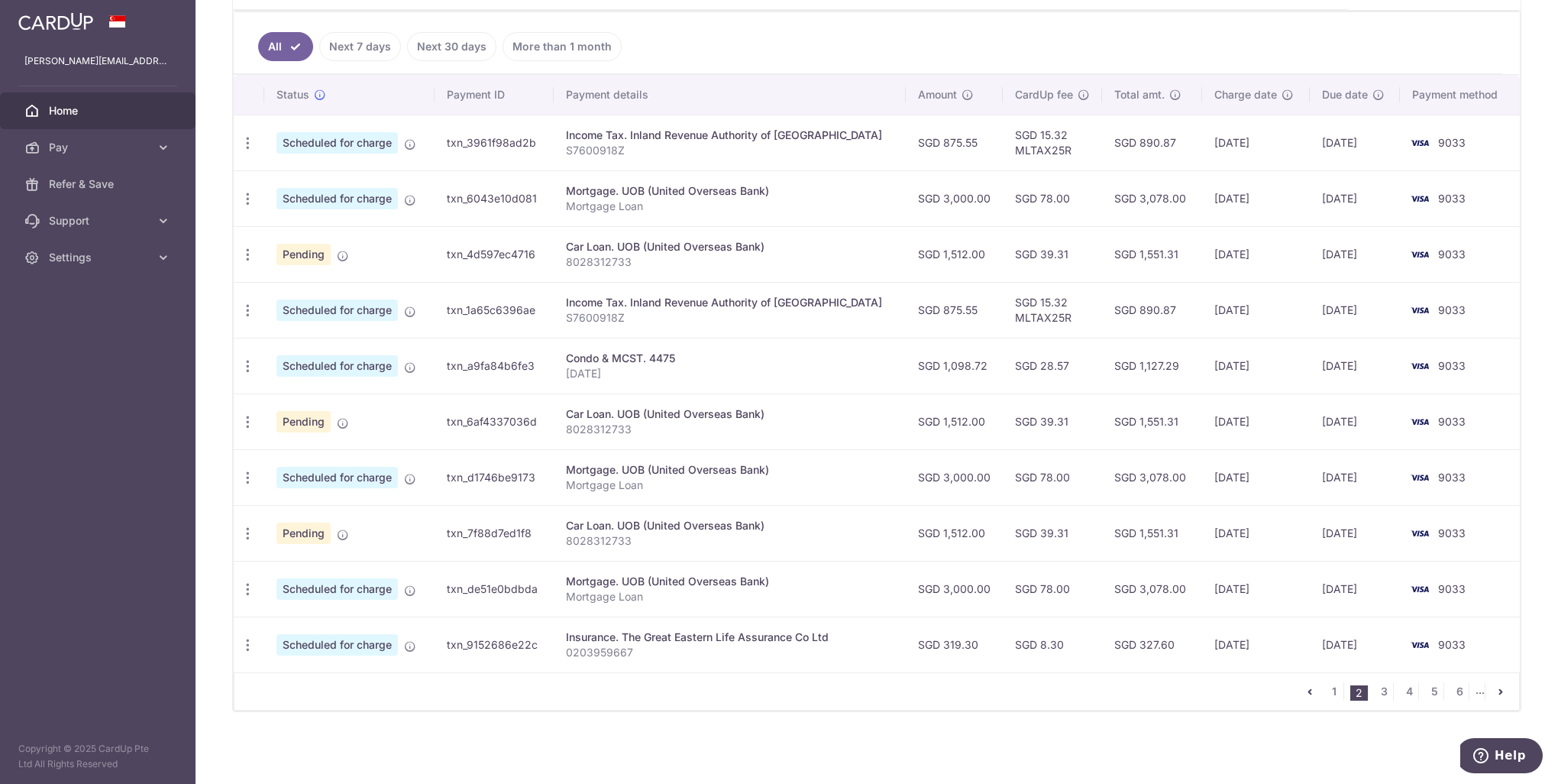
scroll to position [0, 0]
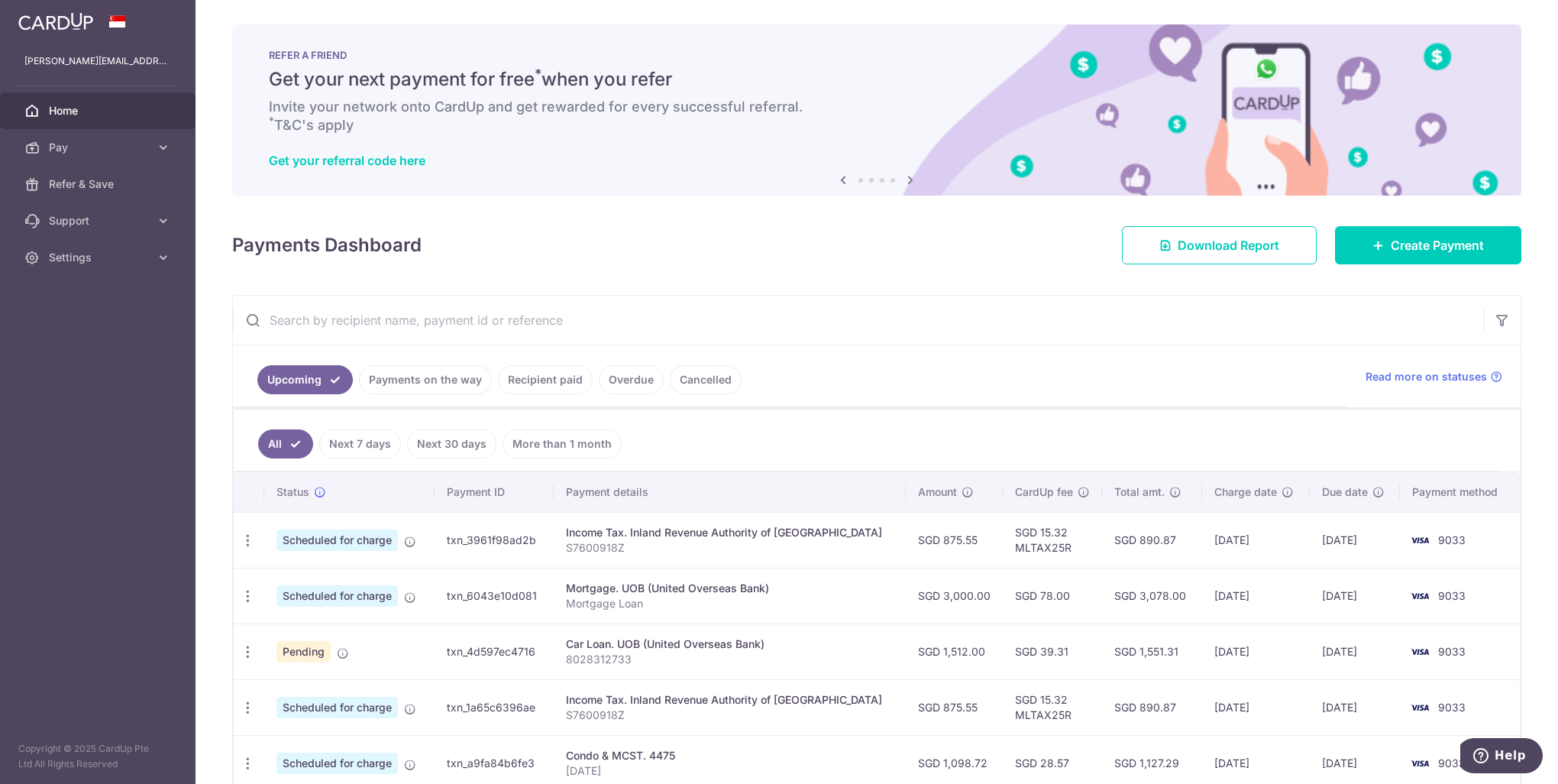
click at [541, 380] on link "Recipient paid" at bounding box center [545, 380] width 95 height 29
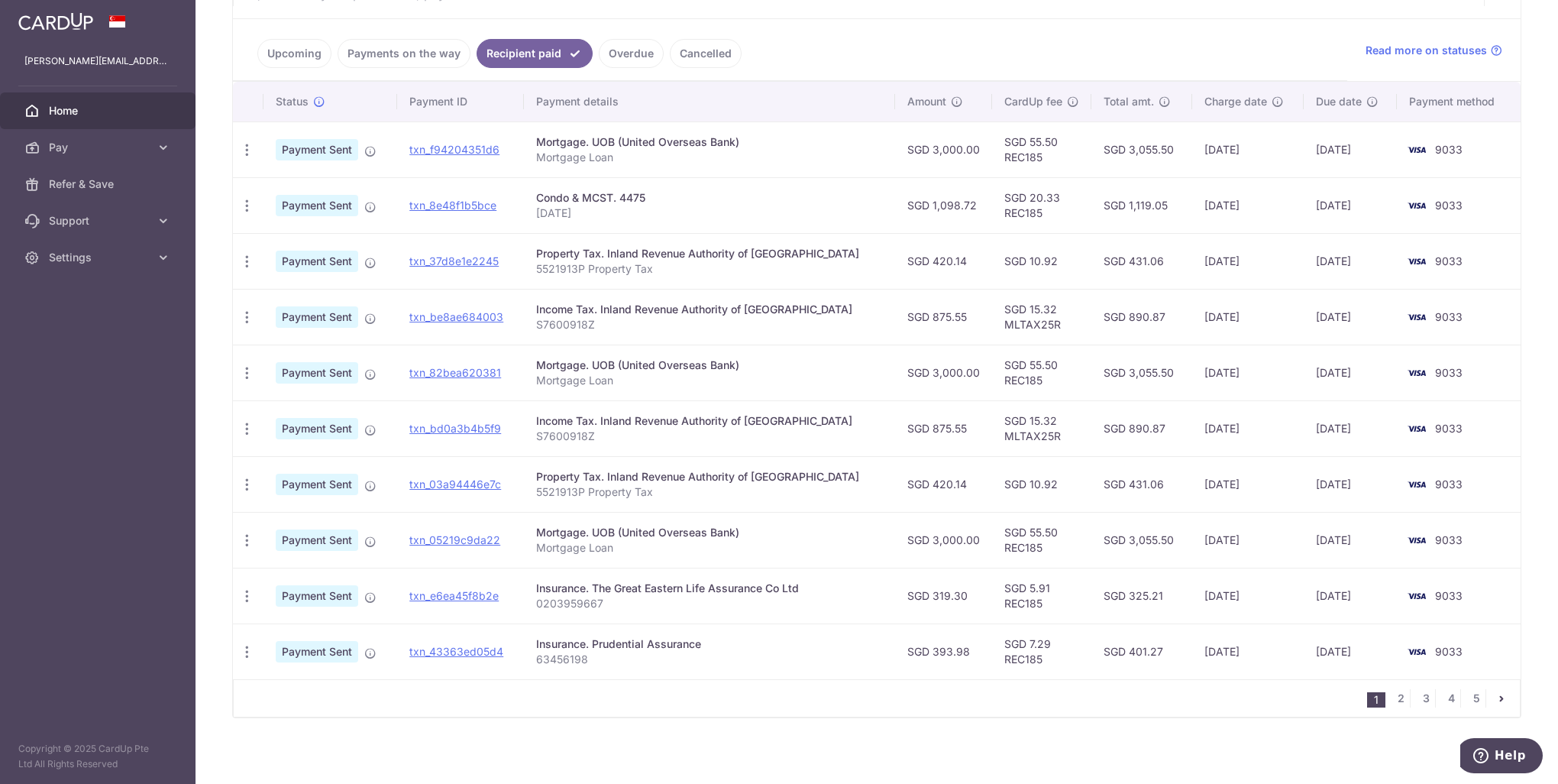
scroll to position [332, 0]
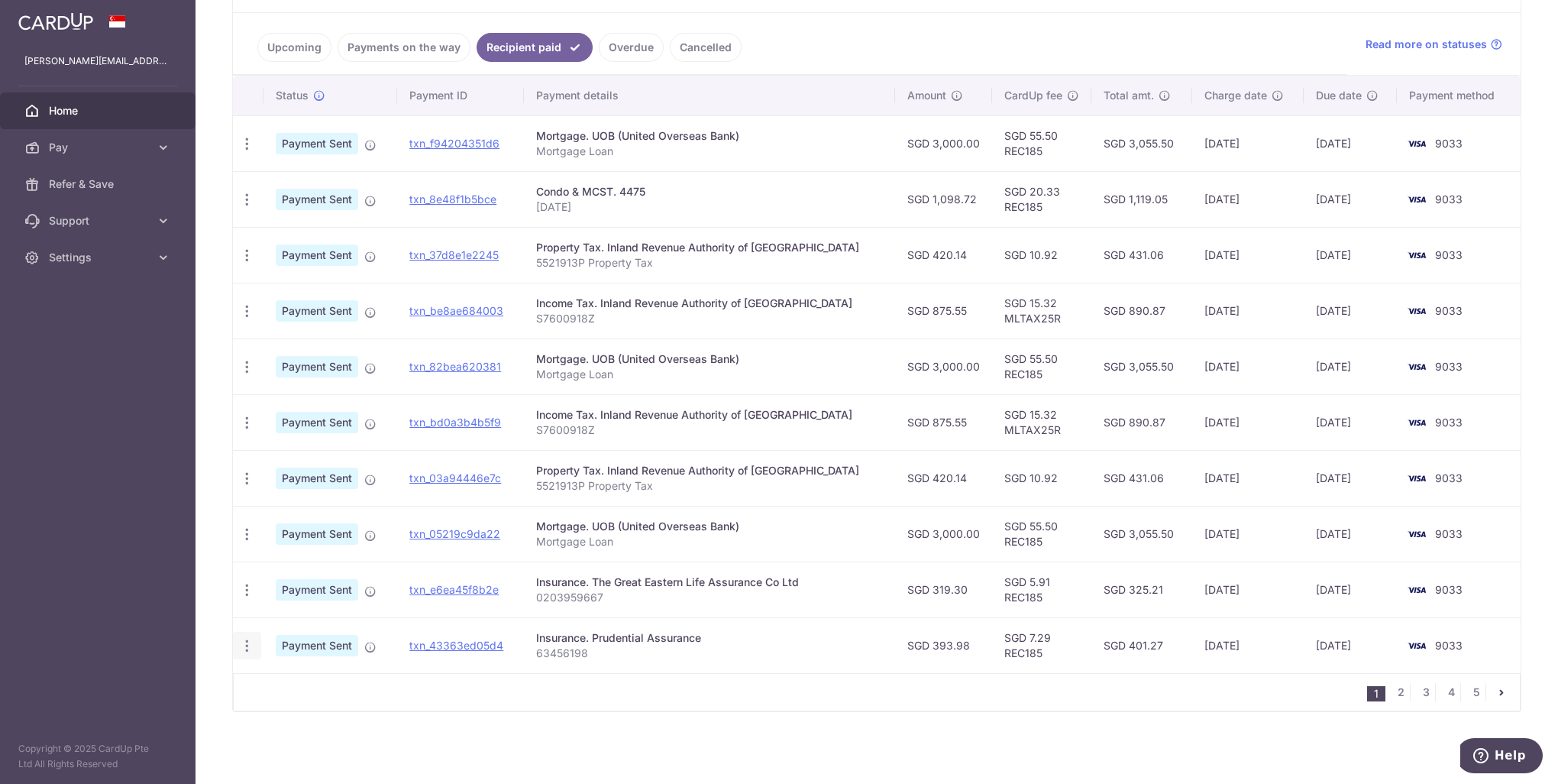
click at [247, 646] on icon "button" at bounding box center [247, 646] width 16 height 16
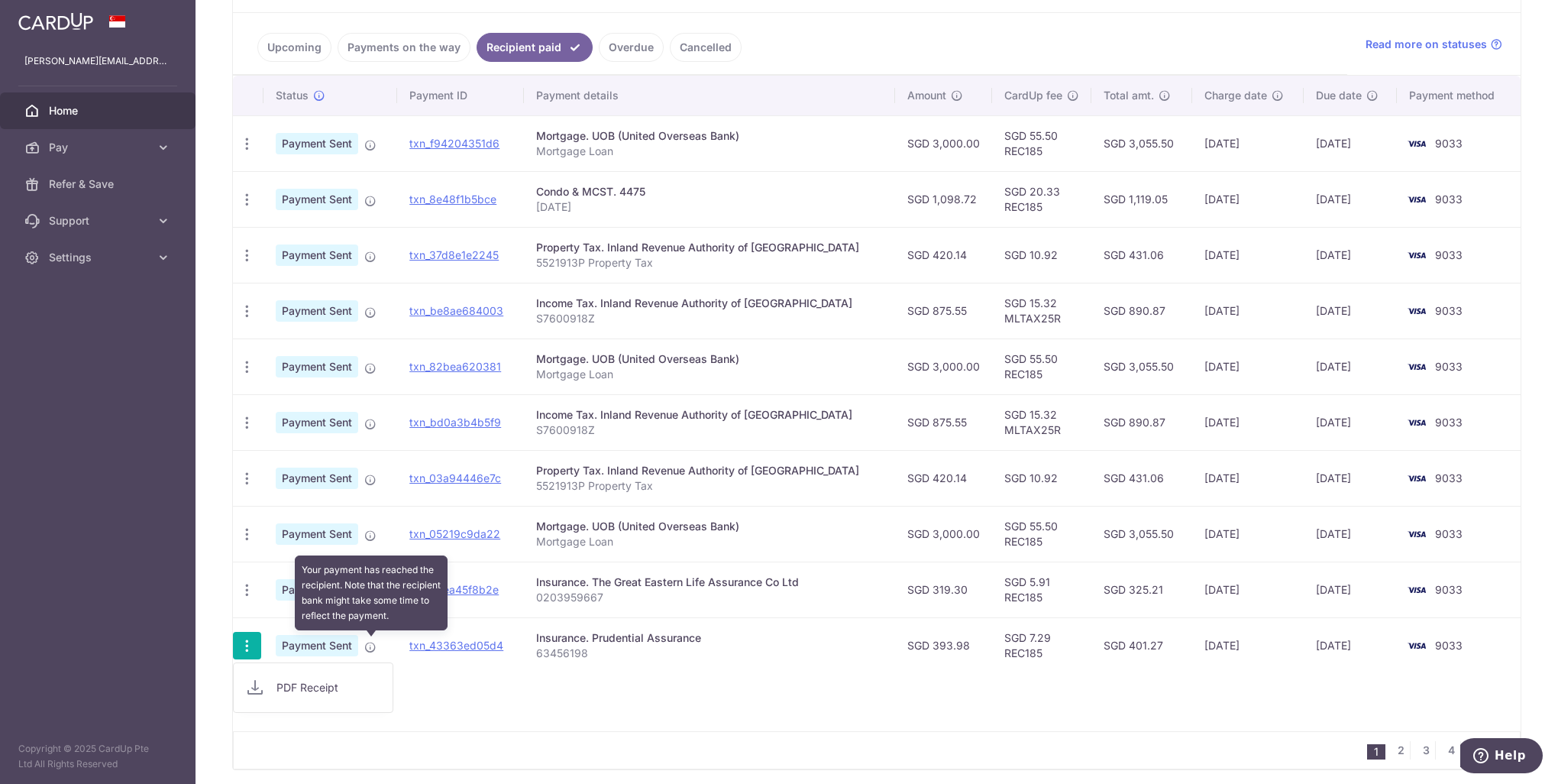
click at [369, 646] on icon at bounding box center [370, 647] width 12 height 12
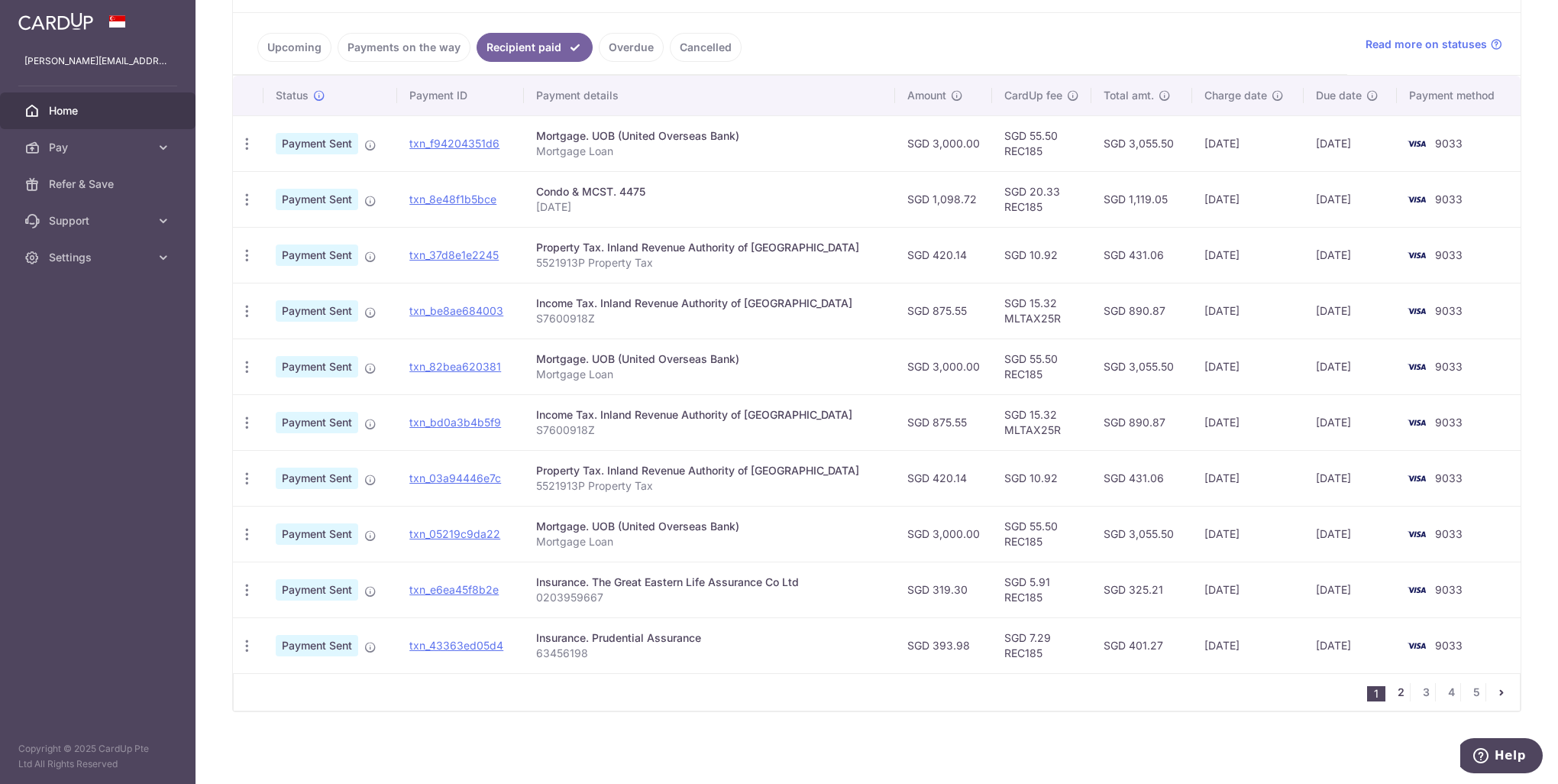
click at [1396, 691] on link "2" at bounding box center [1400, 691] width 18 height 18
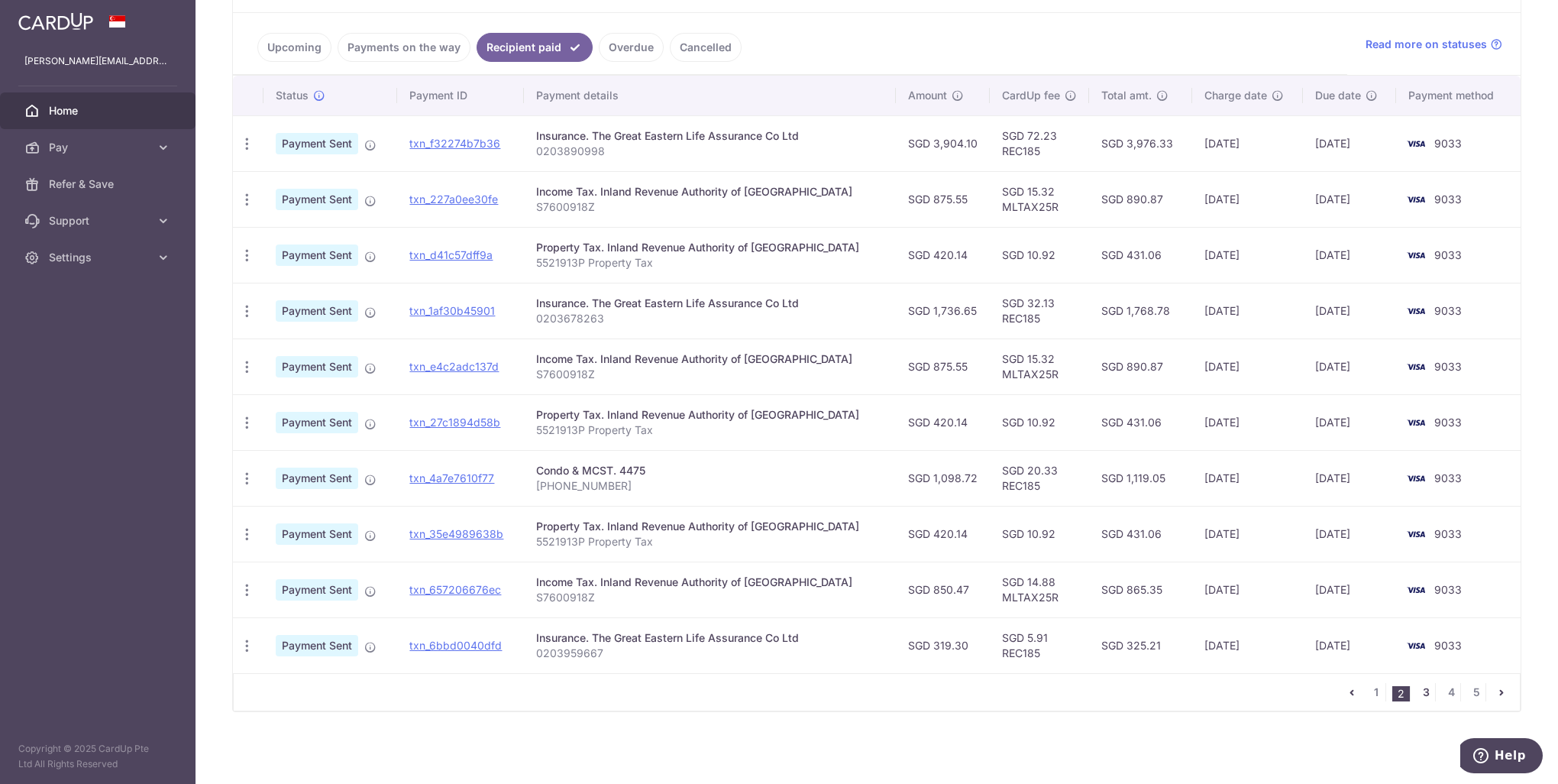
click at [1417, 694] on link "3" at bounding box center [1426, 691] width 18 height 18
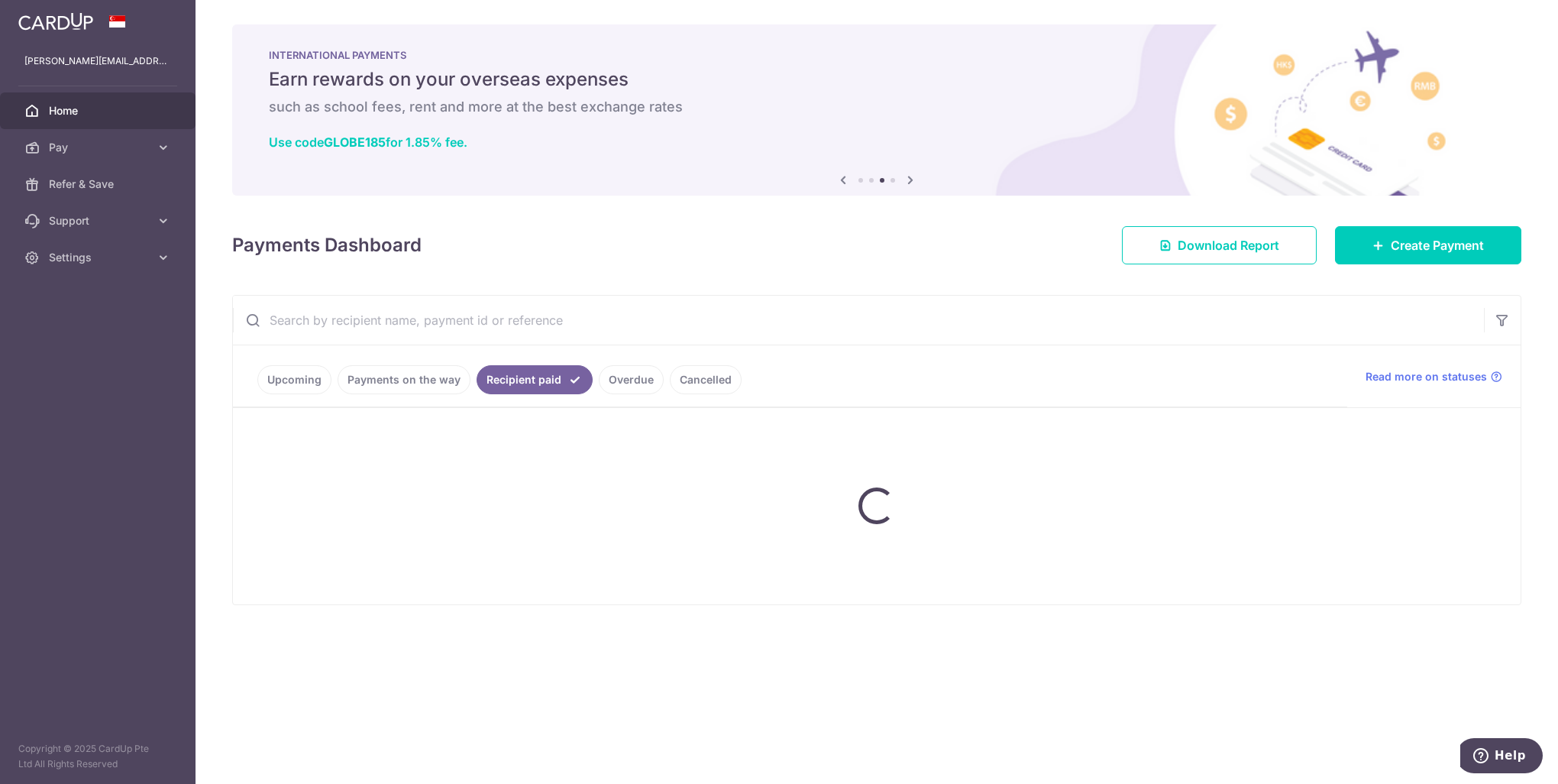
scroll to position [0, 0]
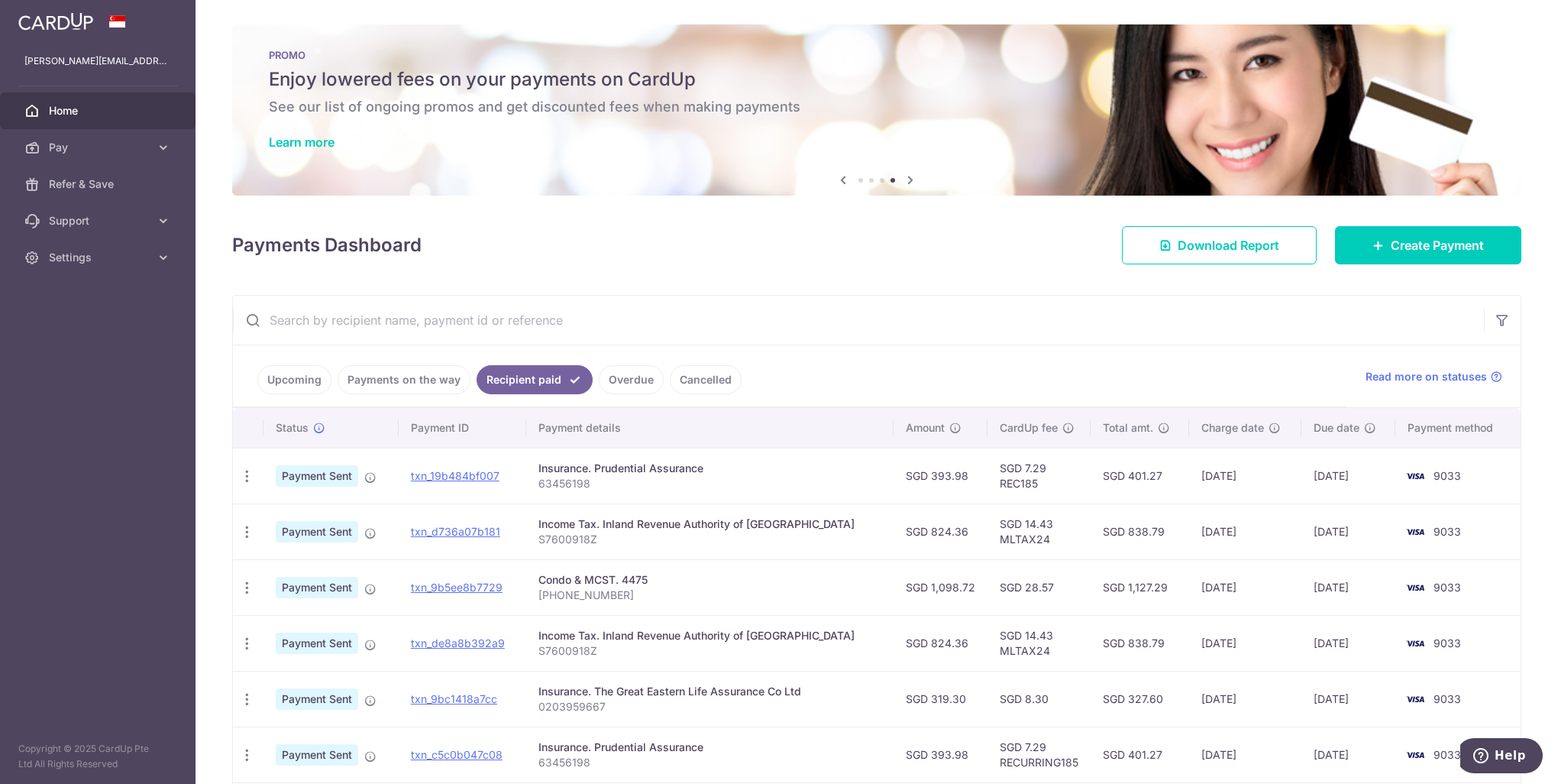
click at [696, 375] on link "Cancelled" at bounding box center [706, 380] width 72 height 29
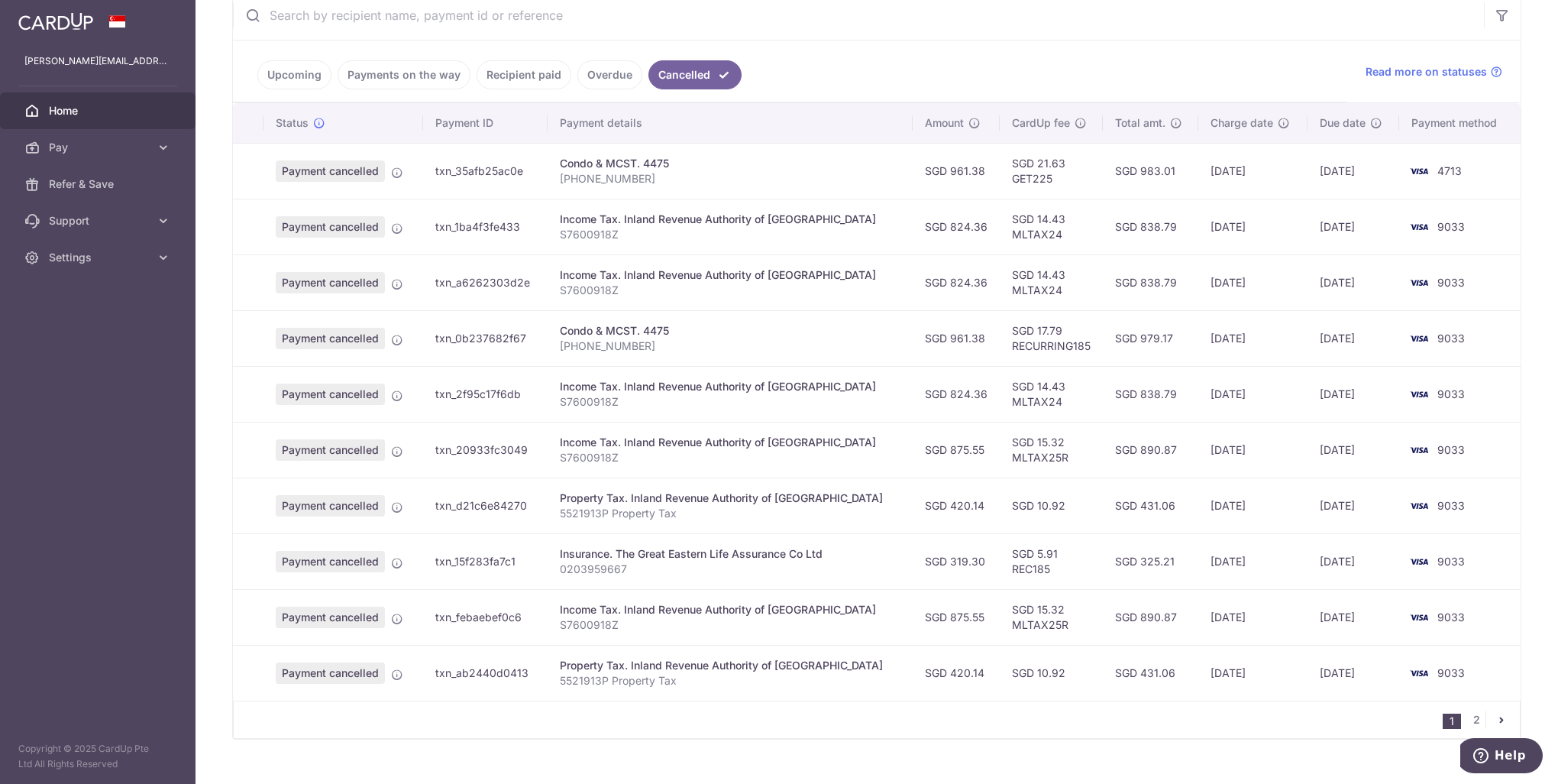
scroll to position [305, 0]
click at [1468, 719] on link "2" at bounding box center [1476, 718] width 18 height 18
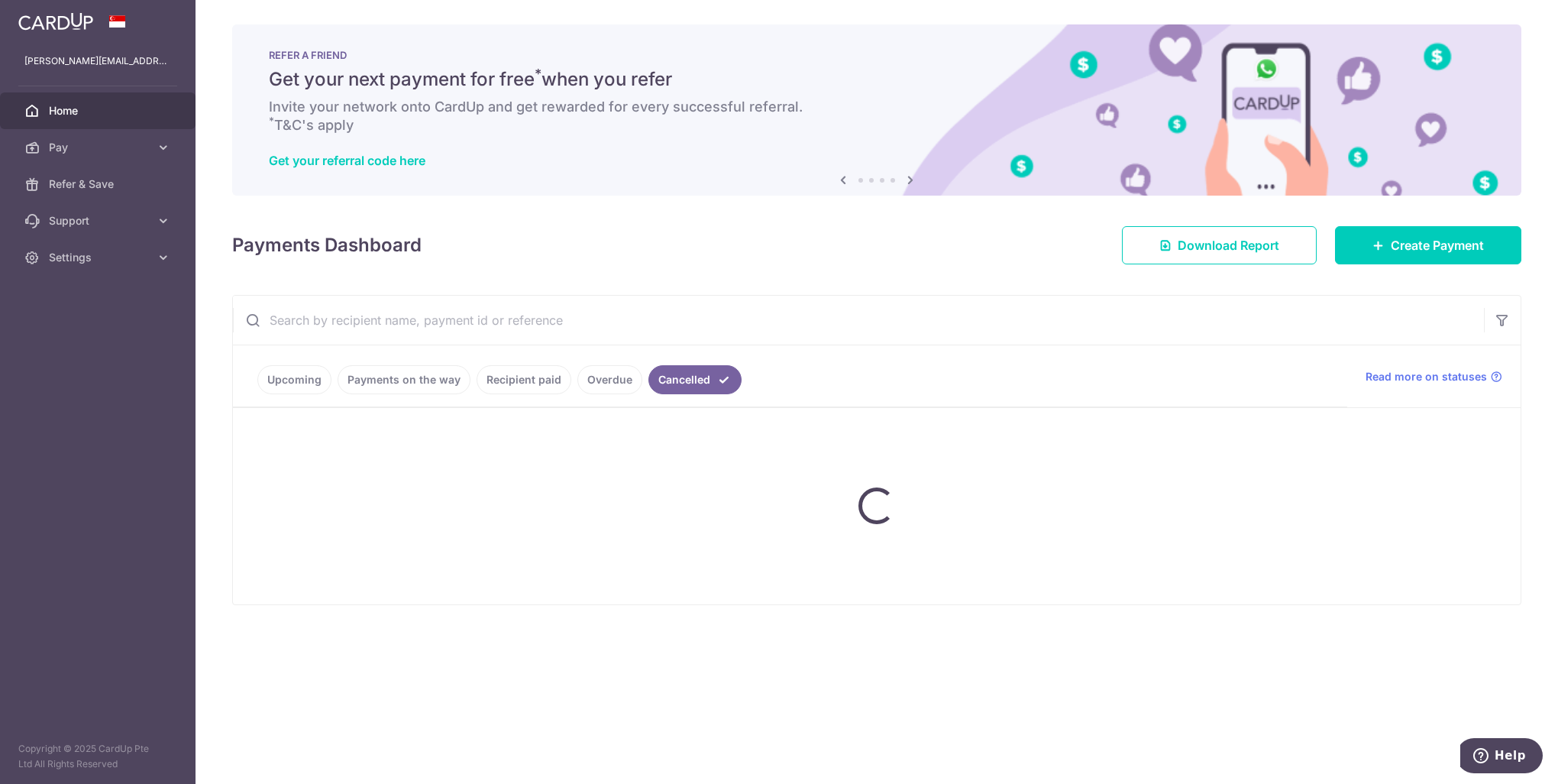
scroll to position [0, 0]
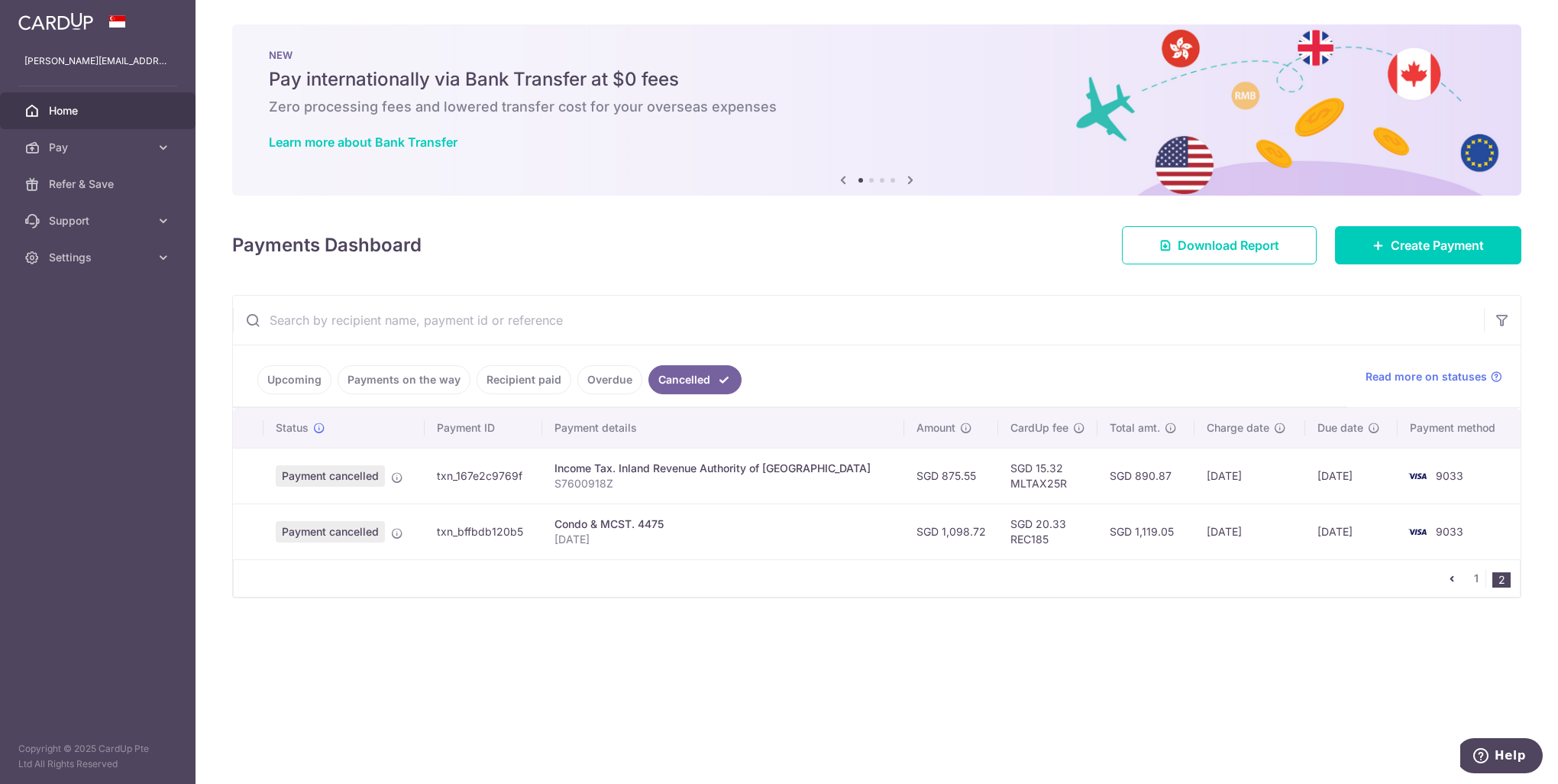
click at [318, 376] on link "Upcoming" at bounding box center [294, 380] width 74 height 29
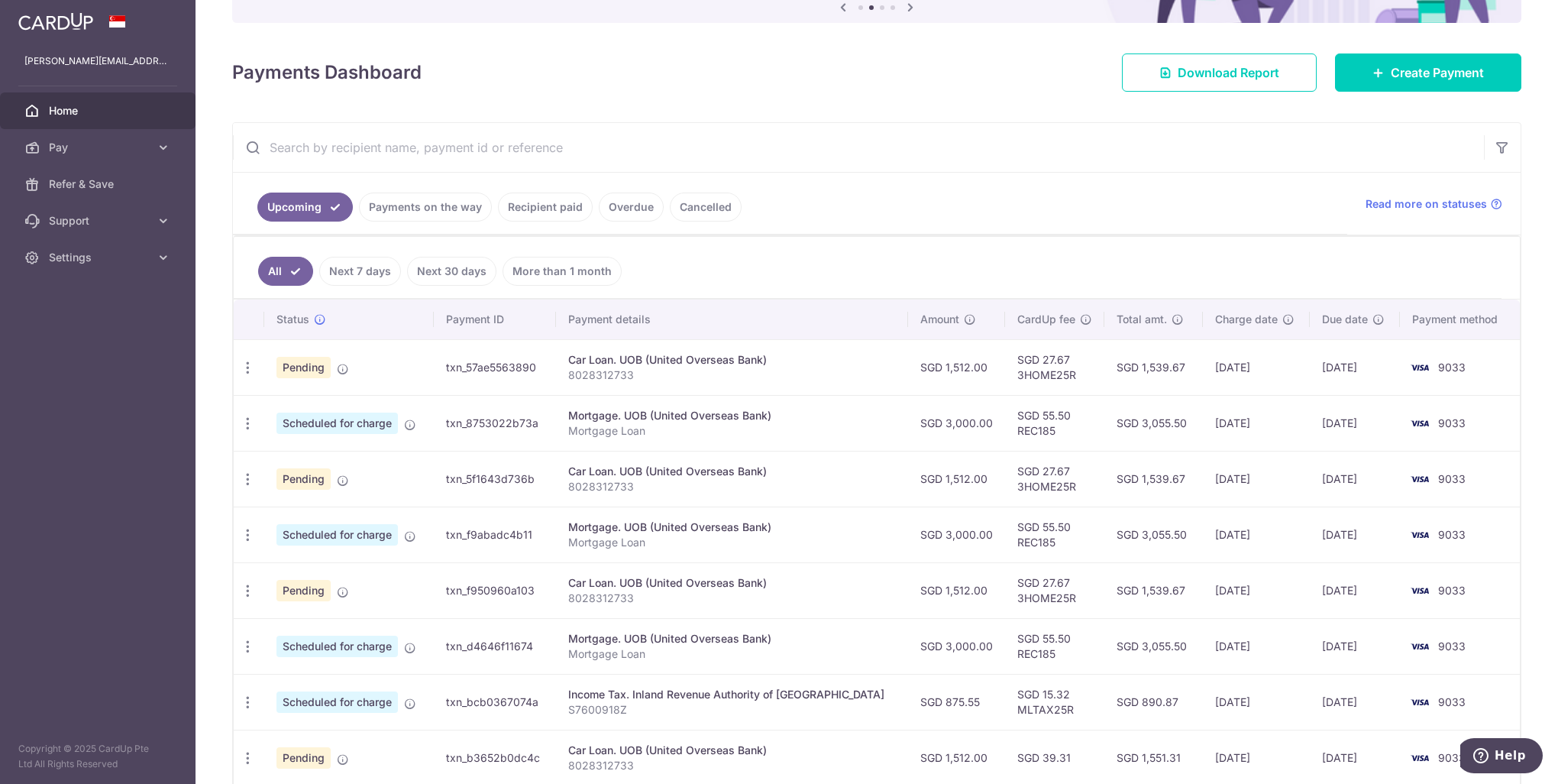
scroll to position [168, 0]
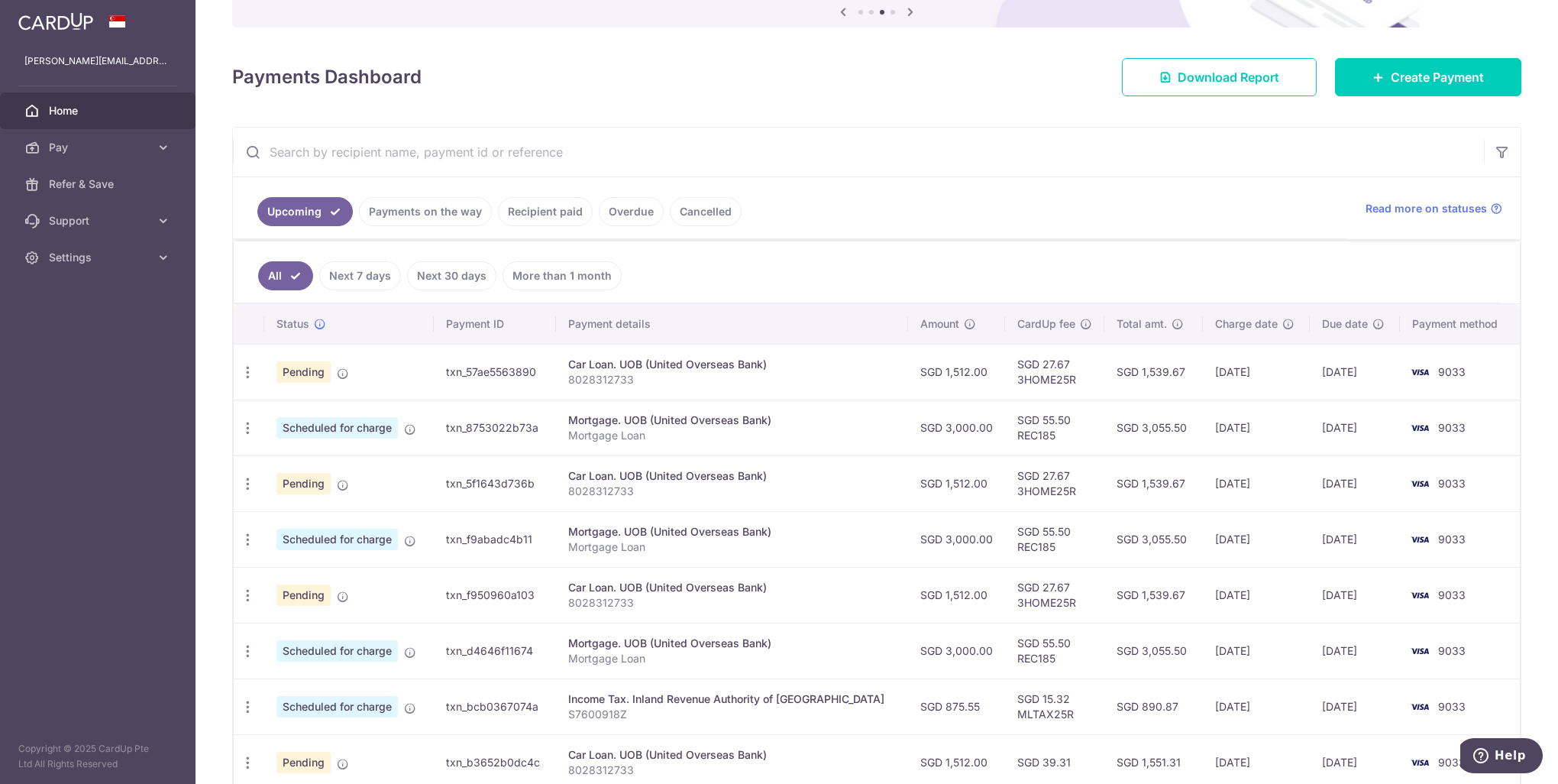
click at [352, 274] on link "Next 7 days" at bounding box center [360, 276] width 82 height 29
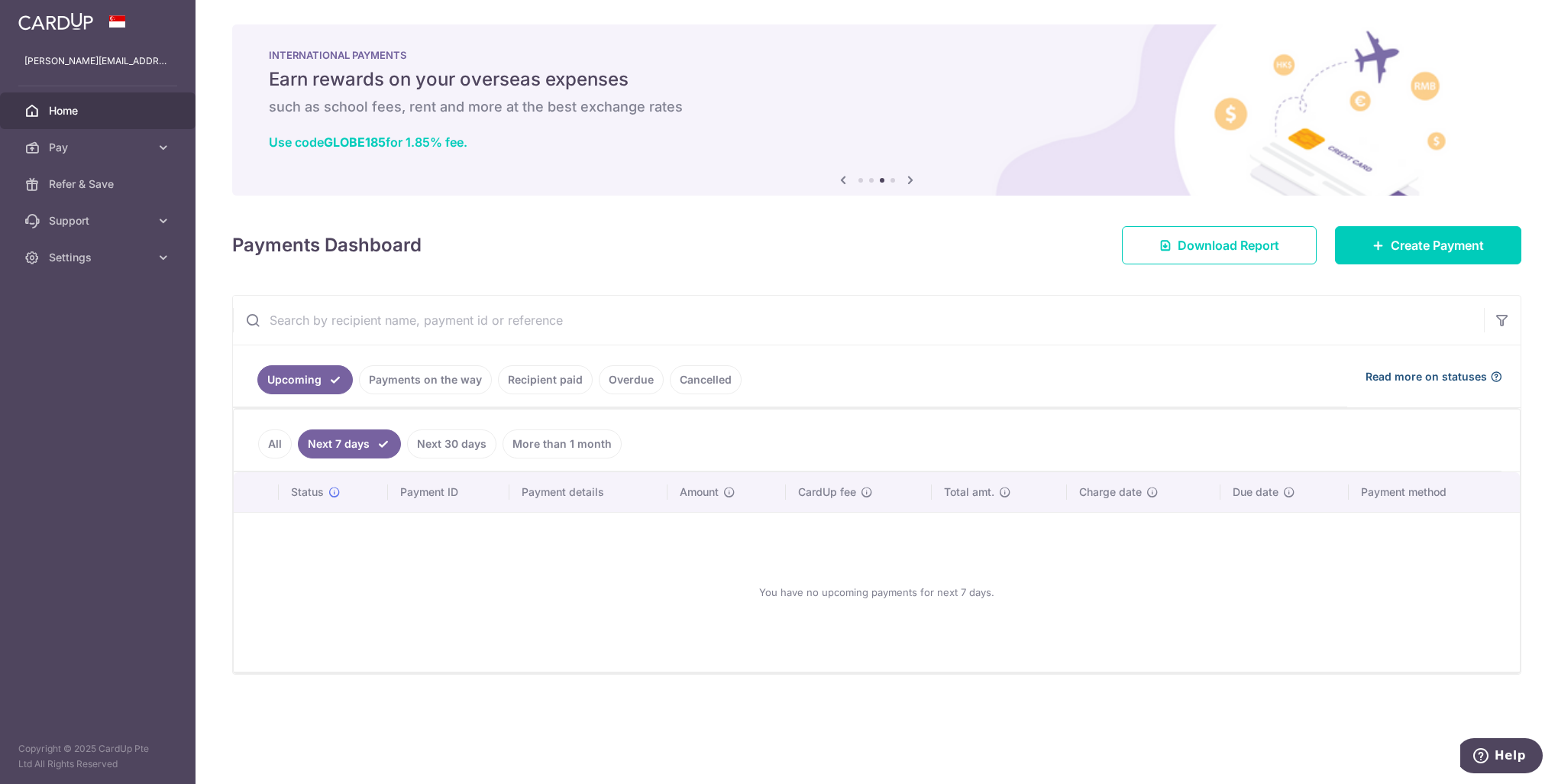
click at [1419, 375] on span "Read more on statuses" at bounding box center [1427, 376] width 121 height 15
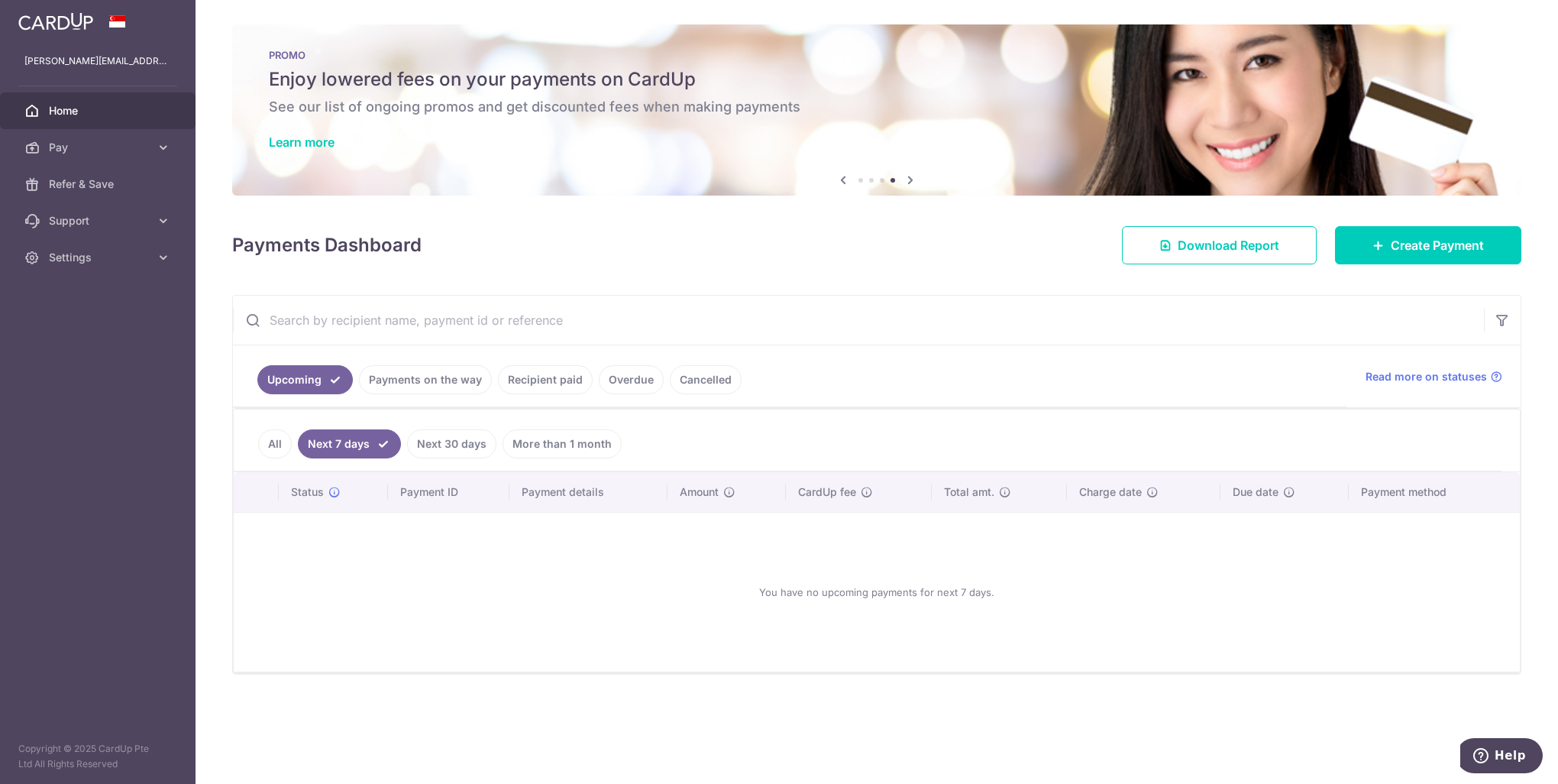
click at [288, 447] on link "All" at bounding box center [275, 444] width 33 height 29
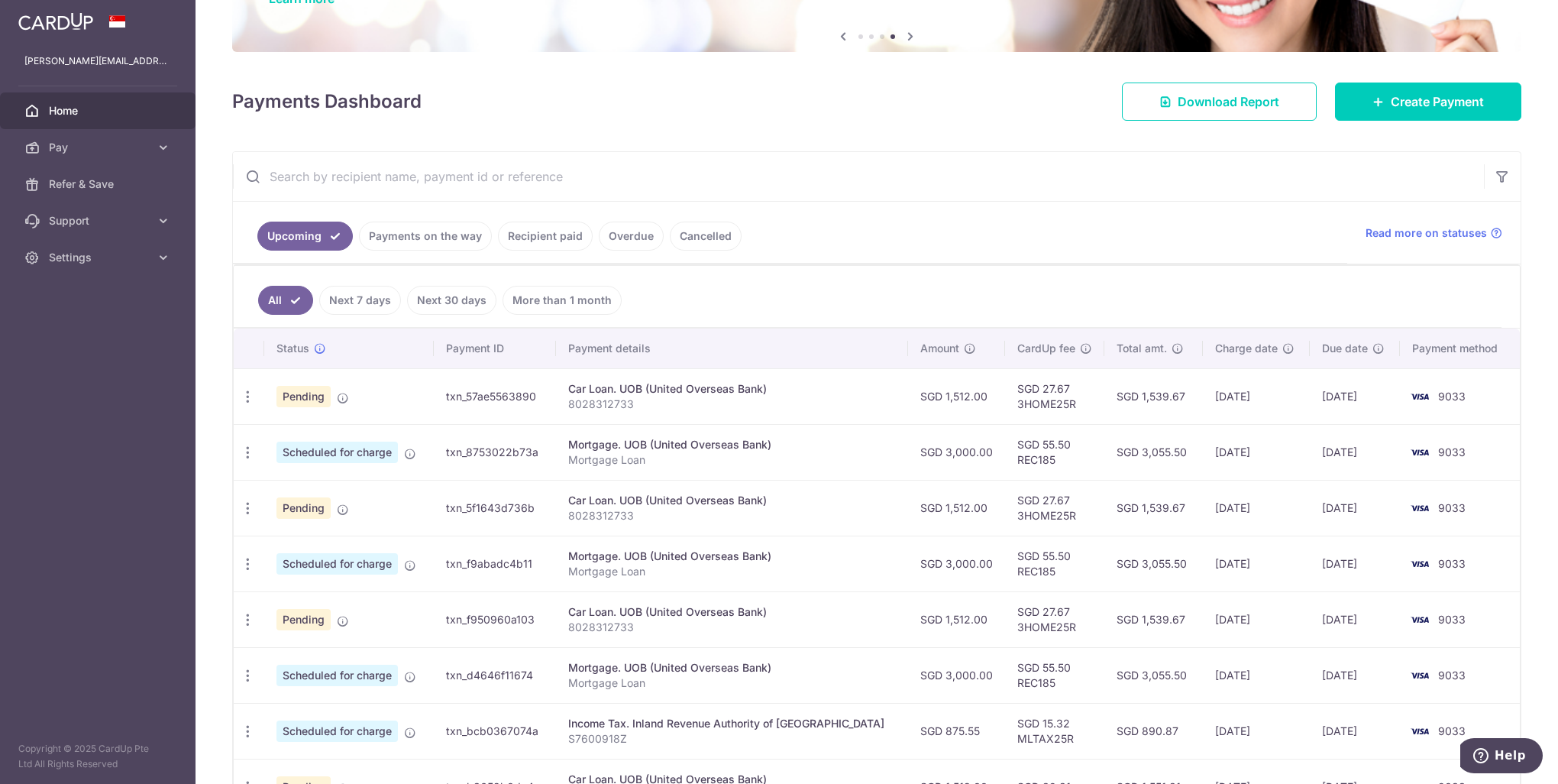
scroll to position [91, 0]
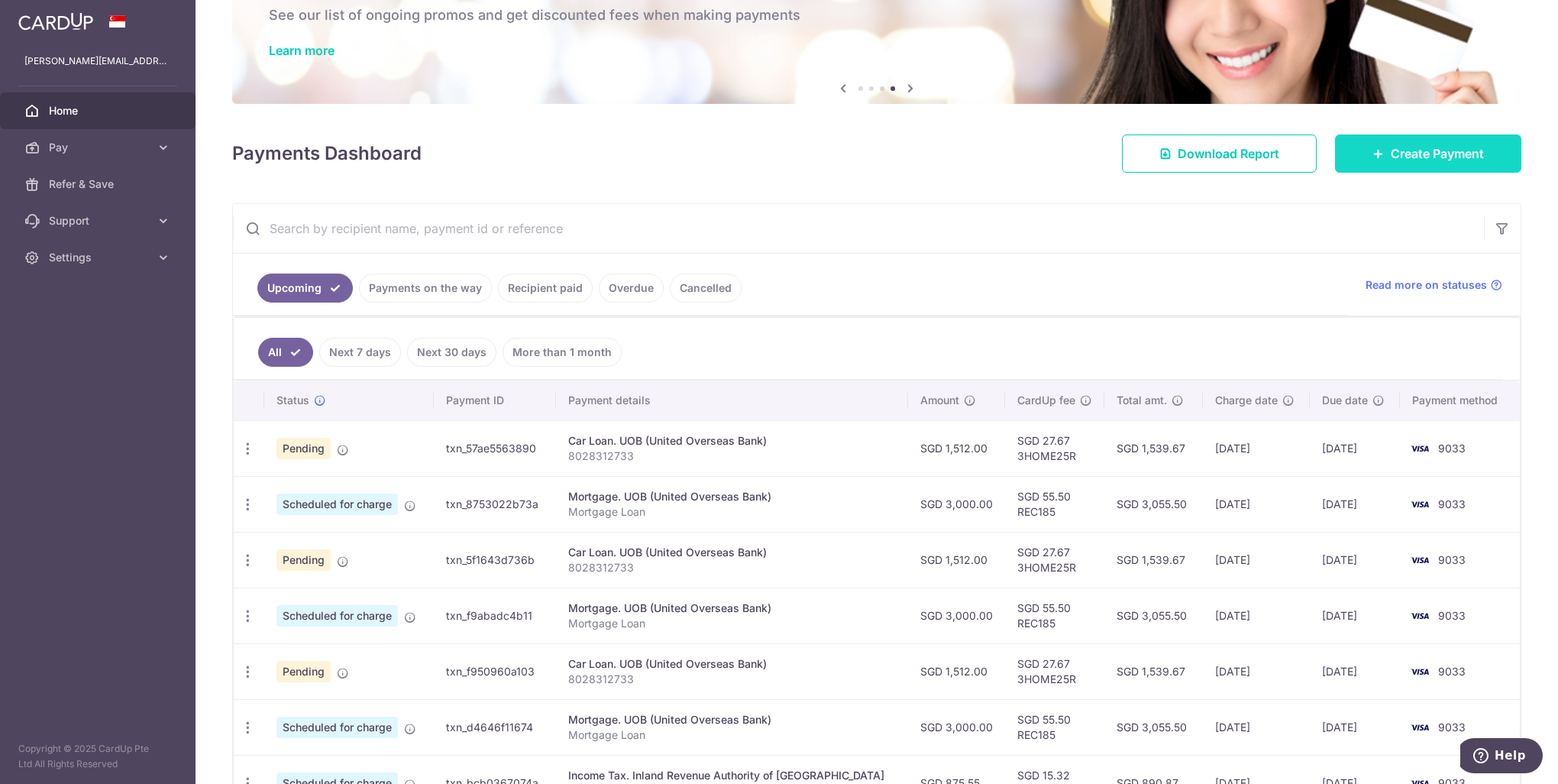
click at [1451, 148] on span "Create Payment" at bounding box center [1437, 153] width 93 height 18
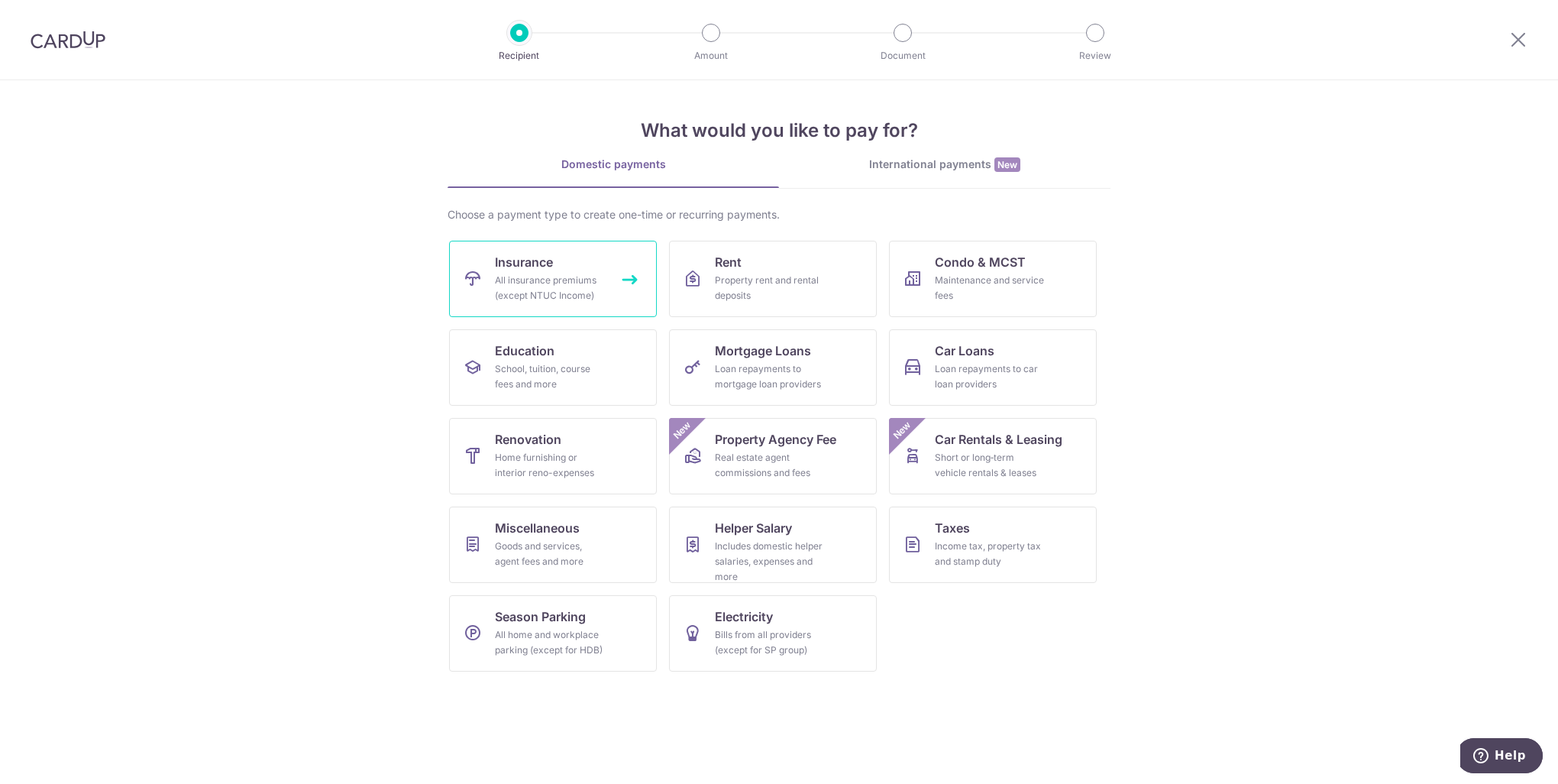
click at [555, 276] on div "All insurance premiums (except NTUC Income)" at bounding box center [549, 288] width 110 height 31
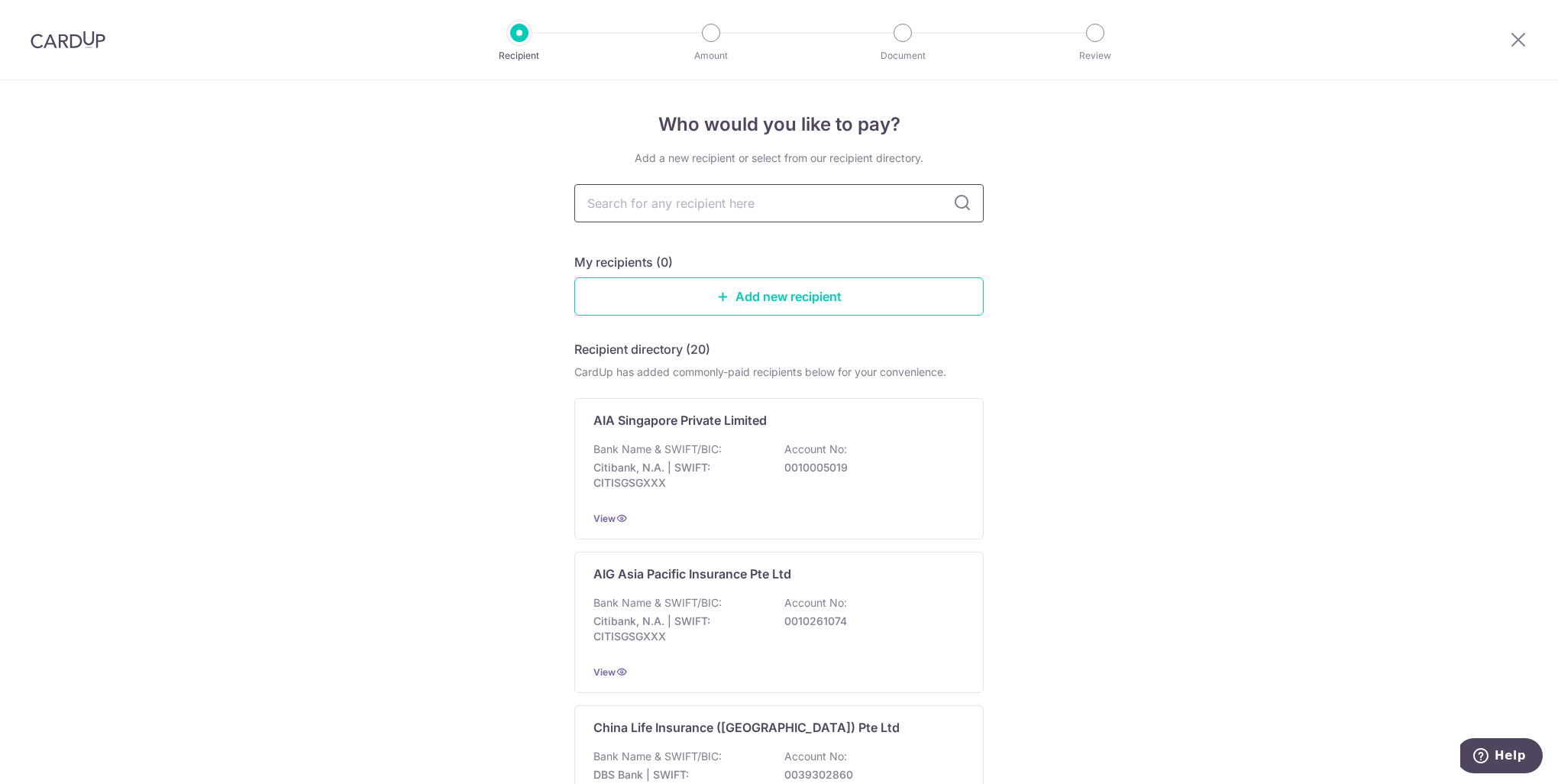
click at [739, 208] on input "text" at bounding box center [779, 203] width 410 height 38
type input "pru"
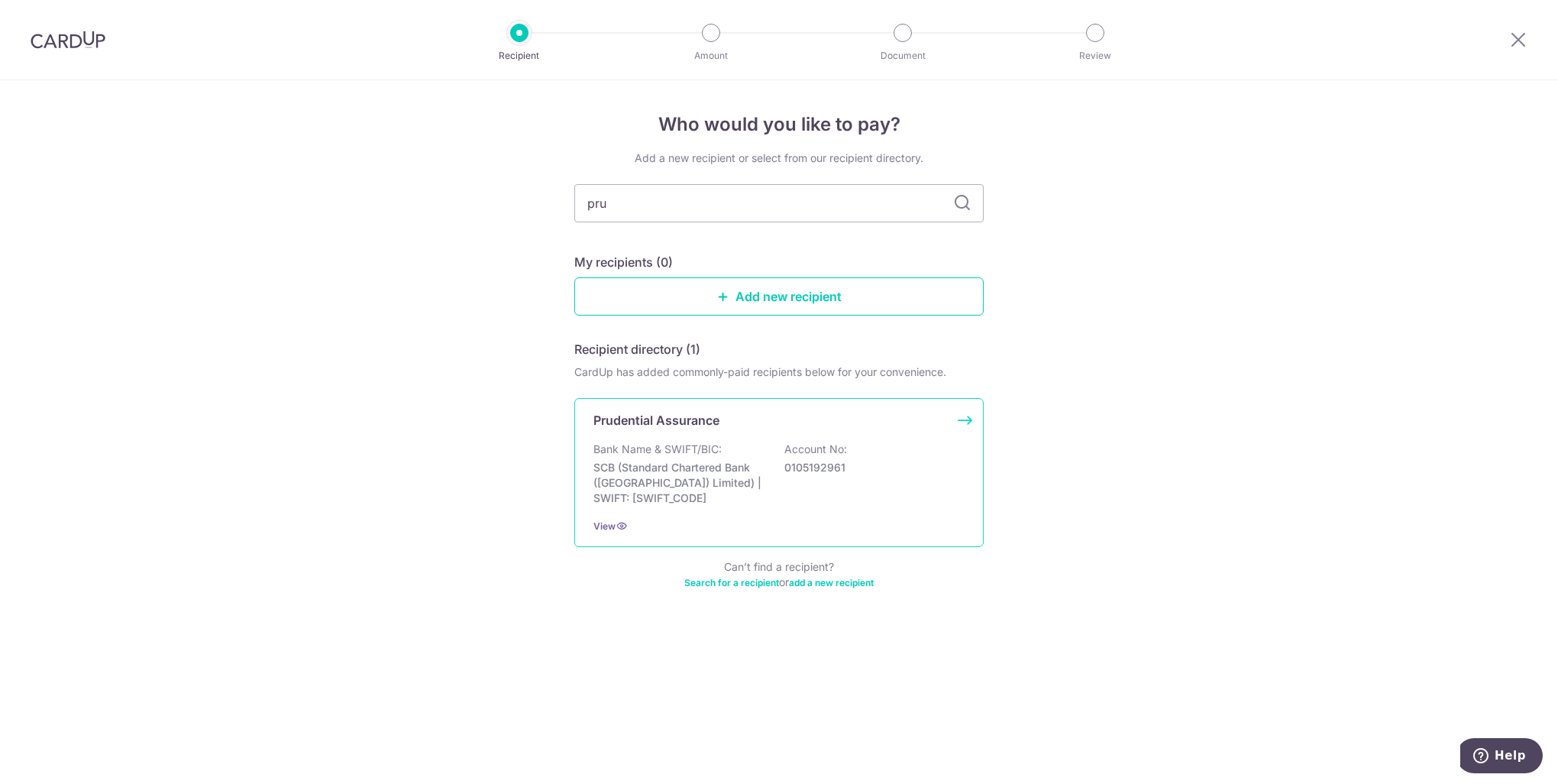
click at [759, 418] on div "Prudential Assurance" at bounding box center [770, 420] width 353 height 18
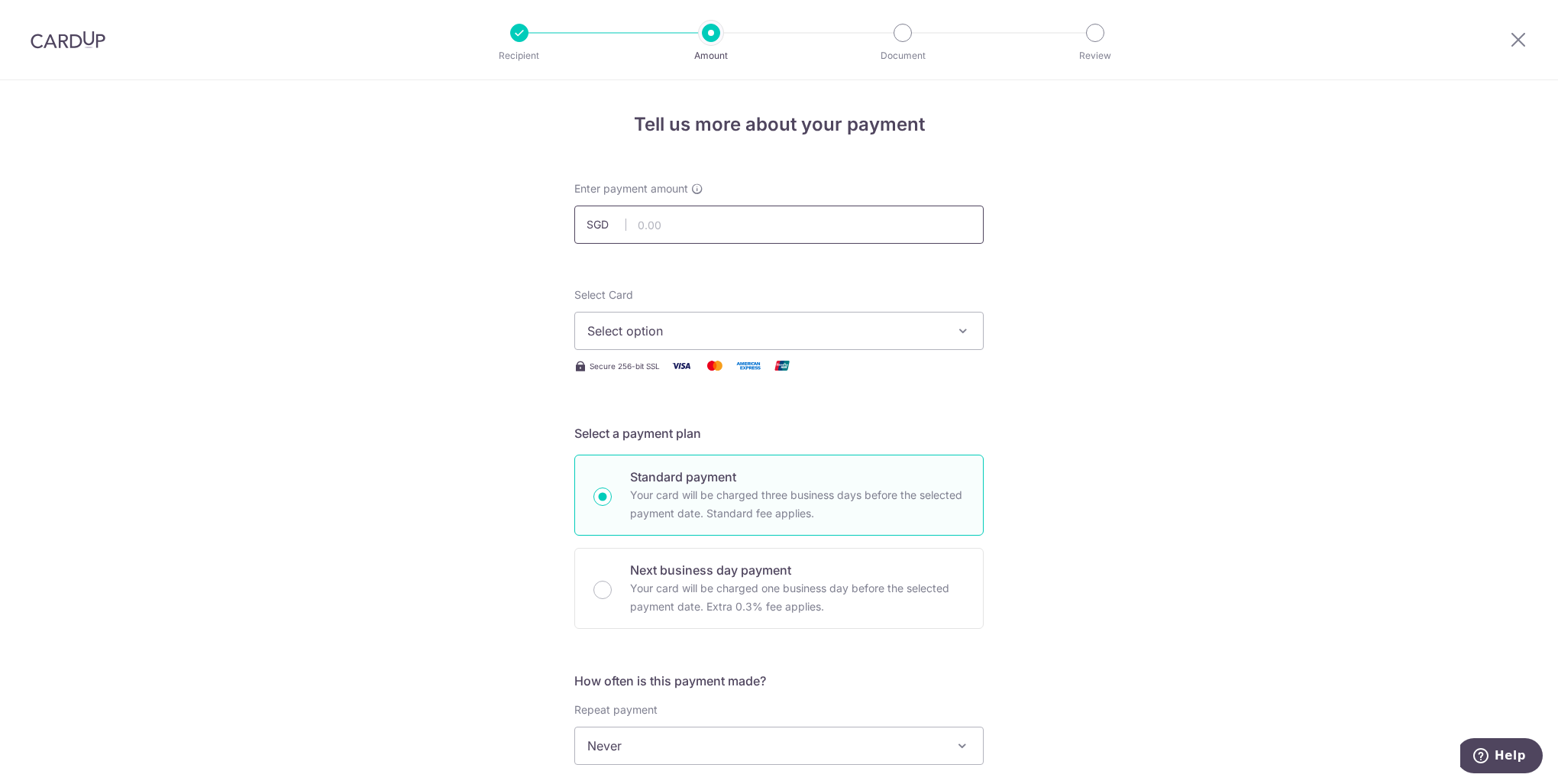
click at [730, 224] on input "text" at bounding box center [779, 224] width 410 height 38
type input "393.98"
click at [773, 331] on span "Select option" at bounding box center [764, 330] width 356 height 18
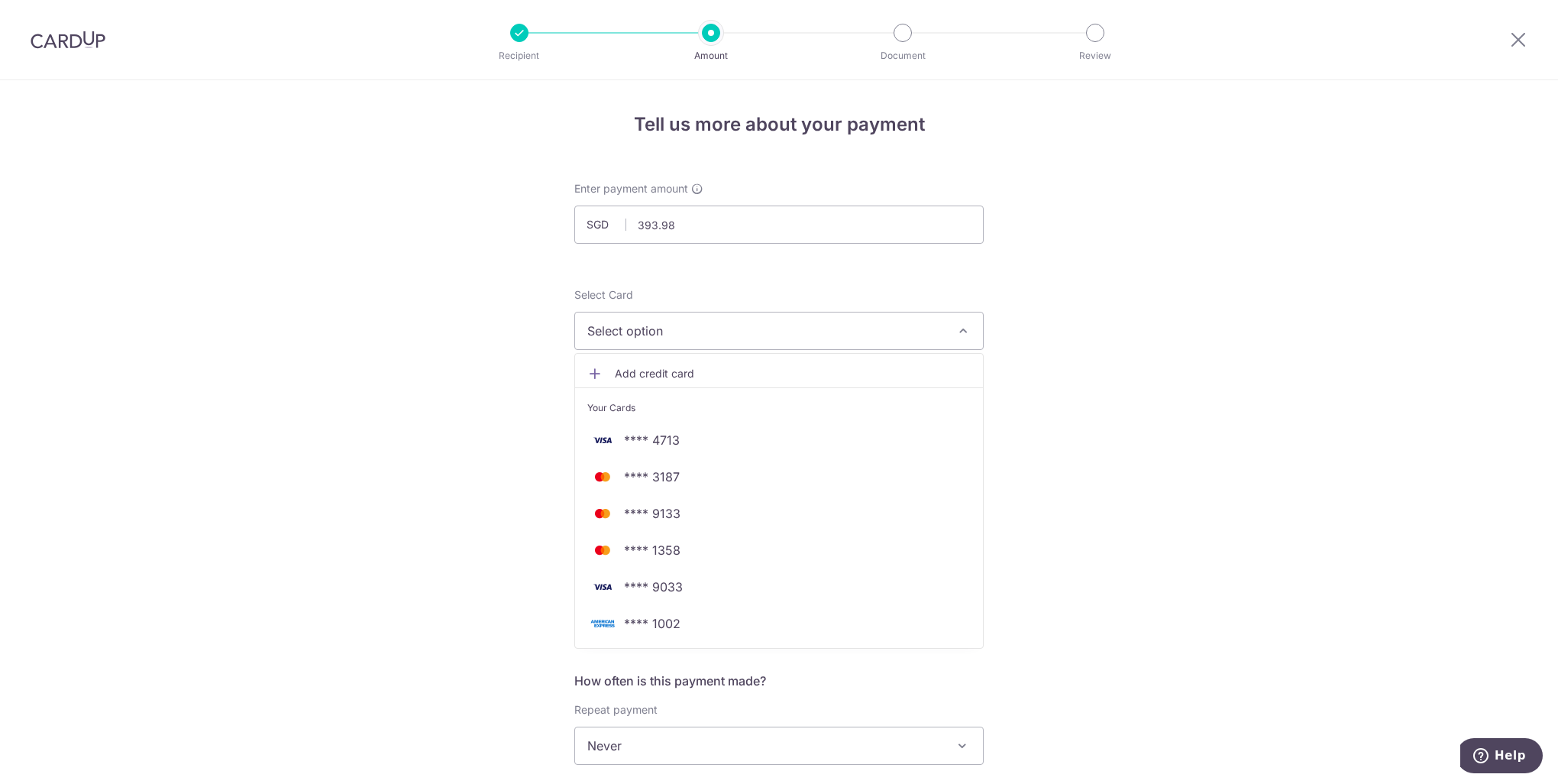
click at [1270, 190] on div "Tell us more about your payment Enter payment amount SGD 393.98 393.98 Select C…" at bounding box center [779, 771] width 1558 height 1382
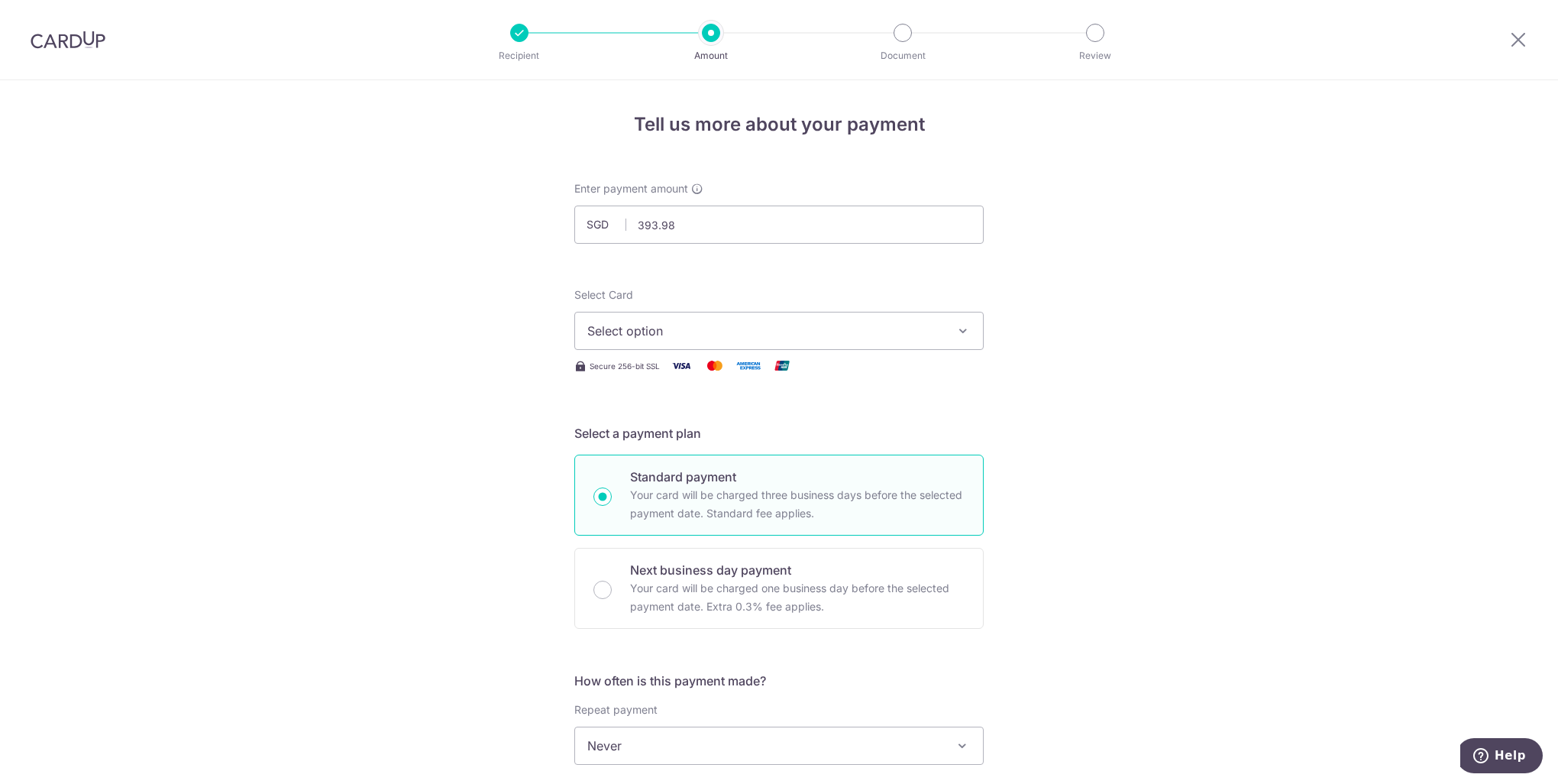
click at [799, 341] on button "Select option" at bounding box center [779, 330] width 410 height 38
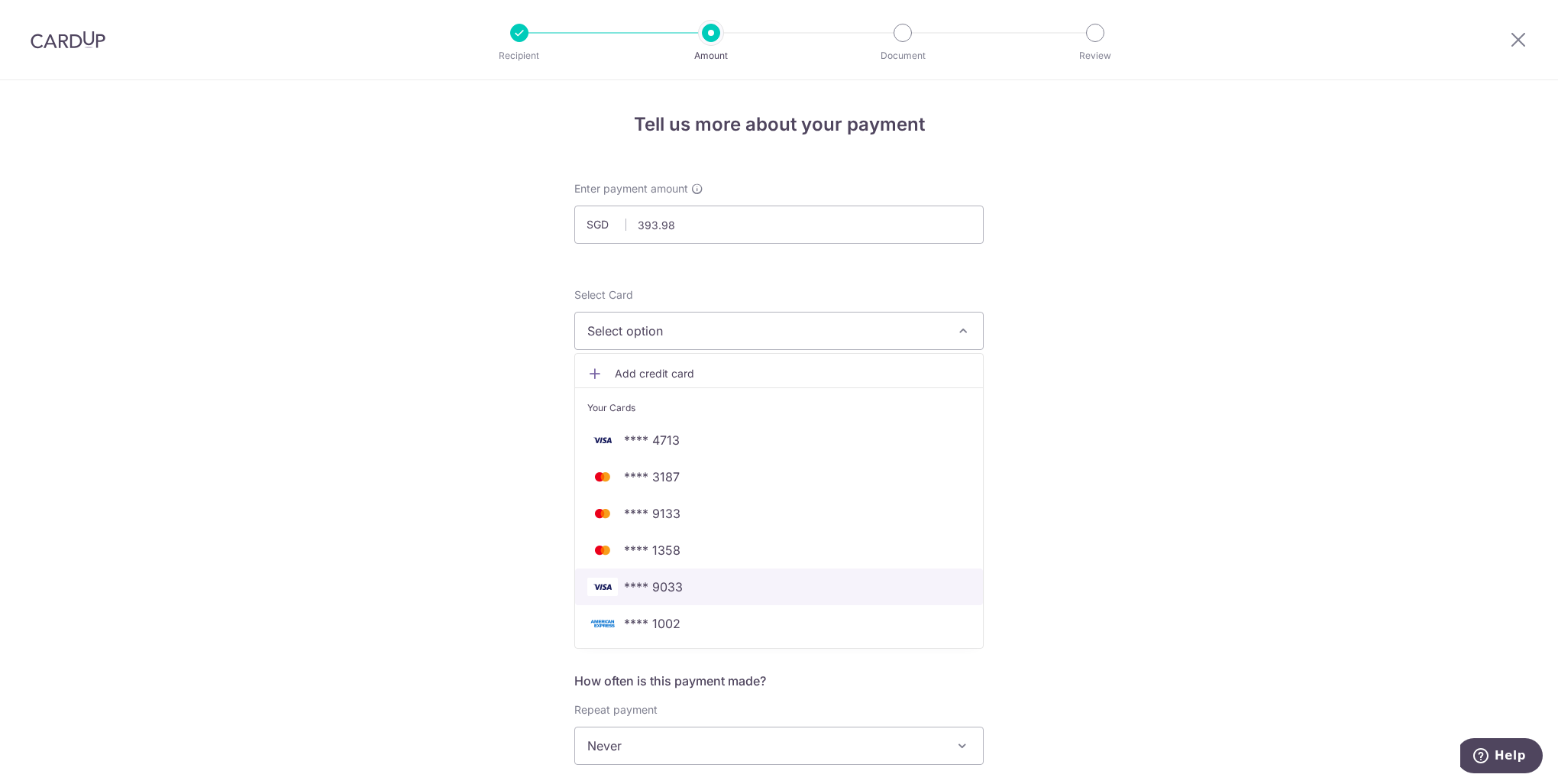
click at [688, 585] on span "**** 9033" at bounding box center [778, 586] width 383 height 18
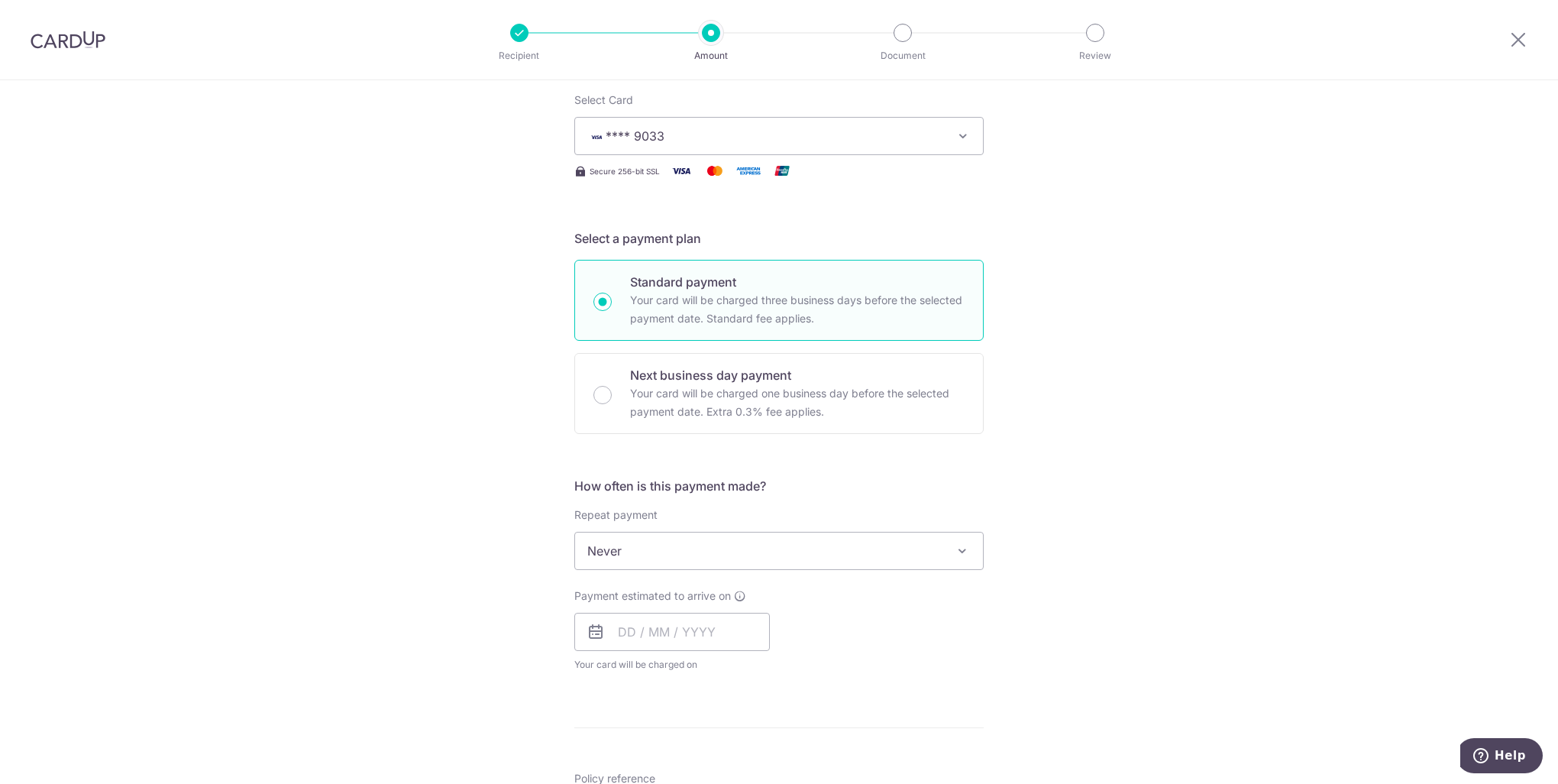
scroll to position [229, 0]
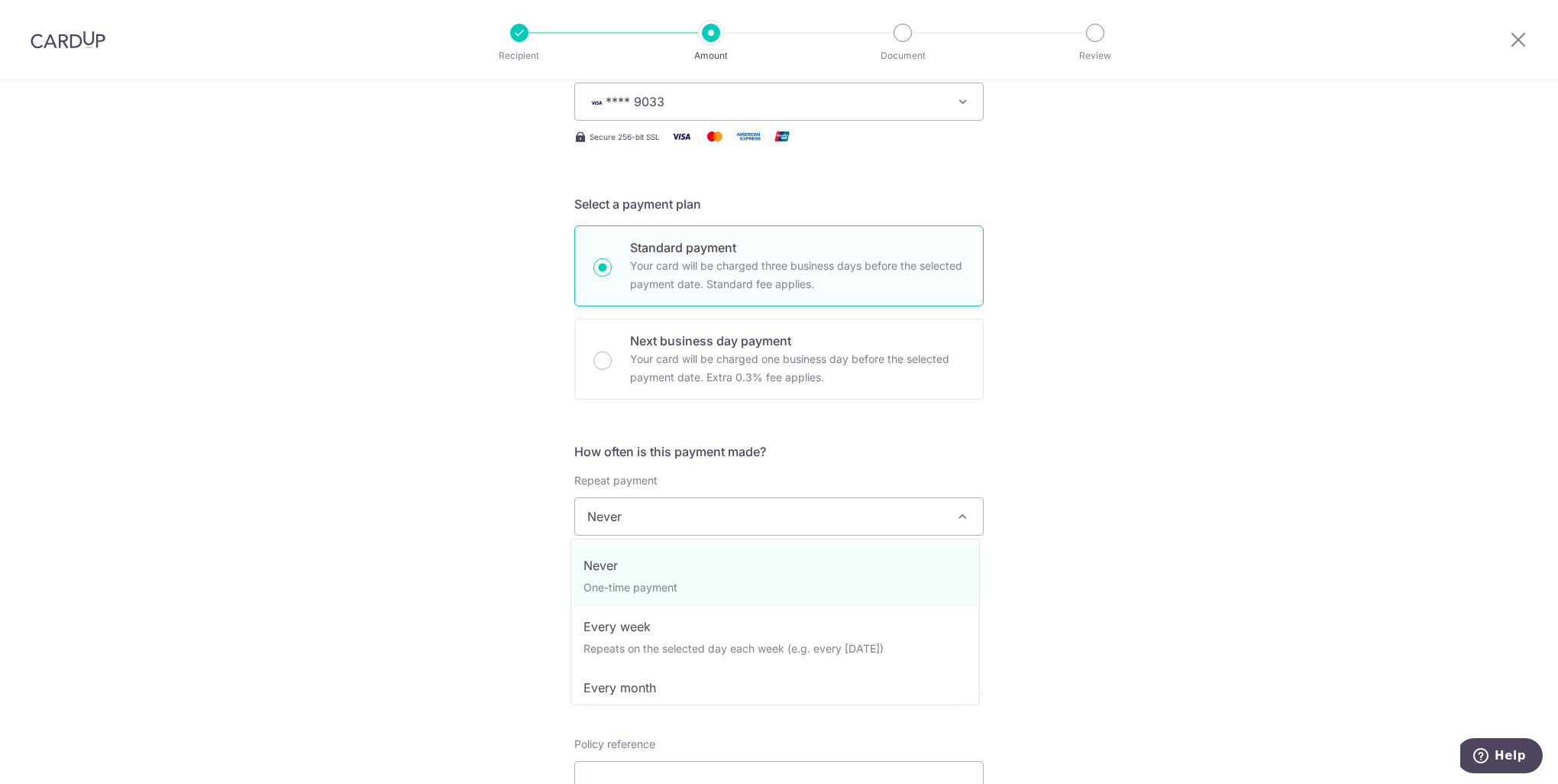
click at [930, 515] on span "Never" at bounding box center [779, 516] width 408 height 37
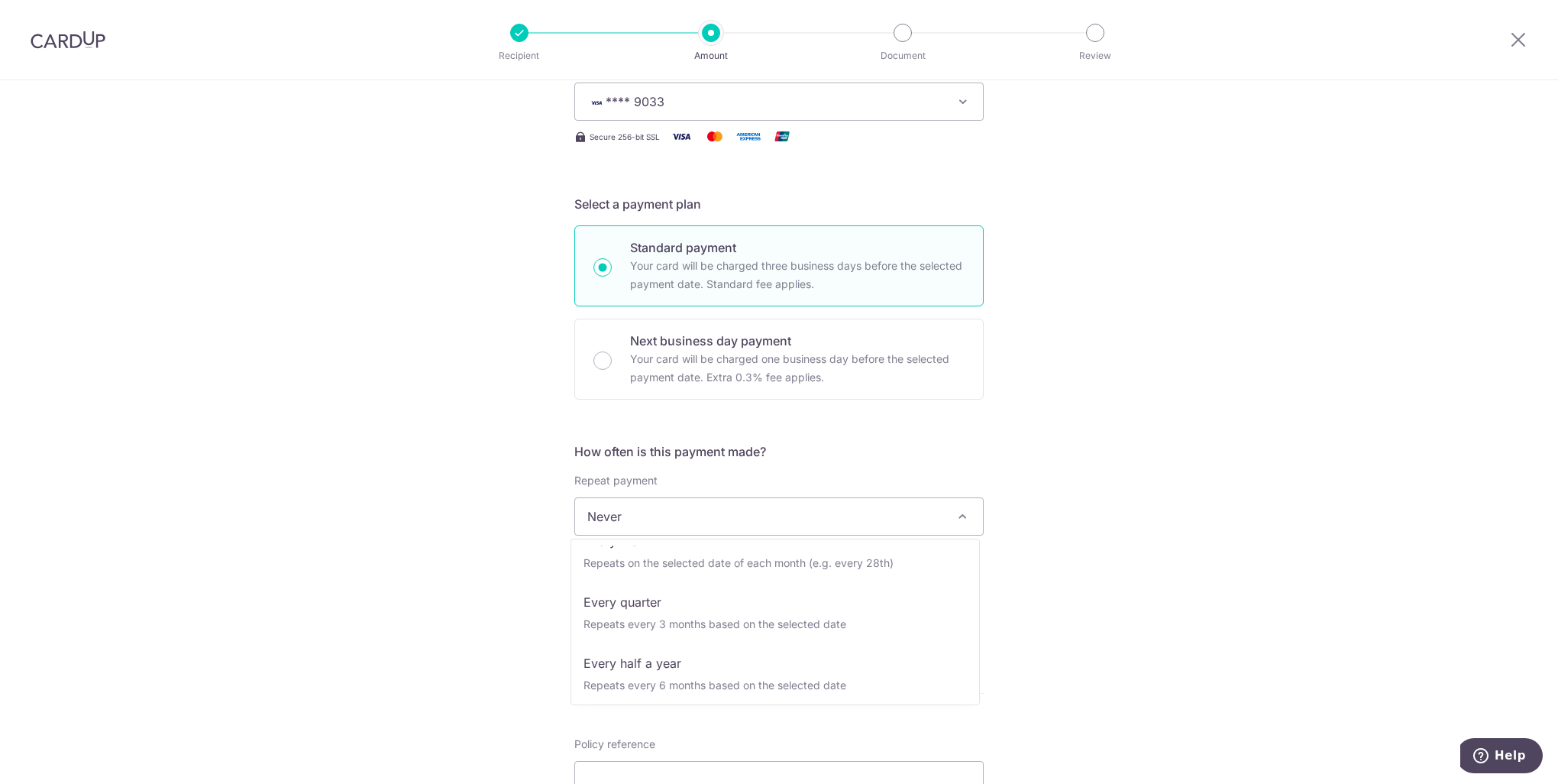
scroll to position [153, 0]
select select "4"
click at [617, 600] on input "text" at bounding box center [671, 597] width 195 height 38
click at [739, 638] on select "2025 2026 2027 2028 2029 2030 2031 2032 2033 2034 2035" at bounding box center [731, 638] width 40 height 12
click at [669, 636] on select "Jan Feb Mar Apr May Jun Jul Aug Sep Oct Nov Dec" at bounding box center [660, 638] width 40 height 12
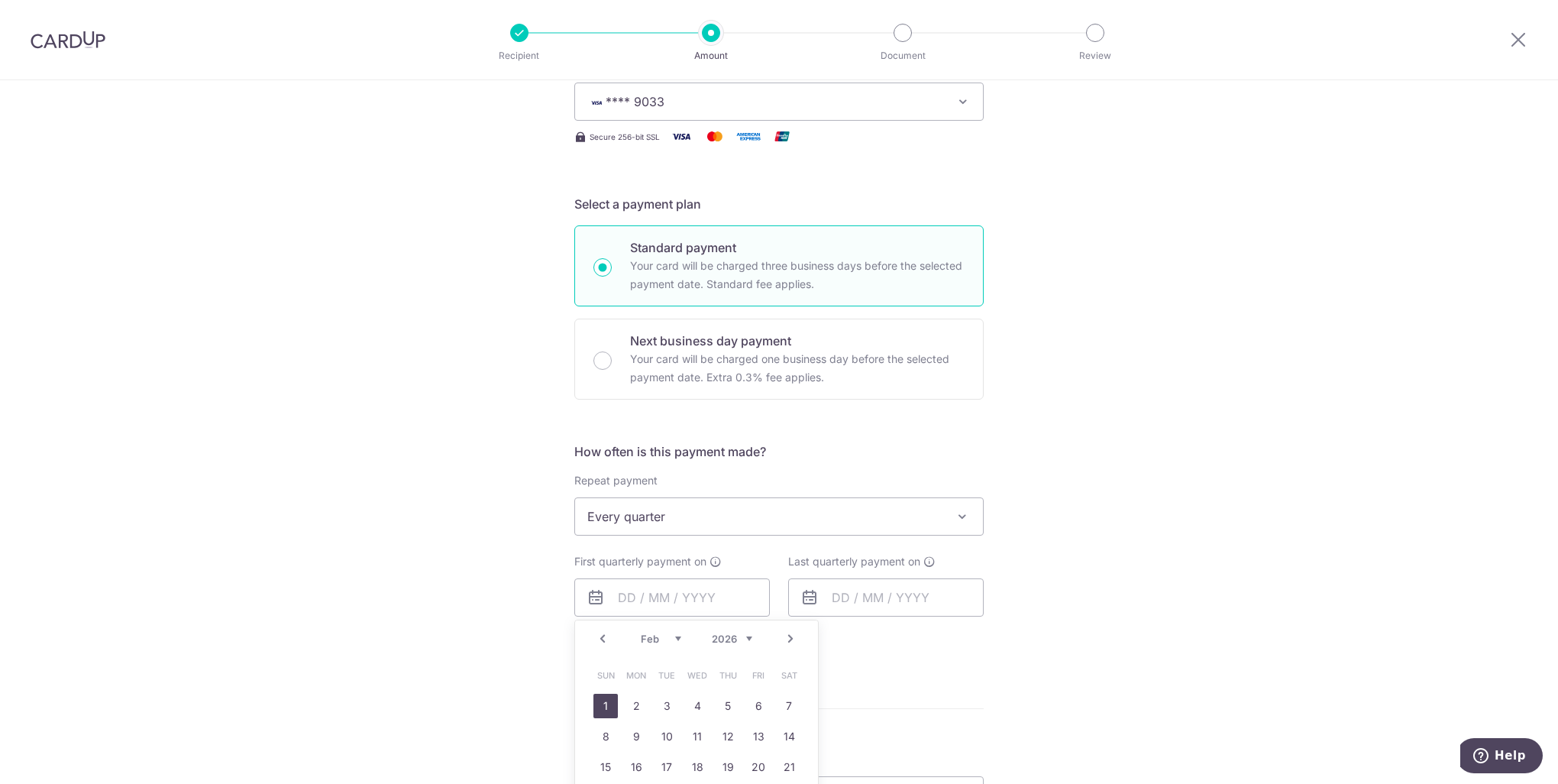
click at [603, 705] on link "1" at bounding box center [606, 706] width 25 height 25
type input "[DATE]"
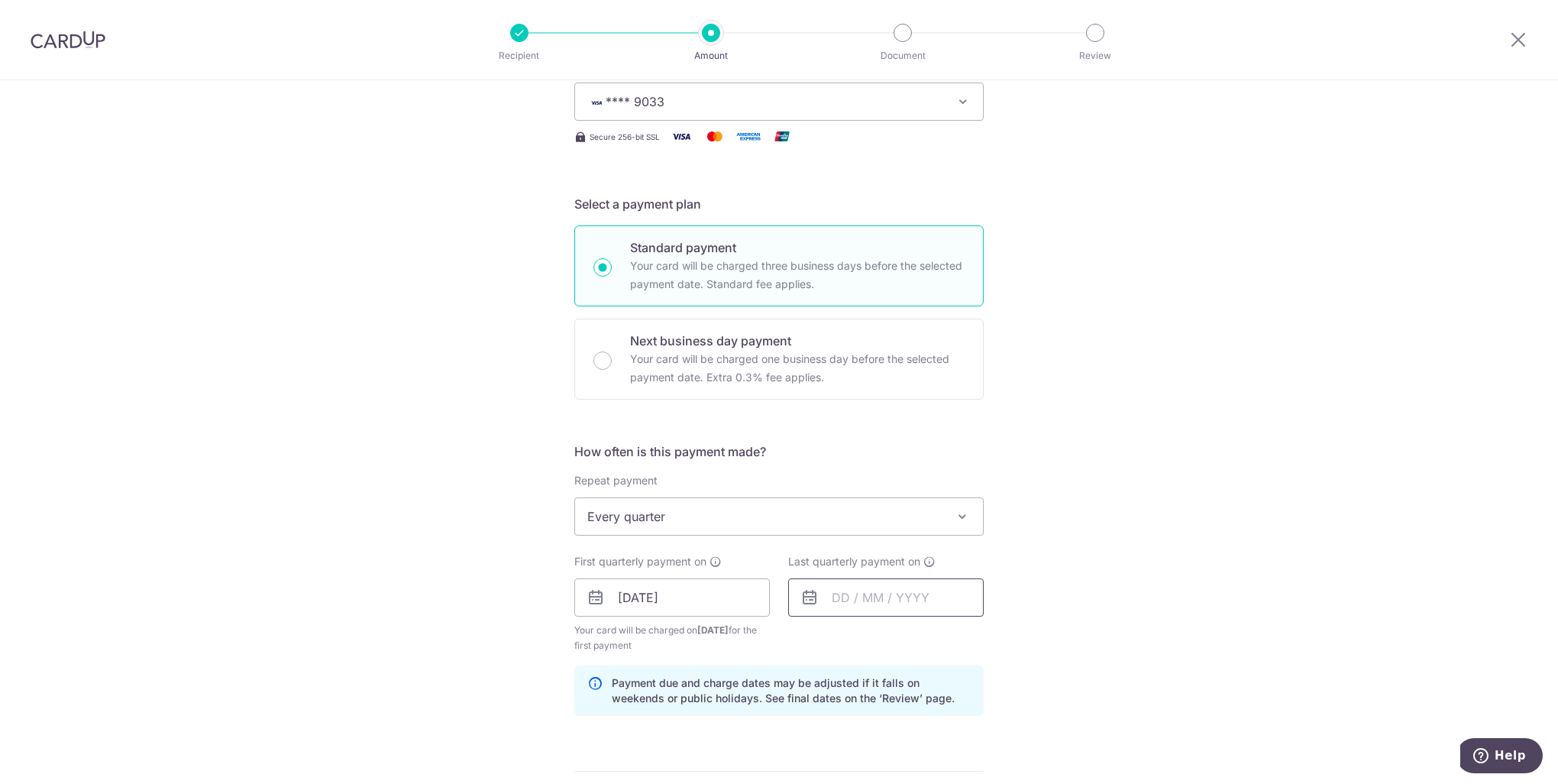
click at [839, 603] on input "text" at bounding box center [886, 597] width 195 height 38
click at [956, 637] on select "2026 2027 2028 2029 2030 2031 2032 2033 2034 2035" at bounding box center [945, 638] width 40 height 12
click at [936, 706] on link "1" at bounding box center [942, 706] width 25 height 25
type input "01/02/2035"
click at [1120, 531] on div "Tell us more about your payment Enter payment amount SGD 393.98 393.98 Select C…" at bounding box center [779, 580] width 1558 height 1460
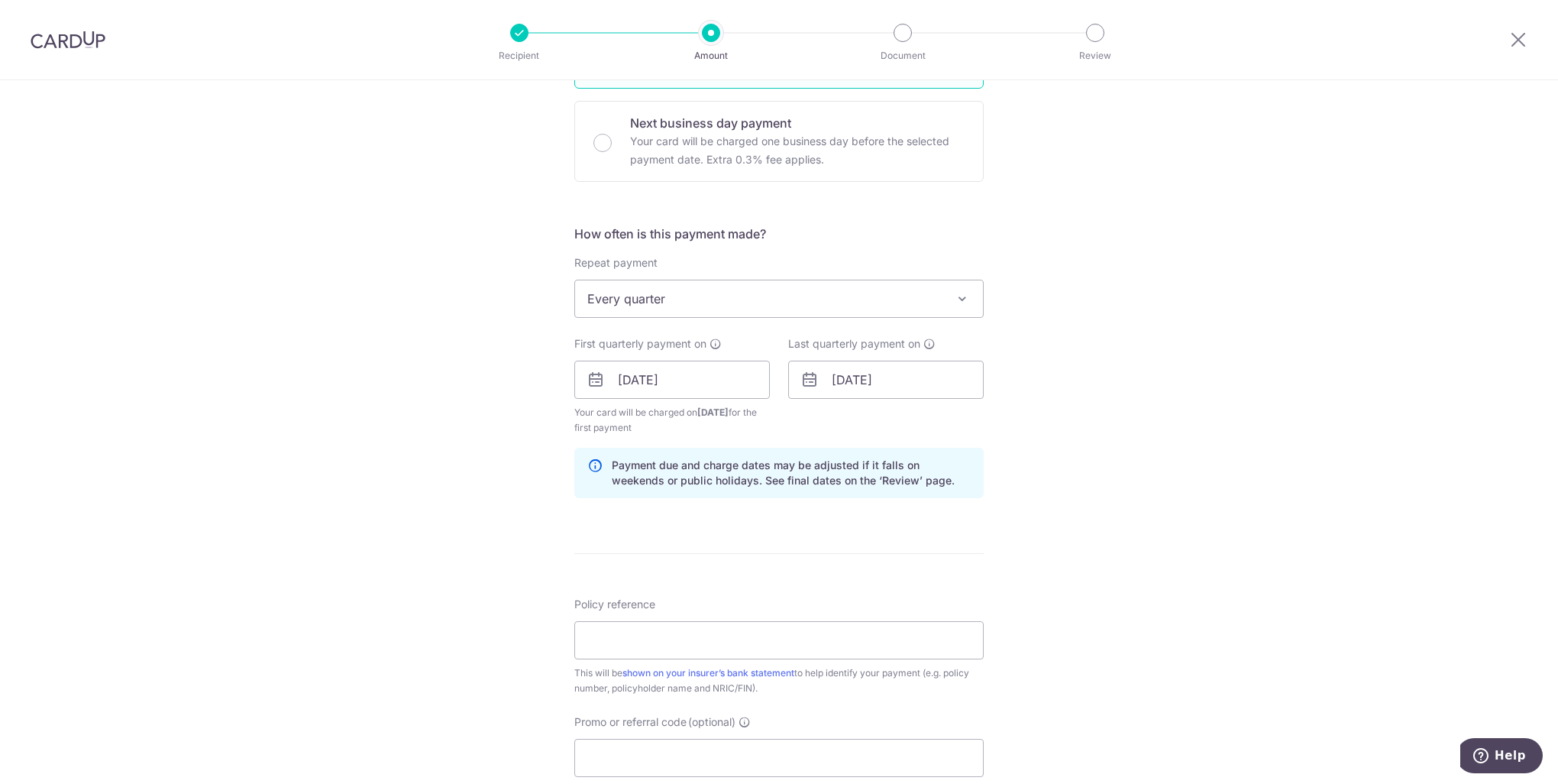
scroll to position [458, 0]
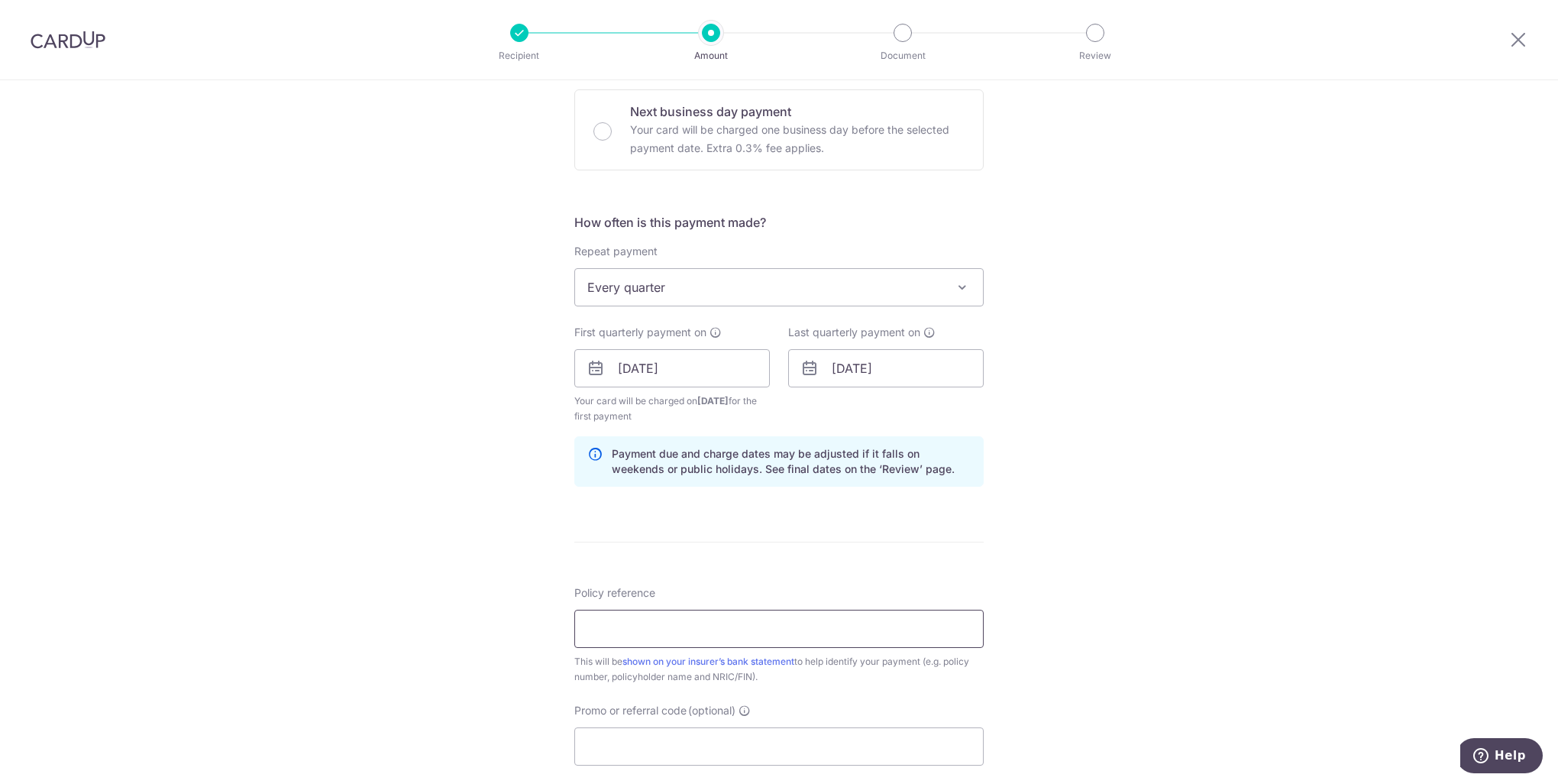
click at [755, 615] on input "Policy reference" at bounding box center [779, 628] width 410 height 38
paste input "63456198"
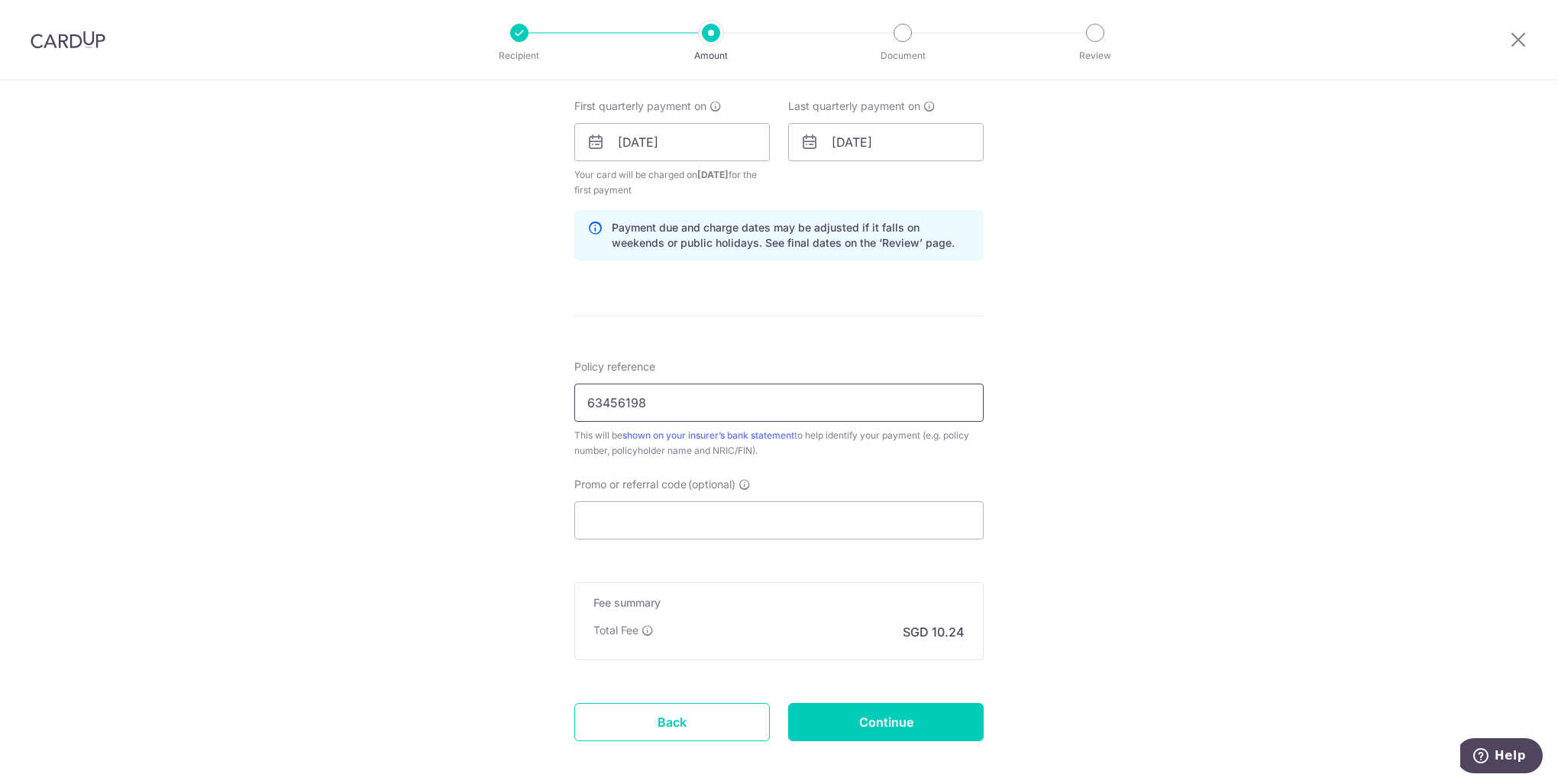
scroll to position [756, 0]
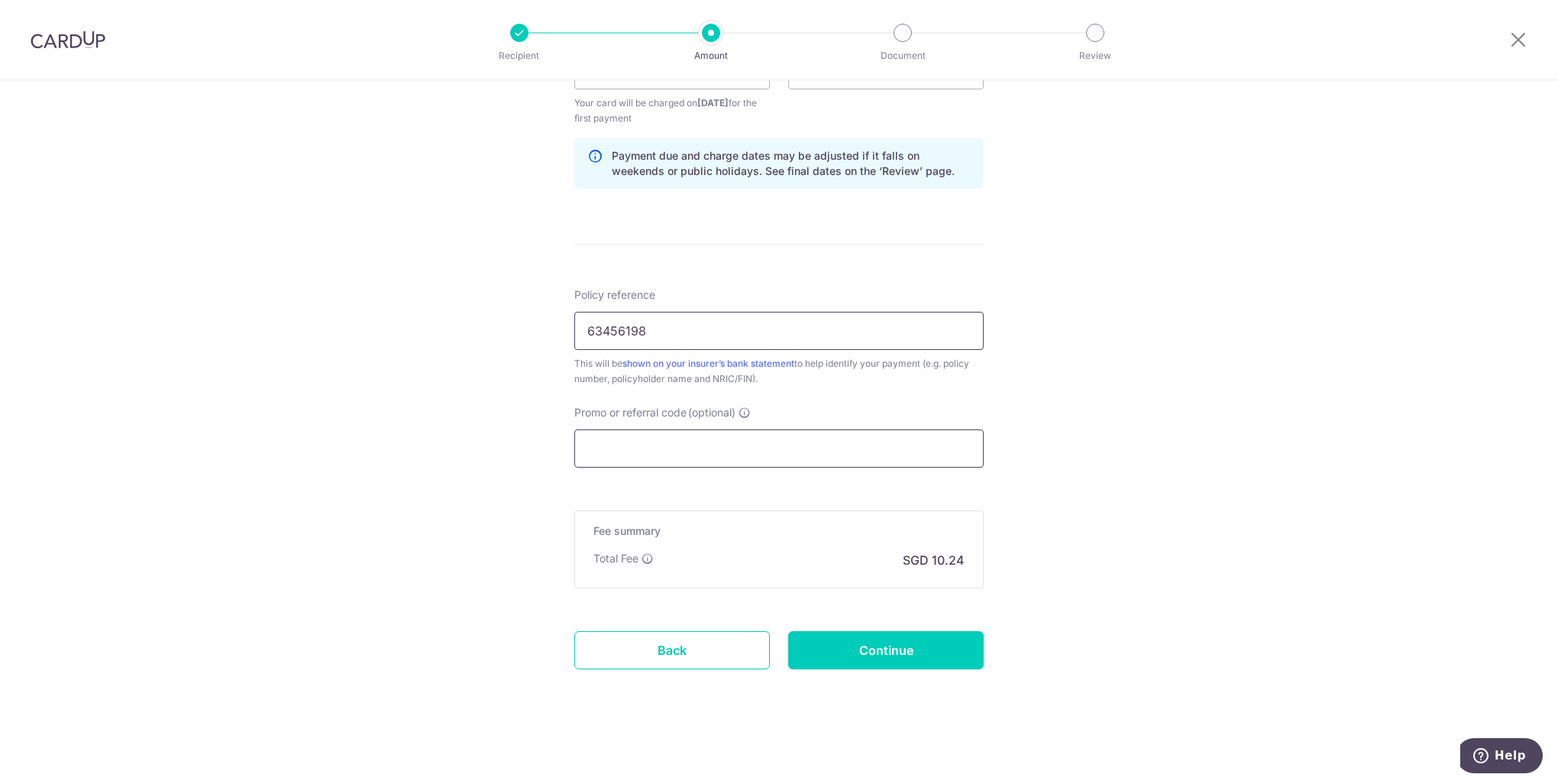
type input "63456198"
click at [791, 450] on input "Promo or referral code (optional)" at bounding box center [779, 448] width 410 height 38
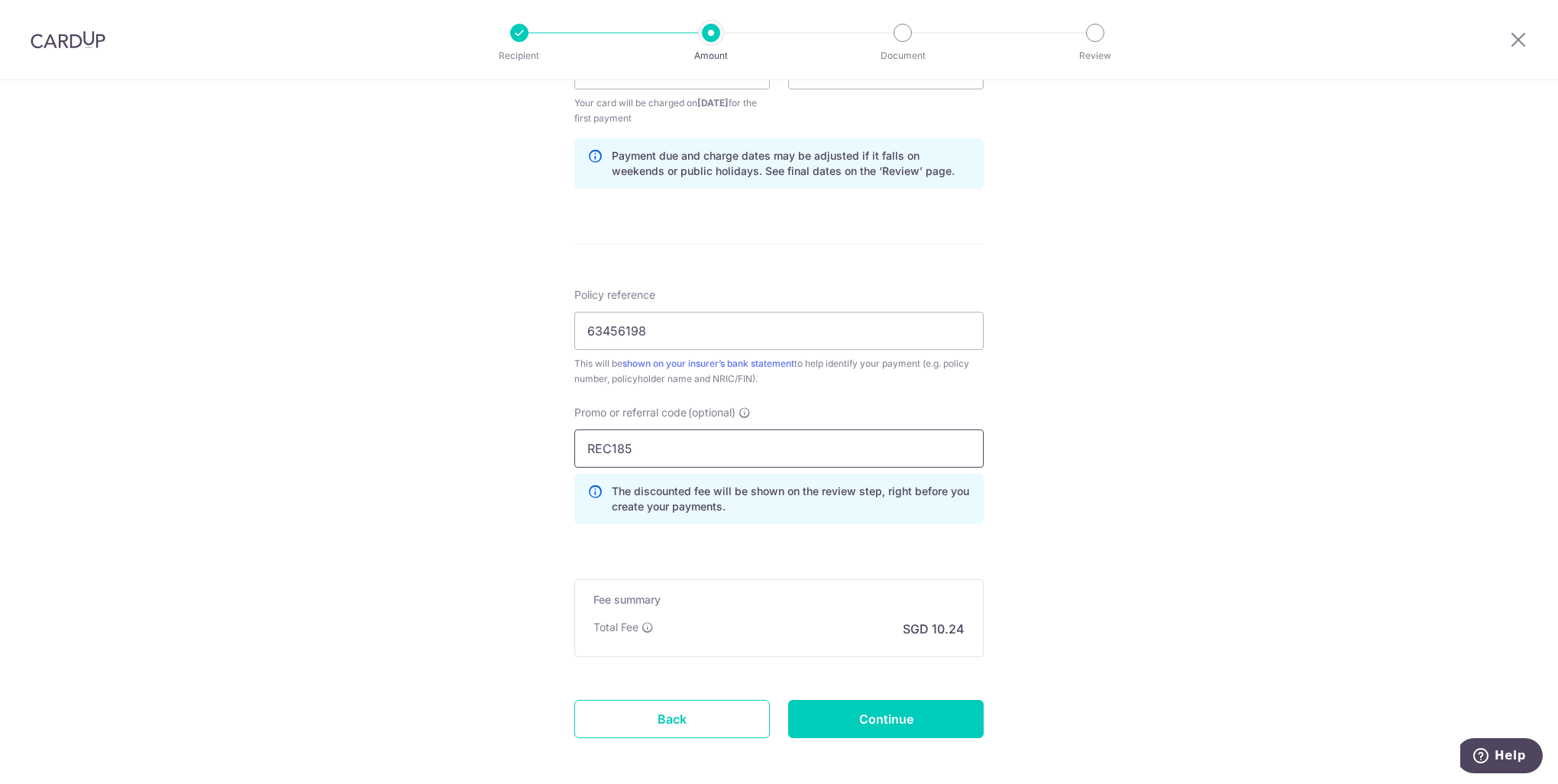
type input "REC185"
click at [1117, 517] on div "Tell us more about your payment Enter payment amount SGD 393.98 393.98 Select C…" at bounding box center [779, 88] width 1558 height 1528
drag, startPoint x: 603, startPoint y: 330, endPoint x: 494, endPoint y: 330, distance: 109.0
click at [494, 330] on div "Tell us more about your payment Enter payment amount SGD 393.98 393.98 Select C…" at bounding box center [779, 88] width 1558 height 1528
type input "63456198"
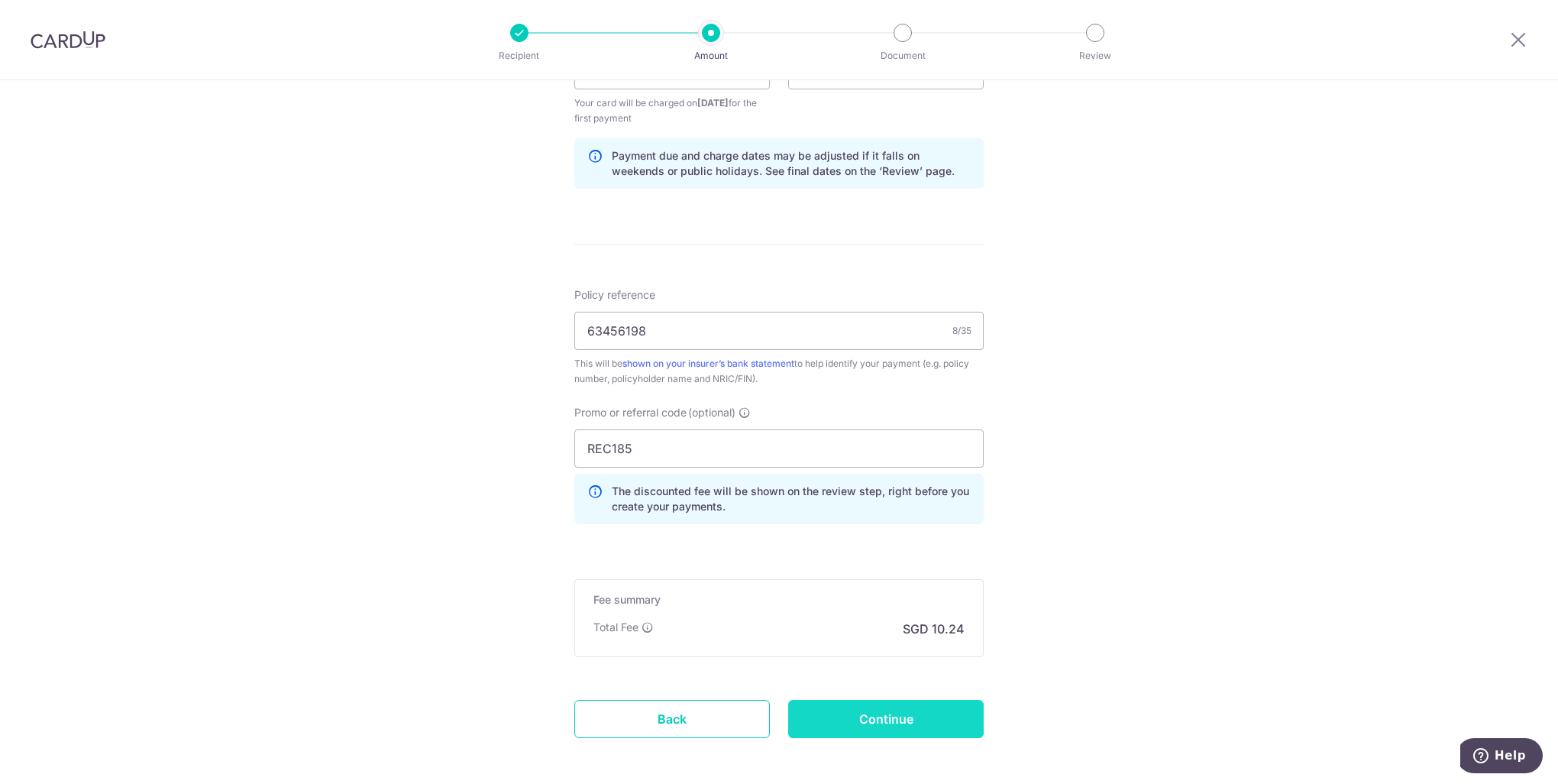
click at [927, 711] on input "Continue" at bounding box center [886, 718] width 195 height 38
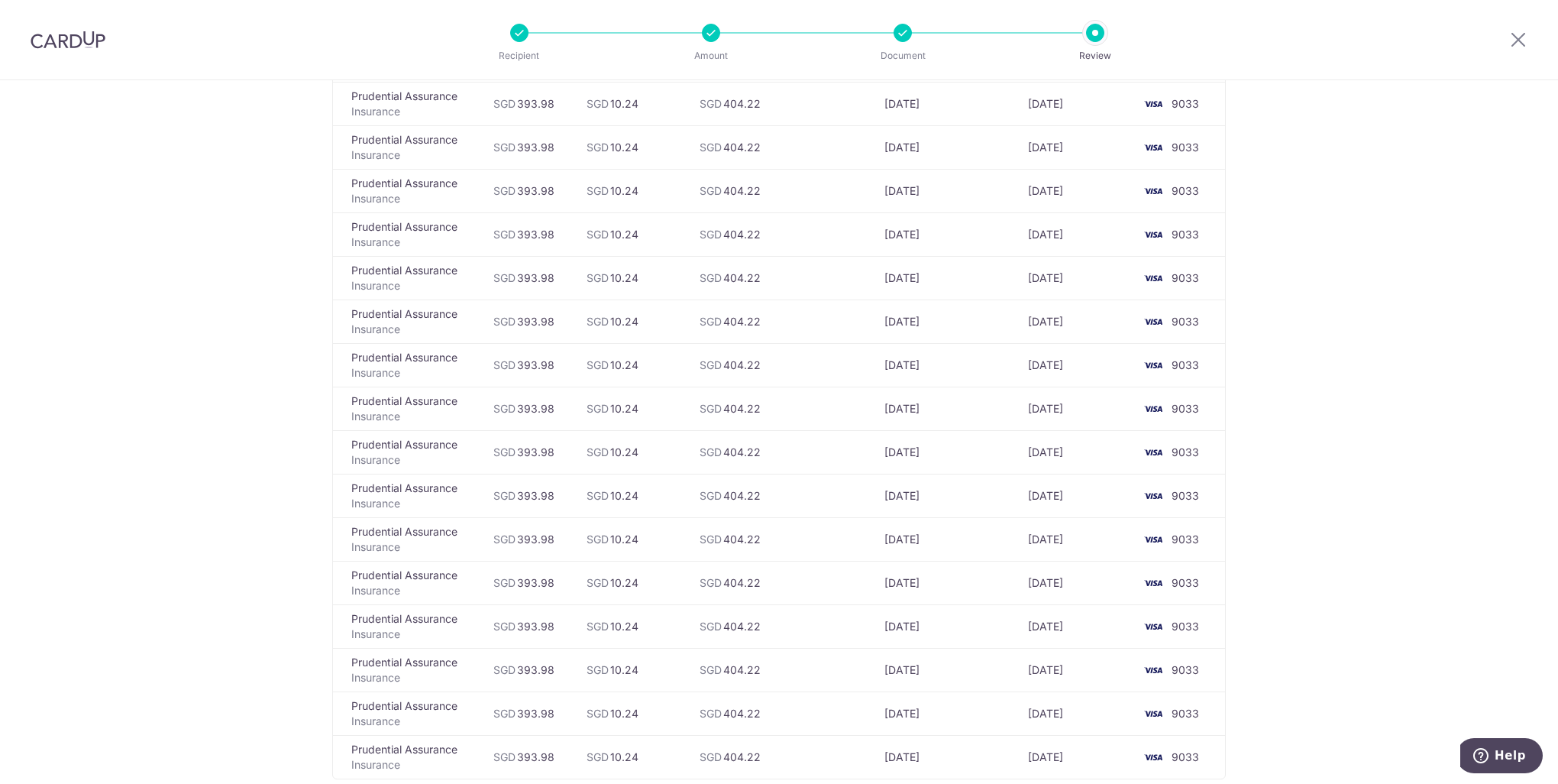
scroll to position [1321, 0]
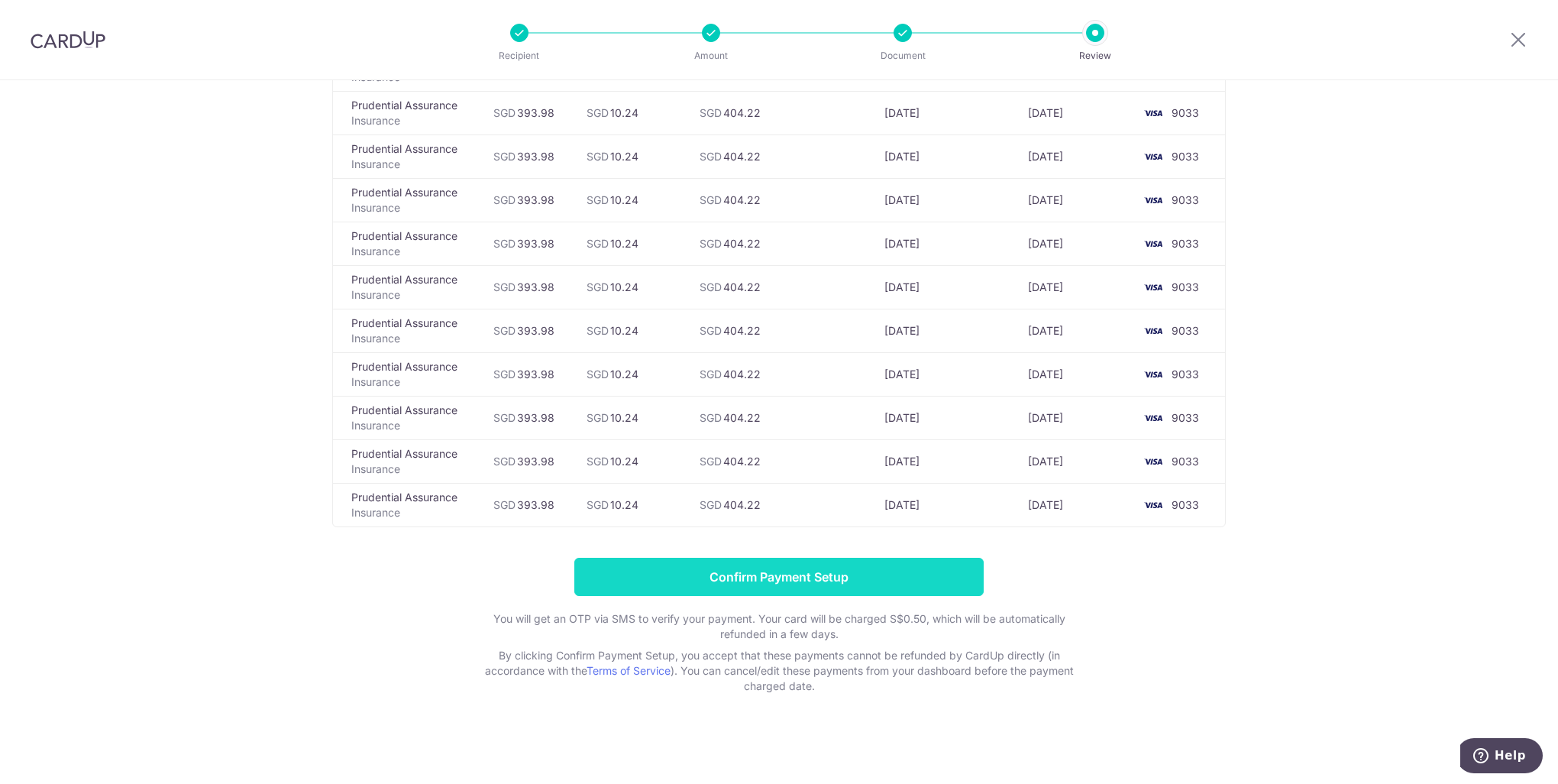
click at [790, 572] on input "Confirm Payment Setup" at bounding box center [779, 577] width 410 height 38
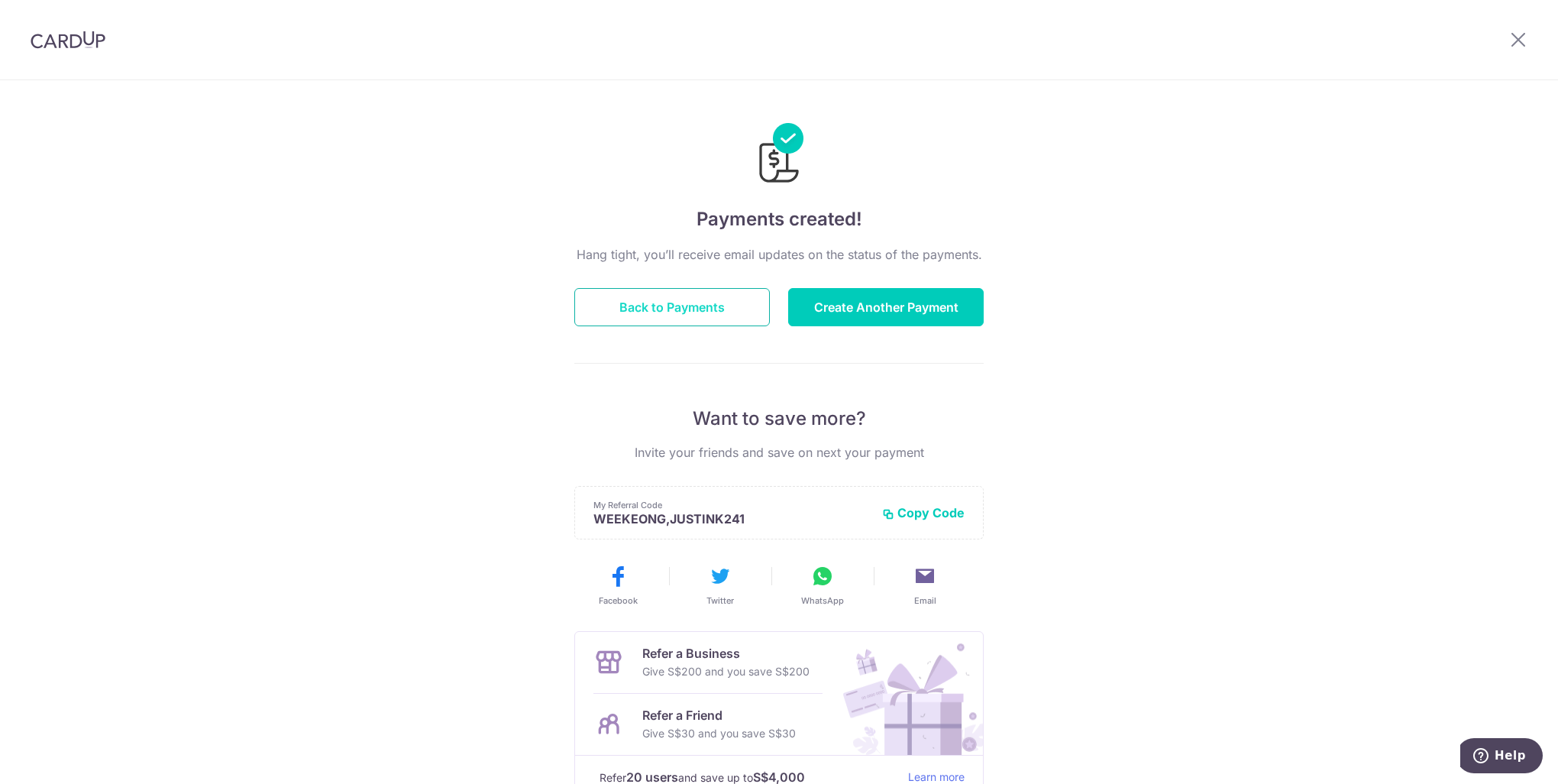
click at [700, 303] on button "Back to Payments" at bounding box center [671, 307] width 195 height 38
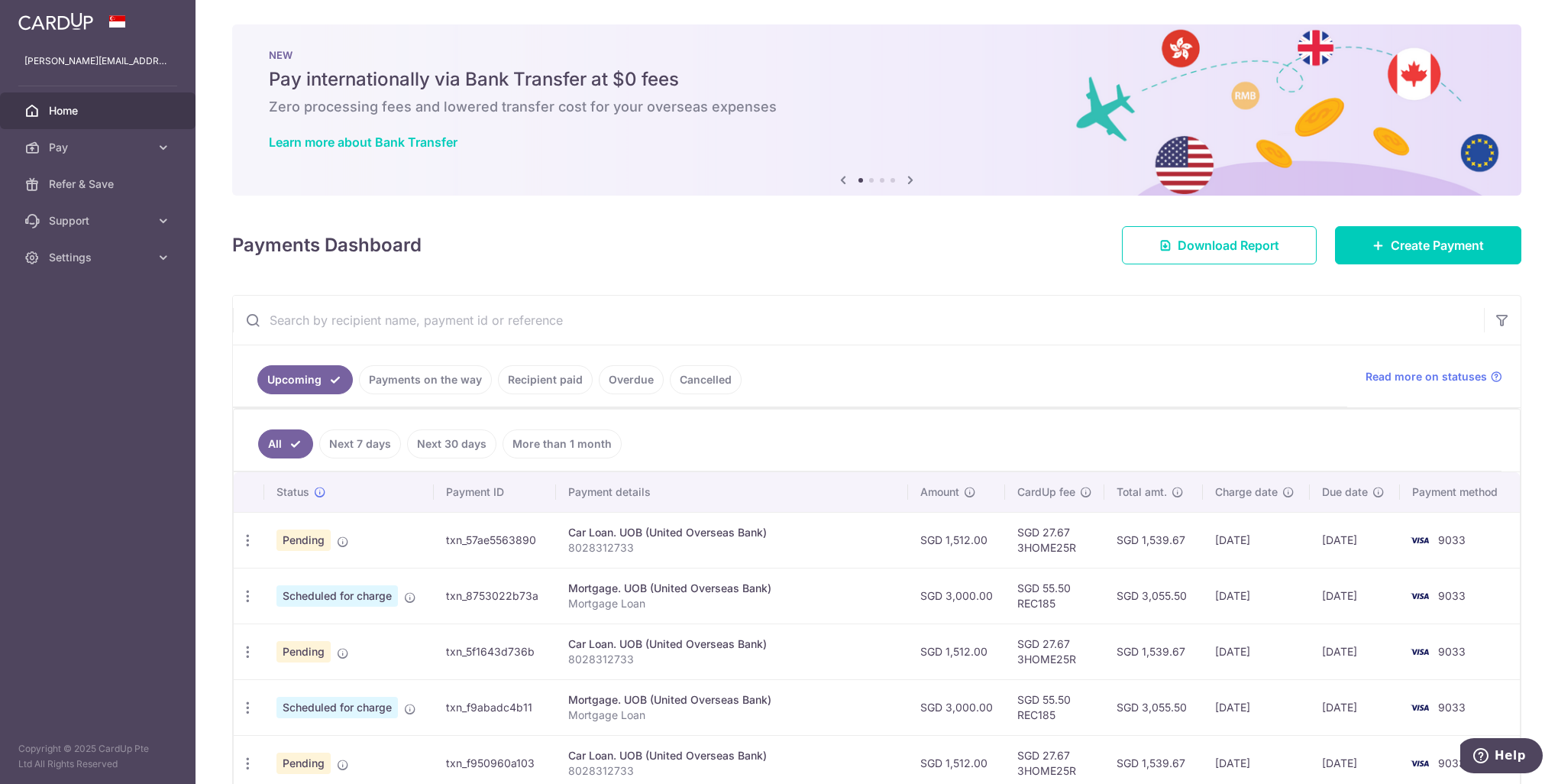
click at [531, 375] on link "Recipient paid" at bounding box center [545, 380] width 95 height 29
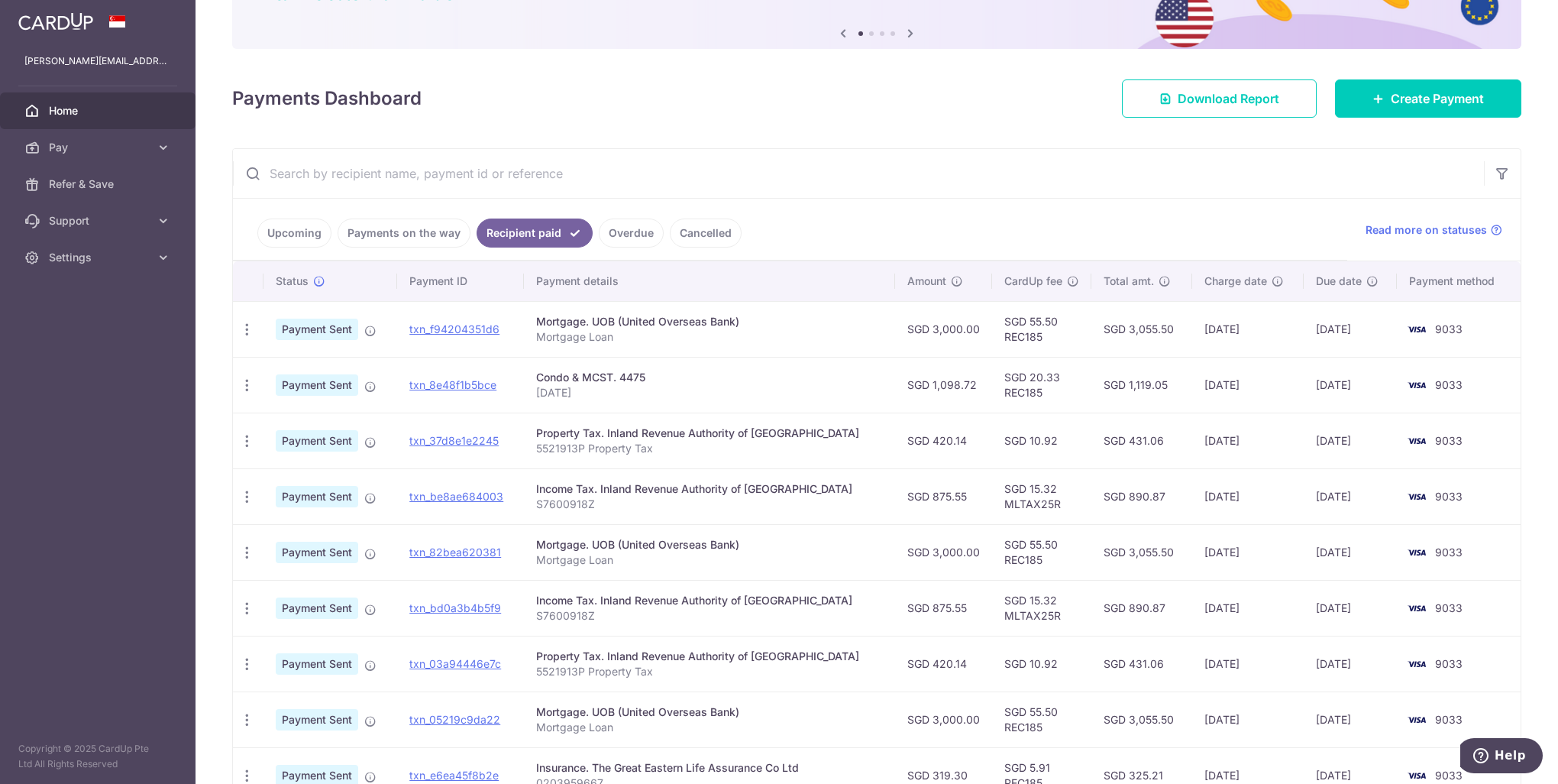
scroll to position [153, 0]
